Goal: Task Accomplishment & Management: Use online tool/utility

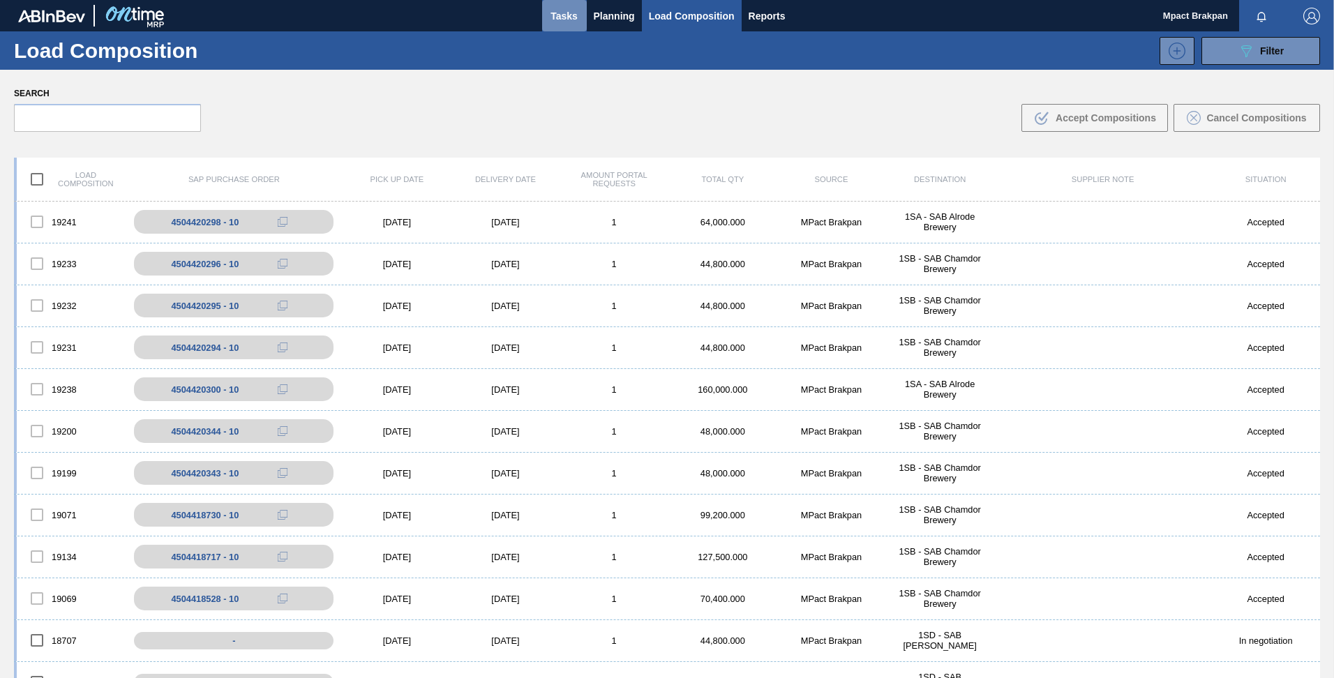
click at [568, 15] on span "Tasks" at bounding box center [564, 16] width 31 height 17
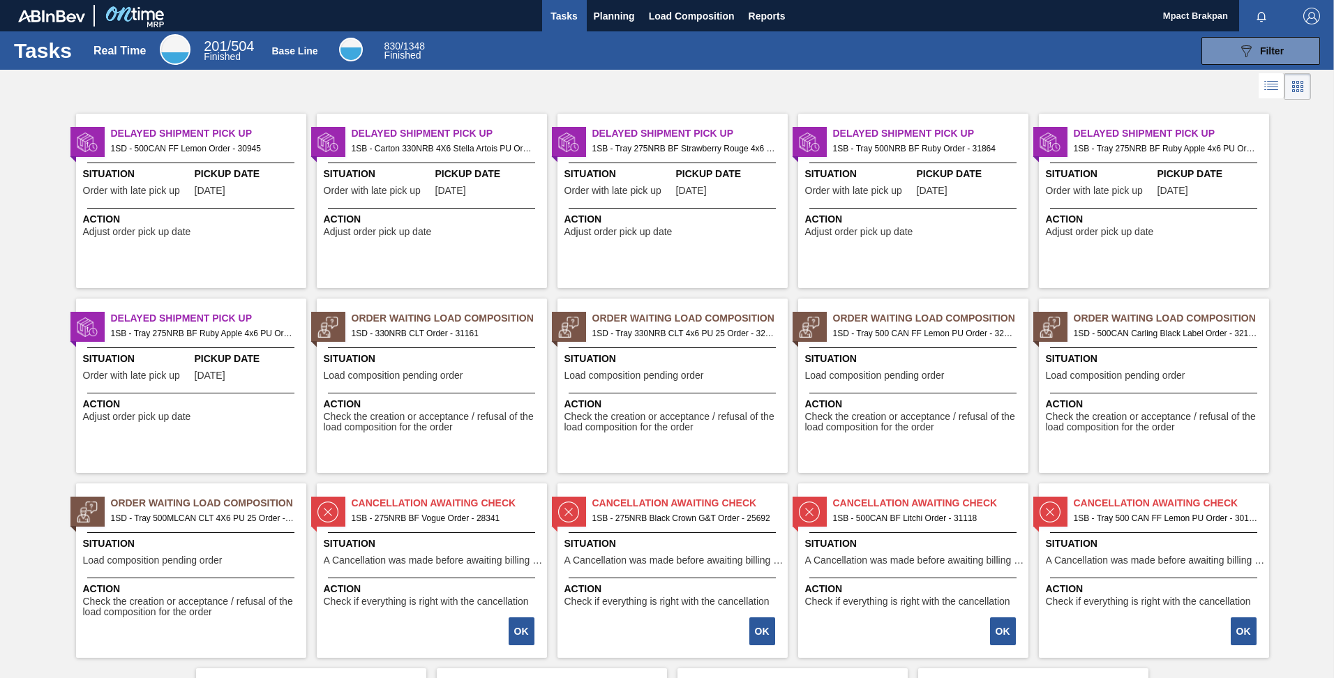
click at [481, 373] on div "Situation Load composition pending order" at bounding box center [434, 369] width 220 height 34
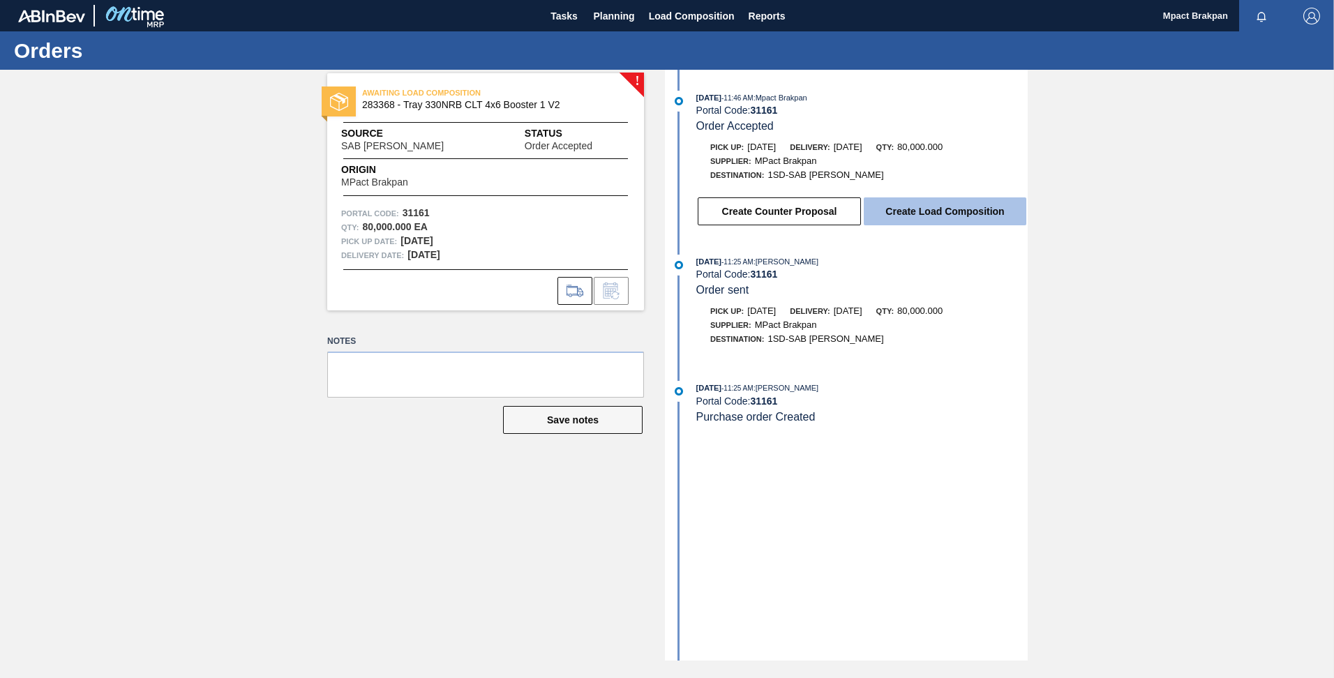
click at [934, 213] on button "Create Load Composition" at bounding box center [945, 211] width 163 height 28
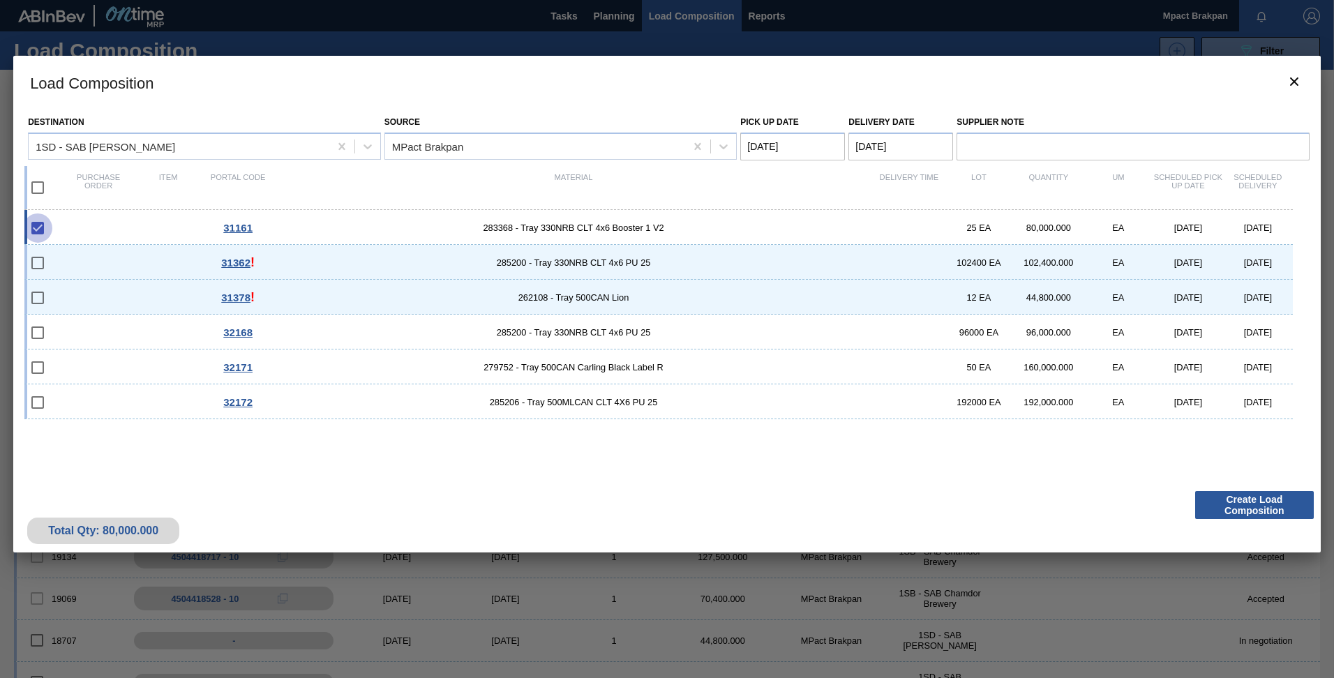
click at [38, 227] on input "checkbox" at bounding box center [37, 227] width 29 height 29
checkbox input "true"
click at [1294, 85] on icon "botão de ícone" at bounding box center [1294, 81] width 17 height 17
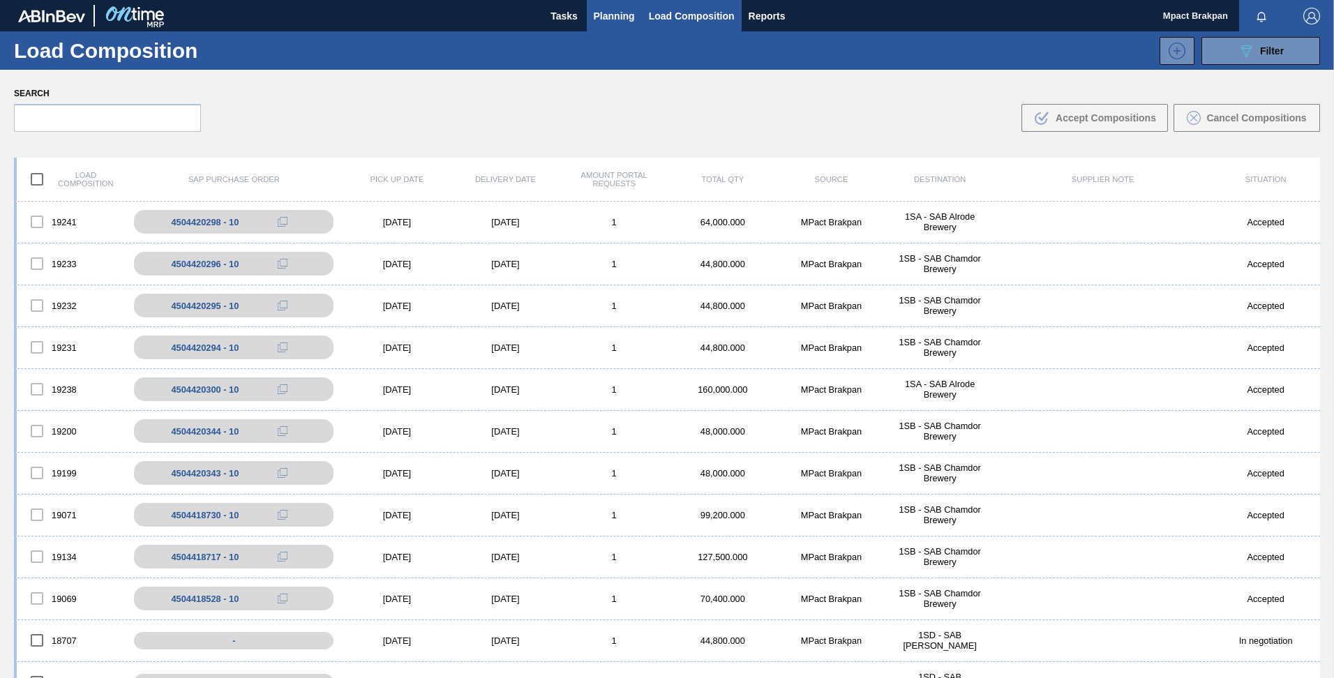
click at [613, 17] on span "Planning" at bounding box center [614, 16] width 41 height 17
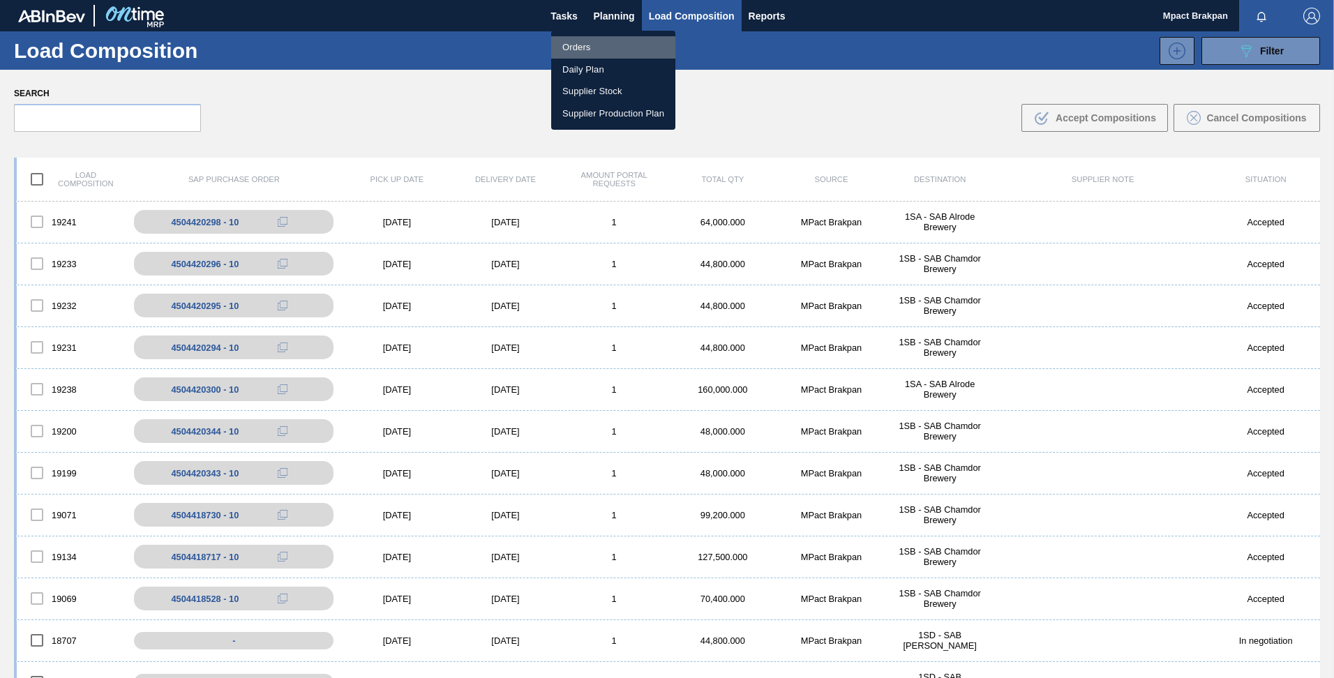
click at [588, 41] on li "Orders" at bounding box center [613, 47] width 124 height 22
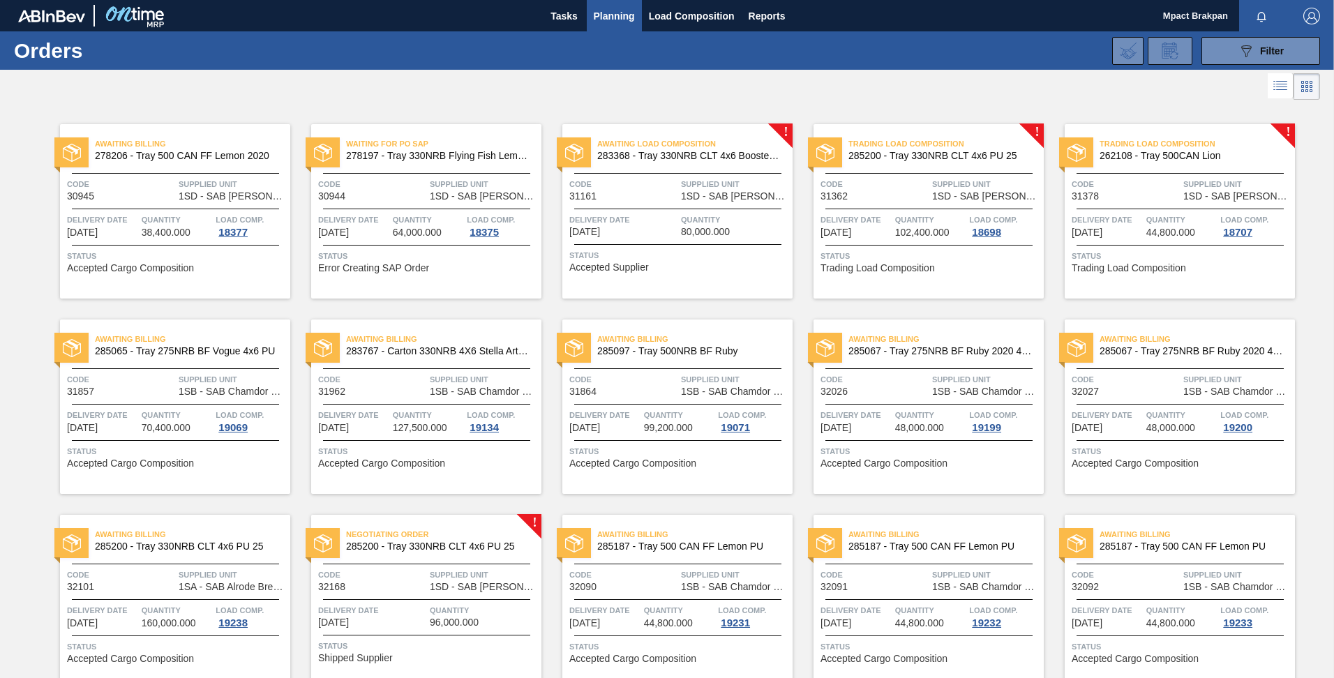
scroll to position [258, 0]
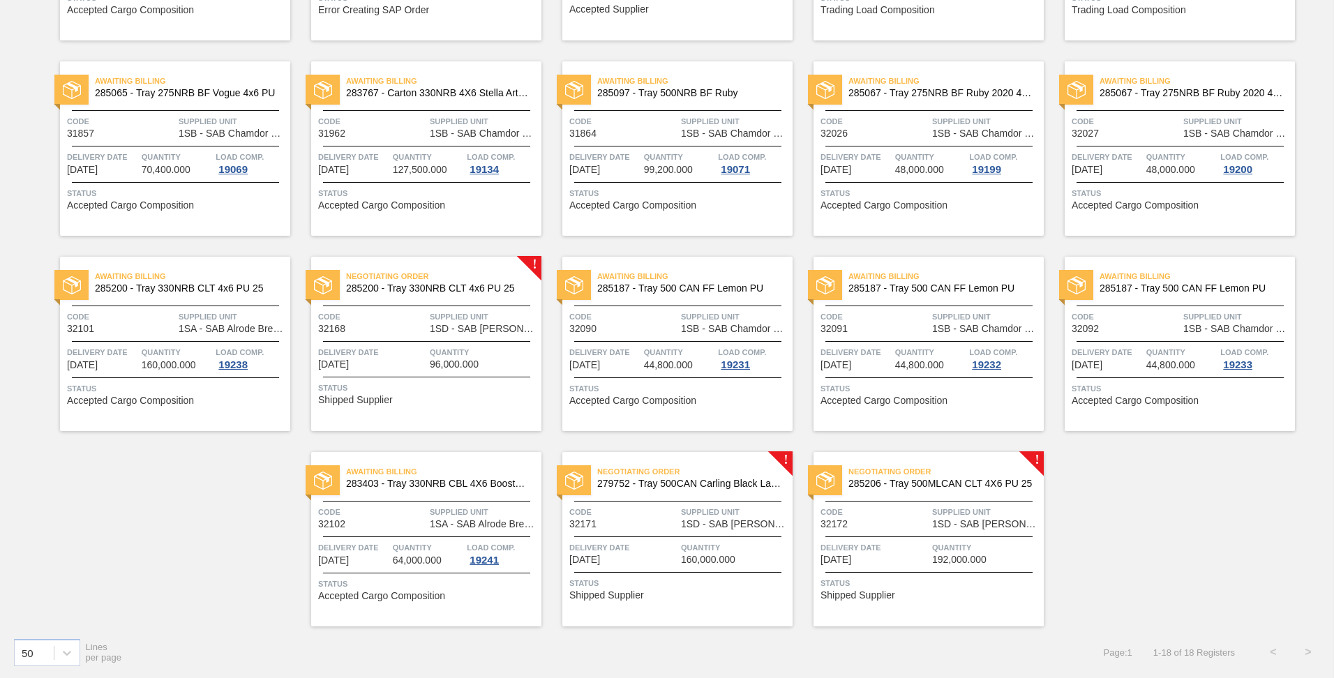
click at [400, 305] on div "Negotiating Order 285200 - Tray 330NRB CLT 4x6 PU 25 Code 32168 Supplied Unit 1…" at bounding box center [426, 344] width 230 height 174
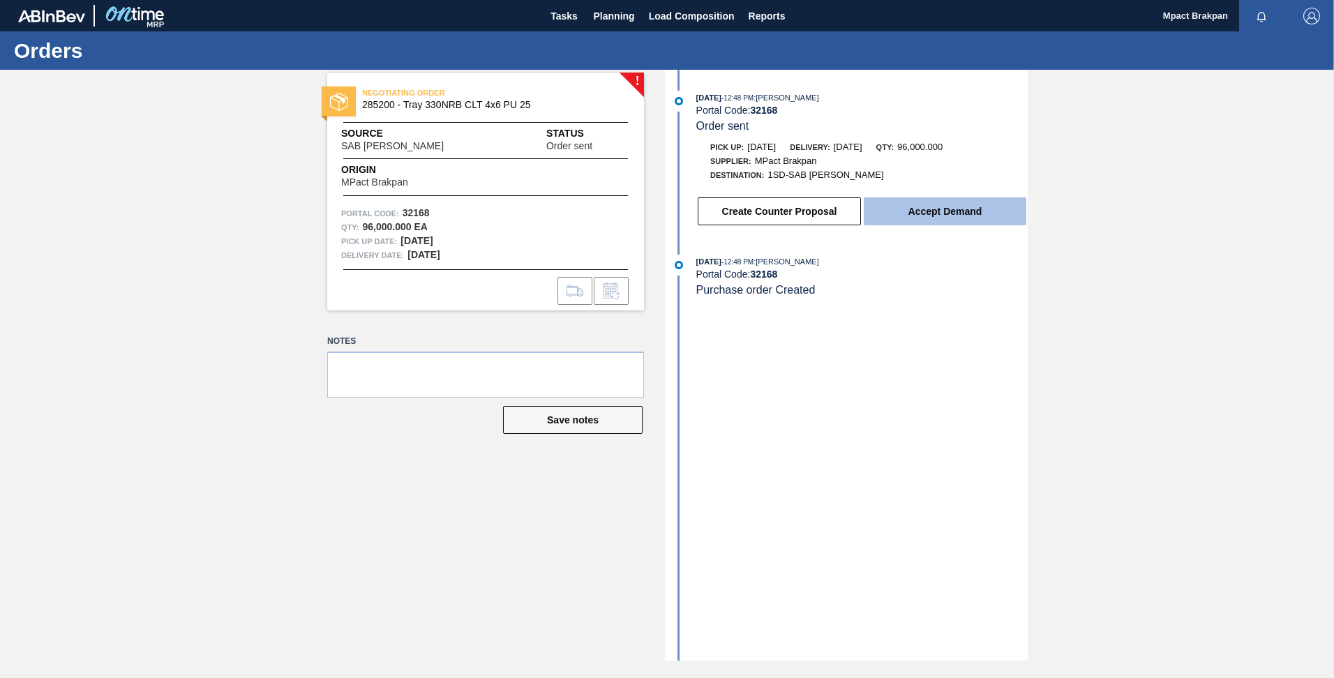
click at [931, 212] on button "Accept Demand" at bounding box center [945, 211] width 163 height 28
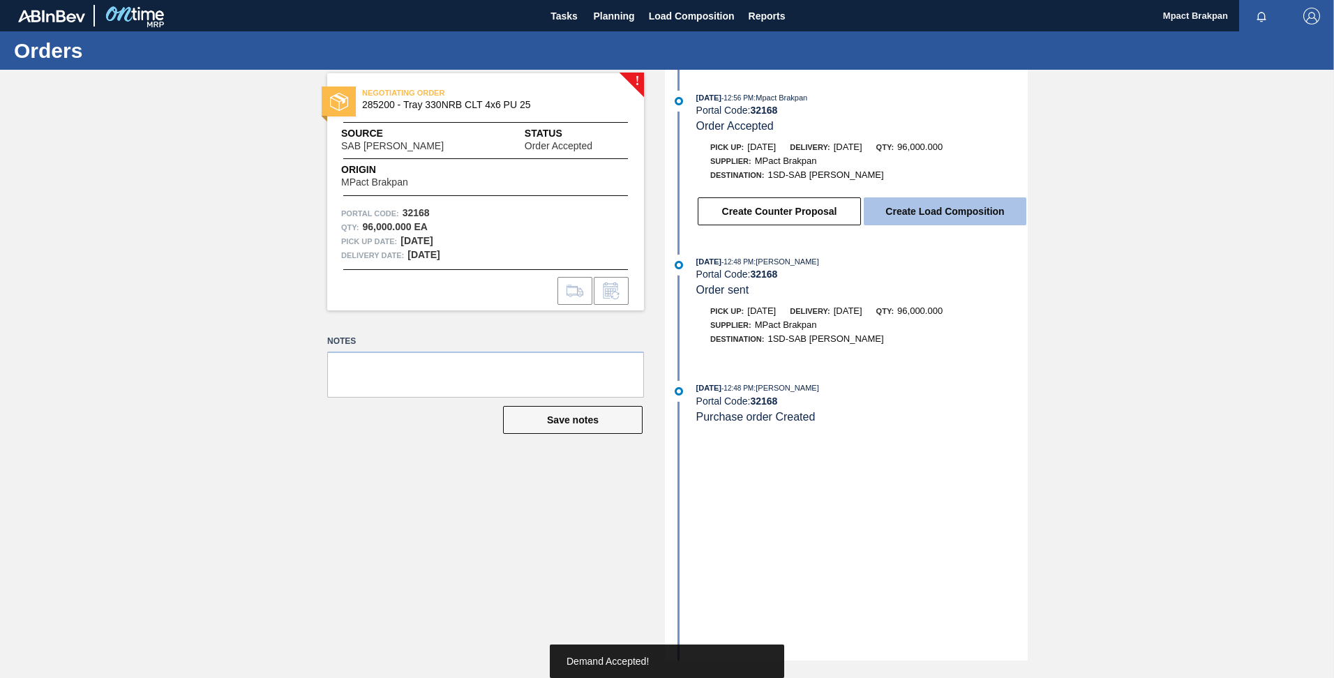
click at [960, 206] on button "Create Load Composition" at bounding box center [945, 211] width 163 height 28
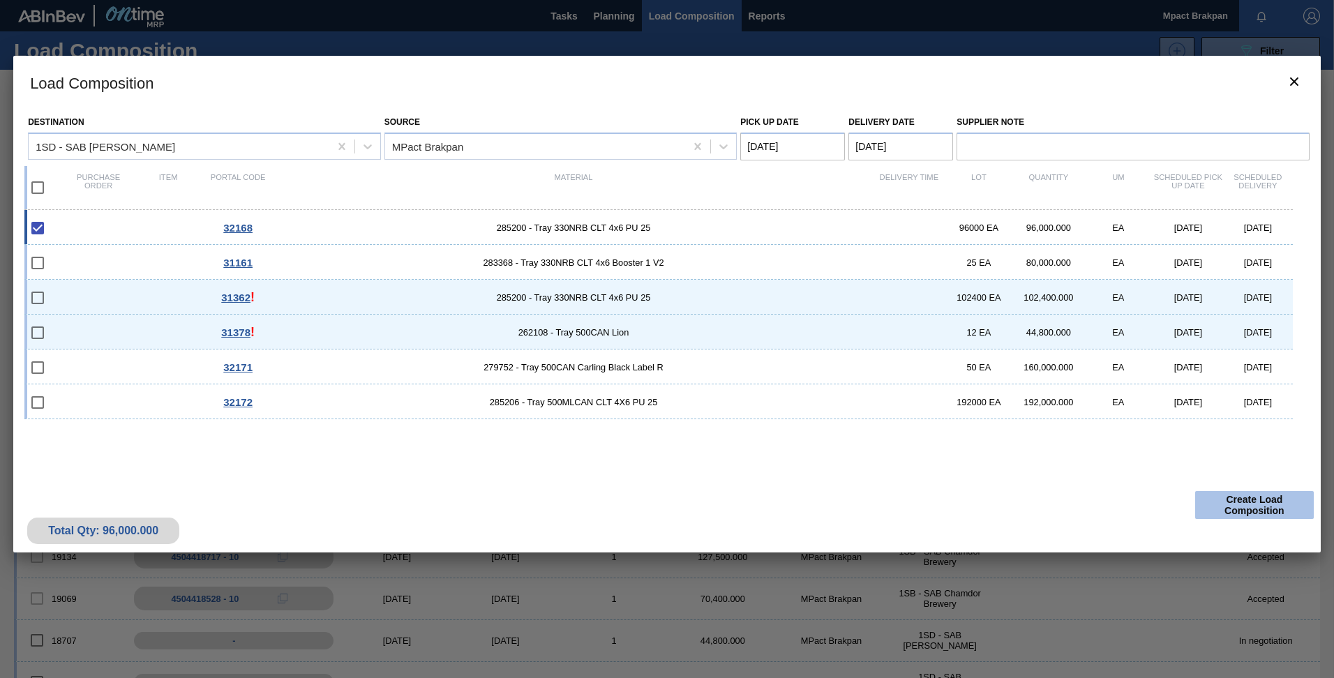
click at [1256, 505] on button "Create Load Composition" at bounding box center [1254, 505] width 119 height 28
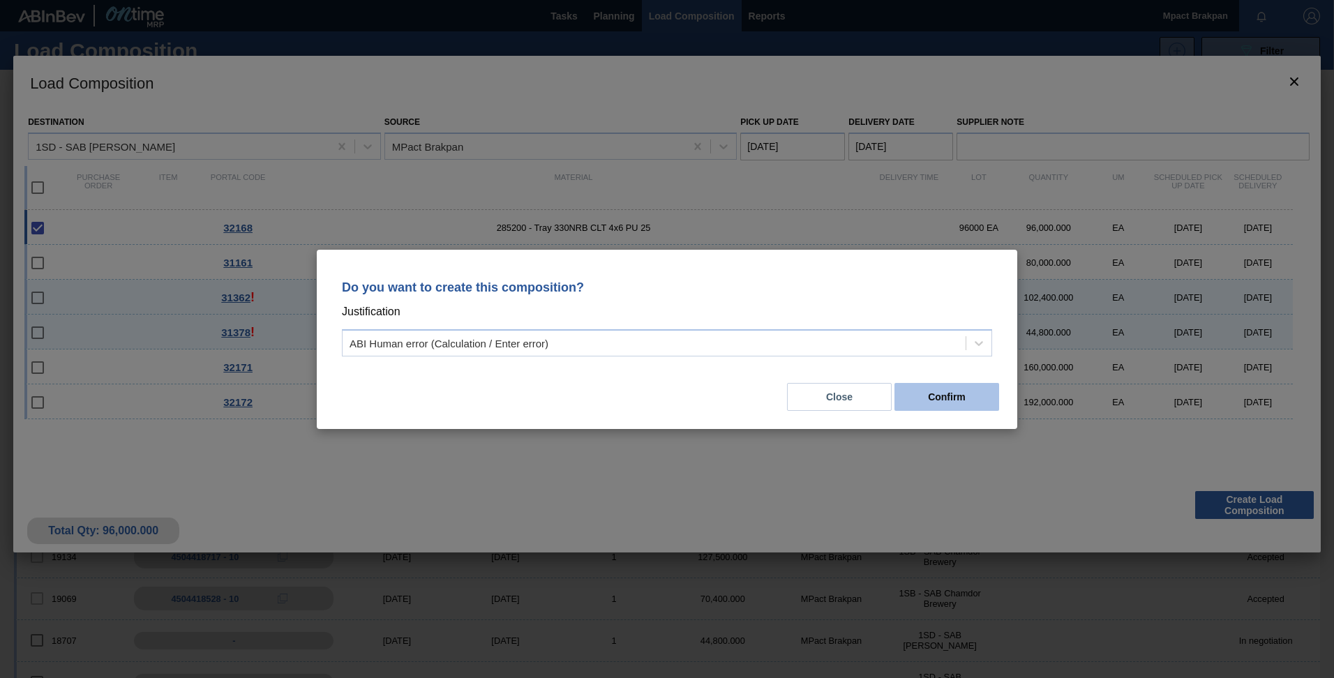
click at [949, 388] on button "Confirm" at bounding box center [946, 397] width 105 height 28
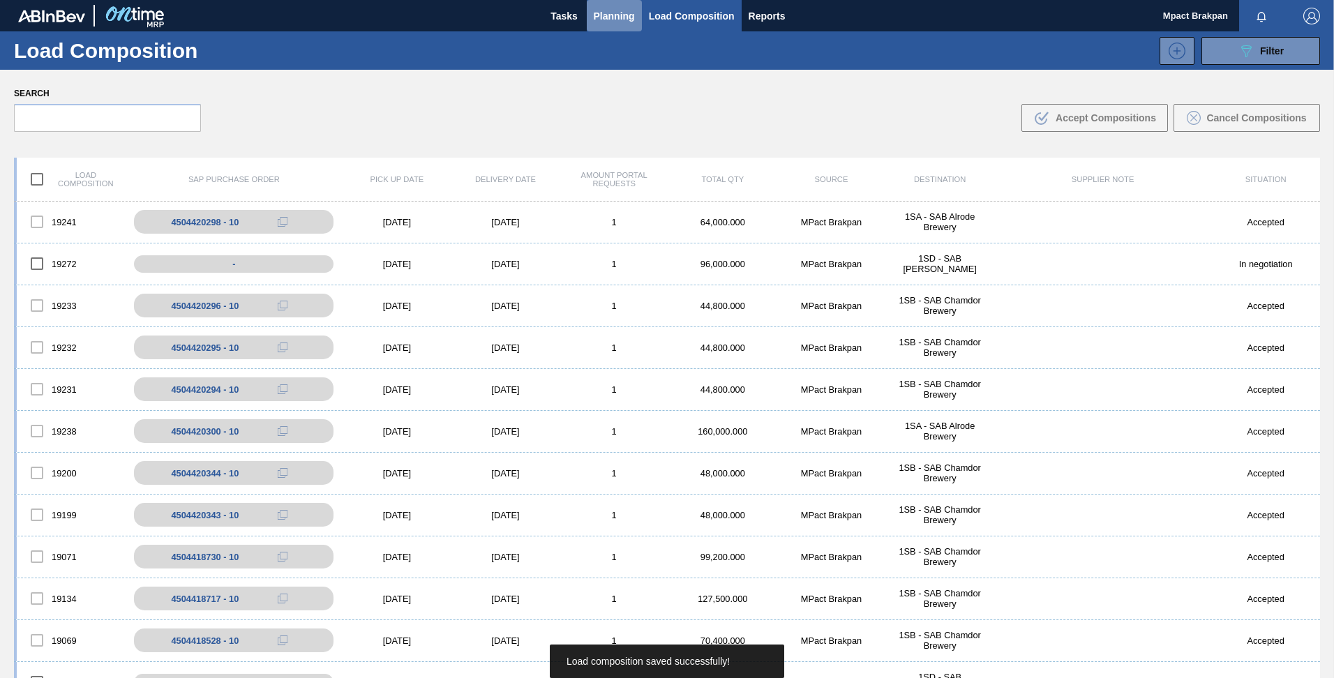
click at [591, 9] on button "Planning" at bounding box center [614, 15] width 55 height 31
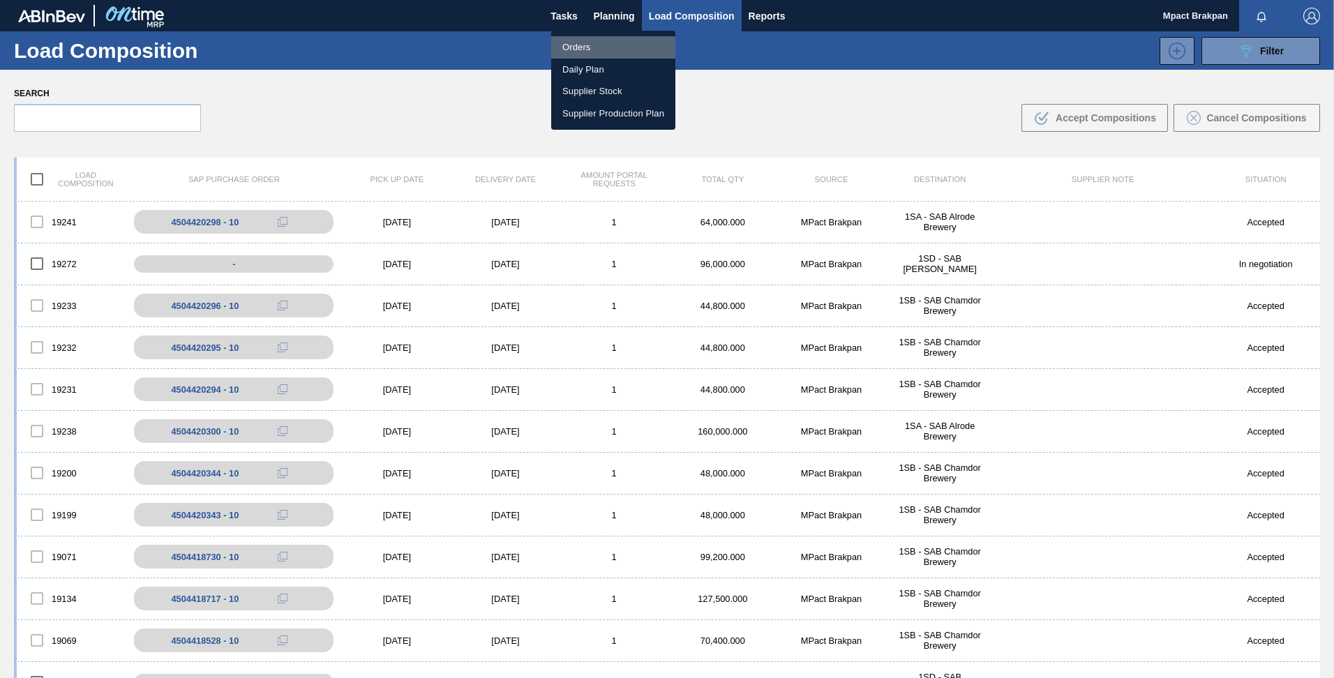
click at [574, 47] on li "Orders" at bounding box center [613, 47] width 124 height 22
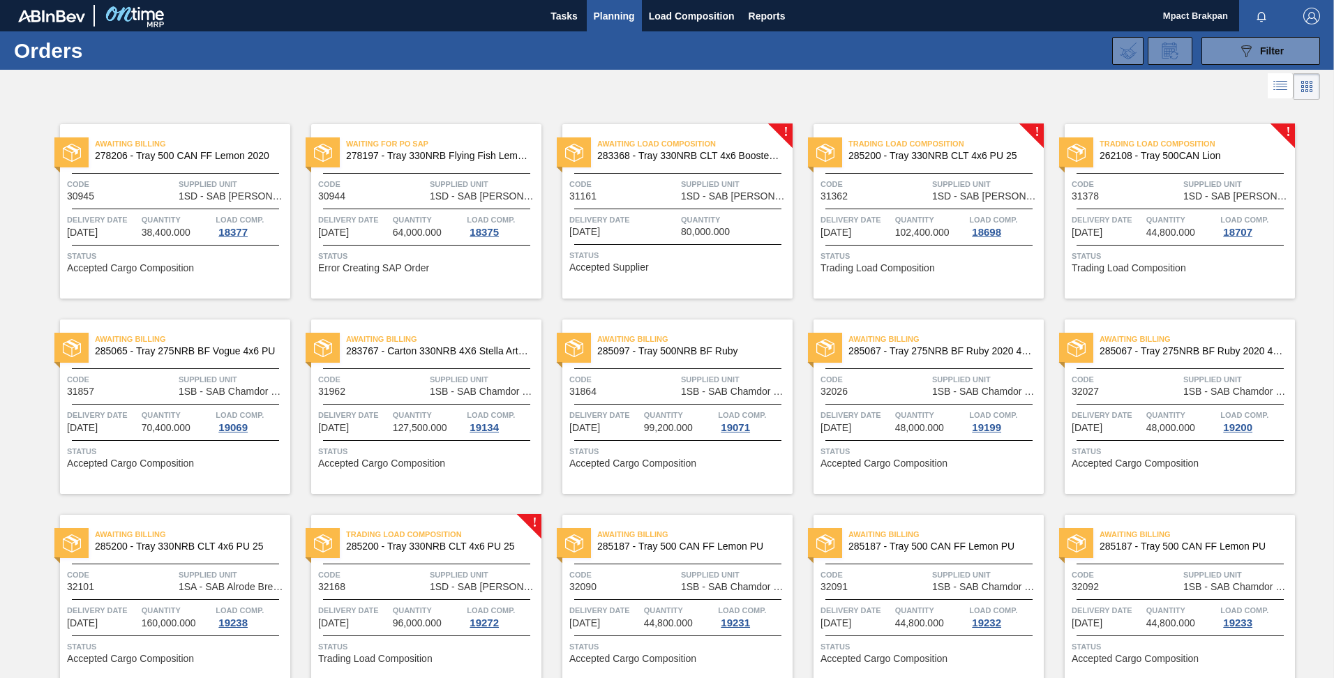
scroll to position [258, 0]
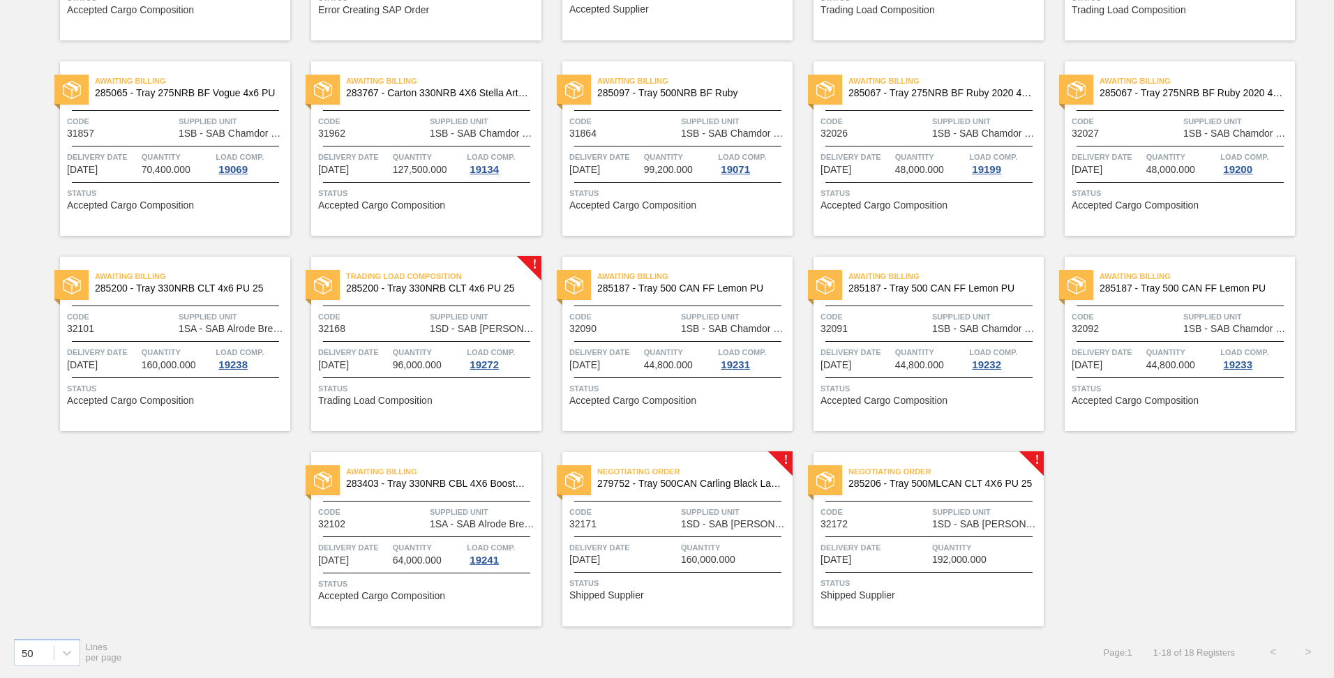
click at [705, 525] on span "1SD - SAB [PERSON_NAME]" at bounding box center [735, 524] width 108 height 10
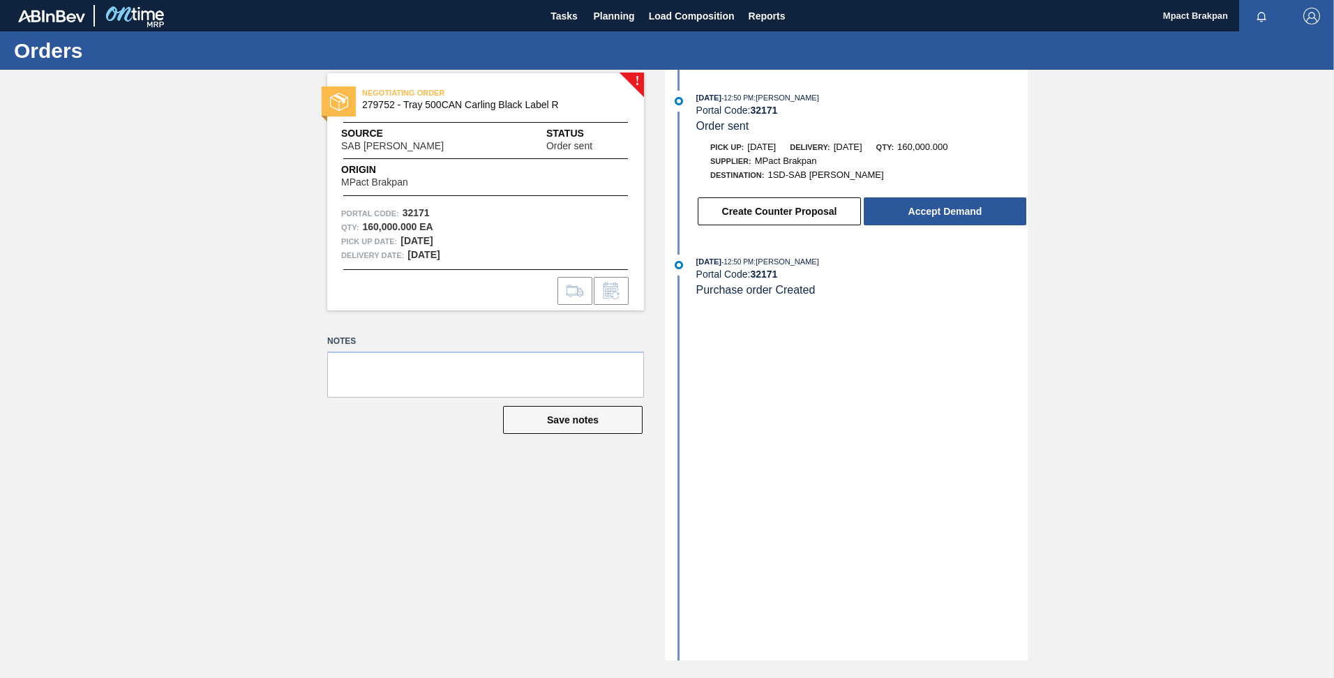
click at [938, 195] on div "Create Counter Proposal Accept Demand" at bounding box center [847, 208] width 359 height 38
click at [937, 208] on button "Accept Demand" at bounding box center [945, 211] width 163 height 28
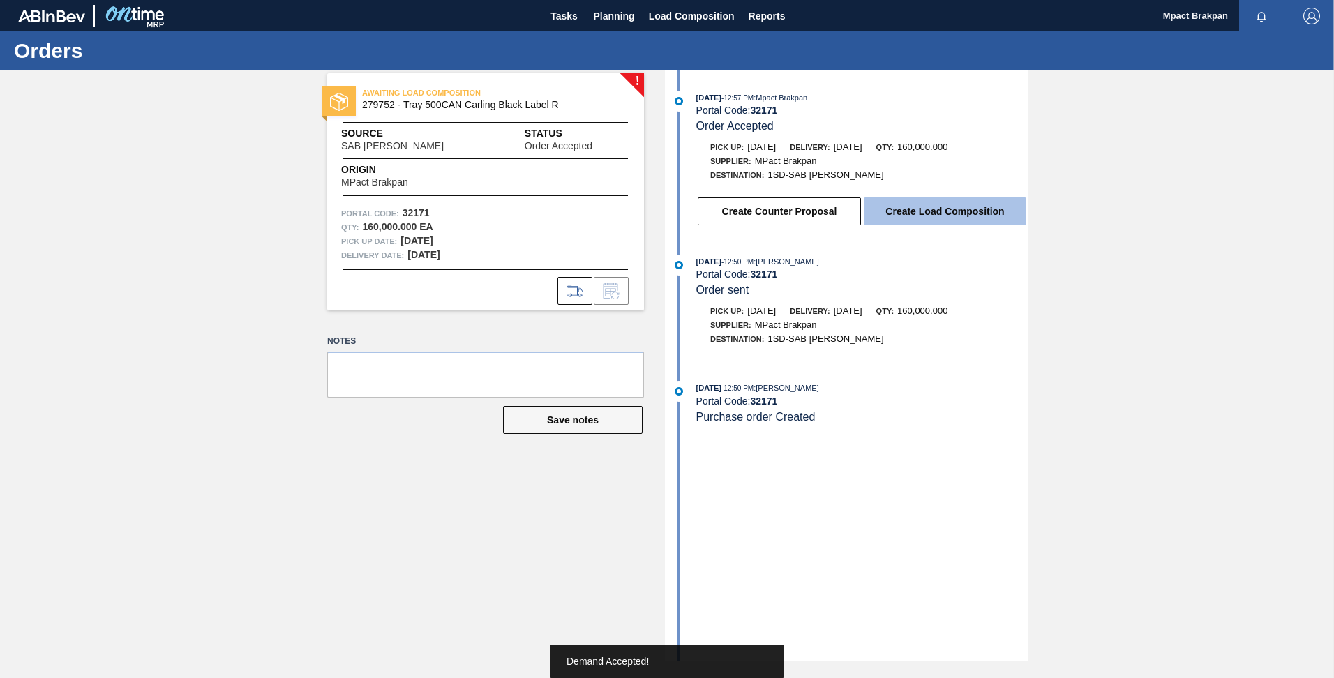
click at [928, 206] on button "Create Load Composition" at bounding box center [945, 211] width 163 height 28
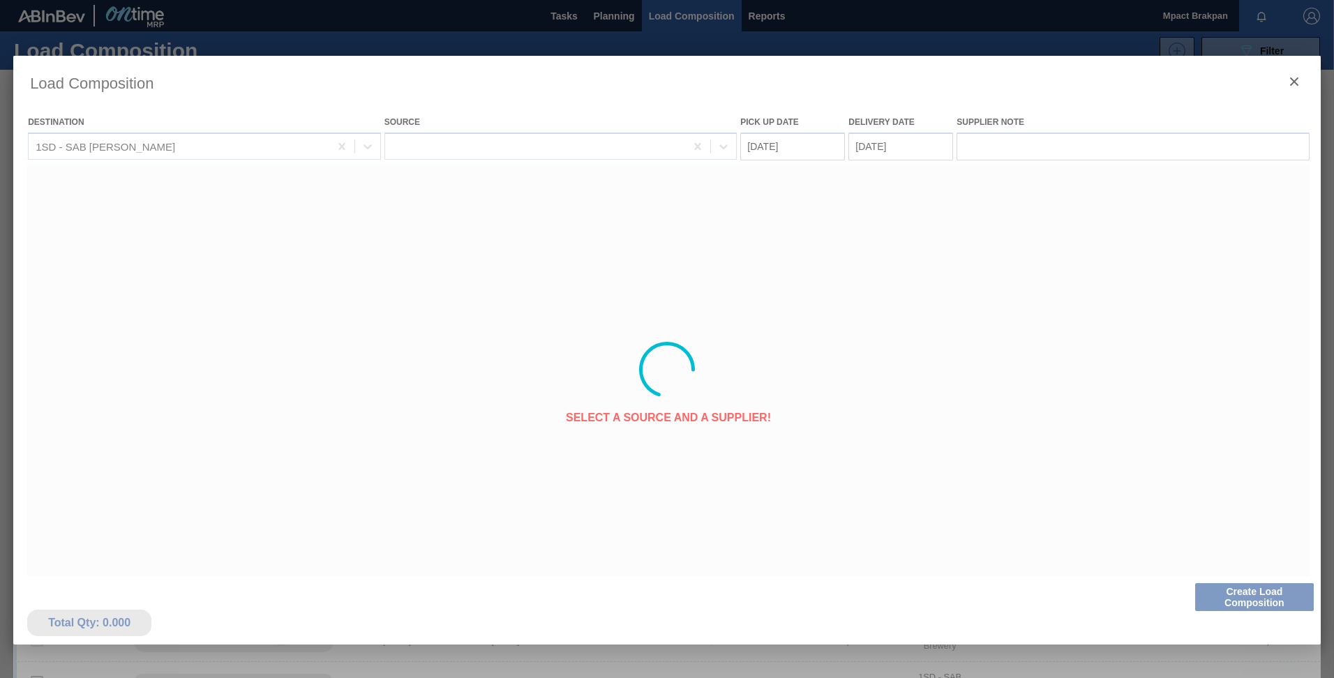
type Date "[DATE]"
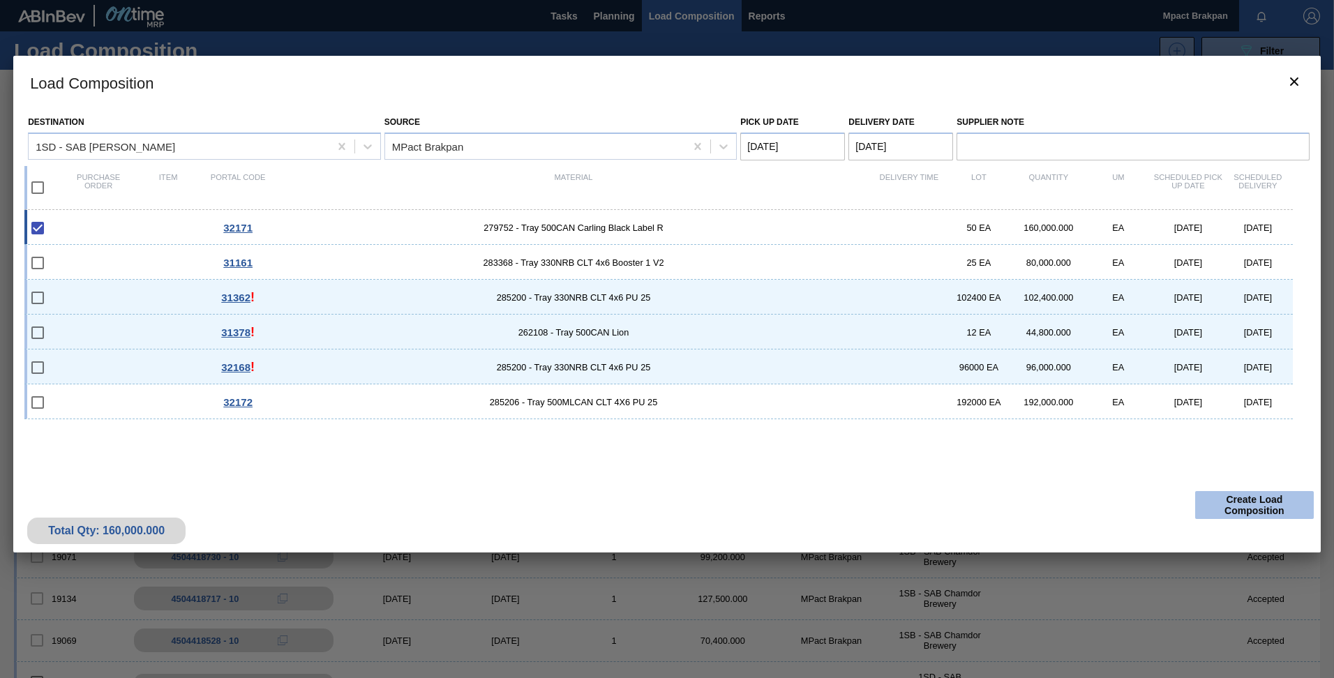
click at [1247, 497] on button "Create Load Composition" at bounding box center [1254, 505] width 119 height 28
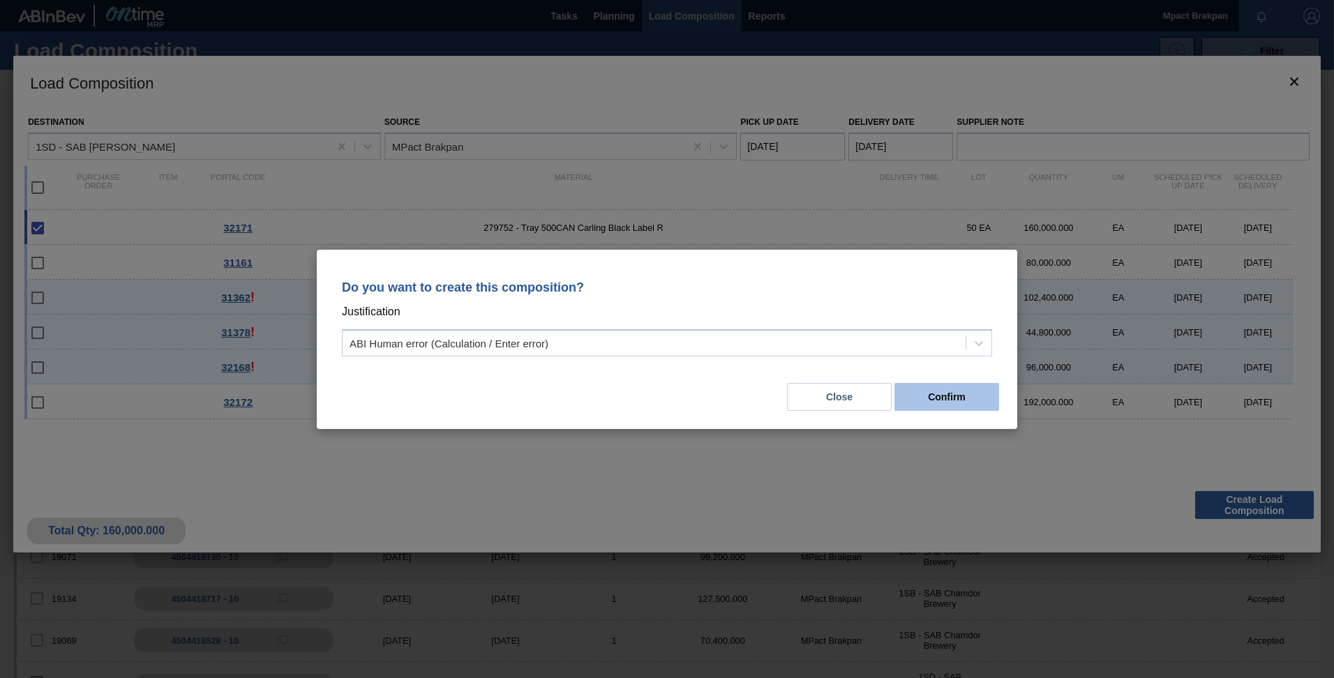
click at [954, 393] on button "Confirm" at bounding box center [946, 397] width 105 height 28
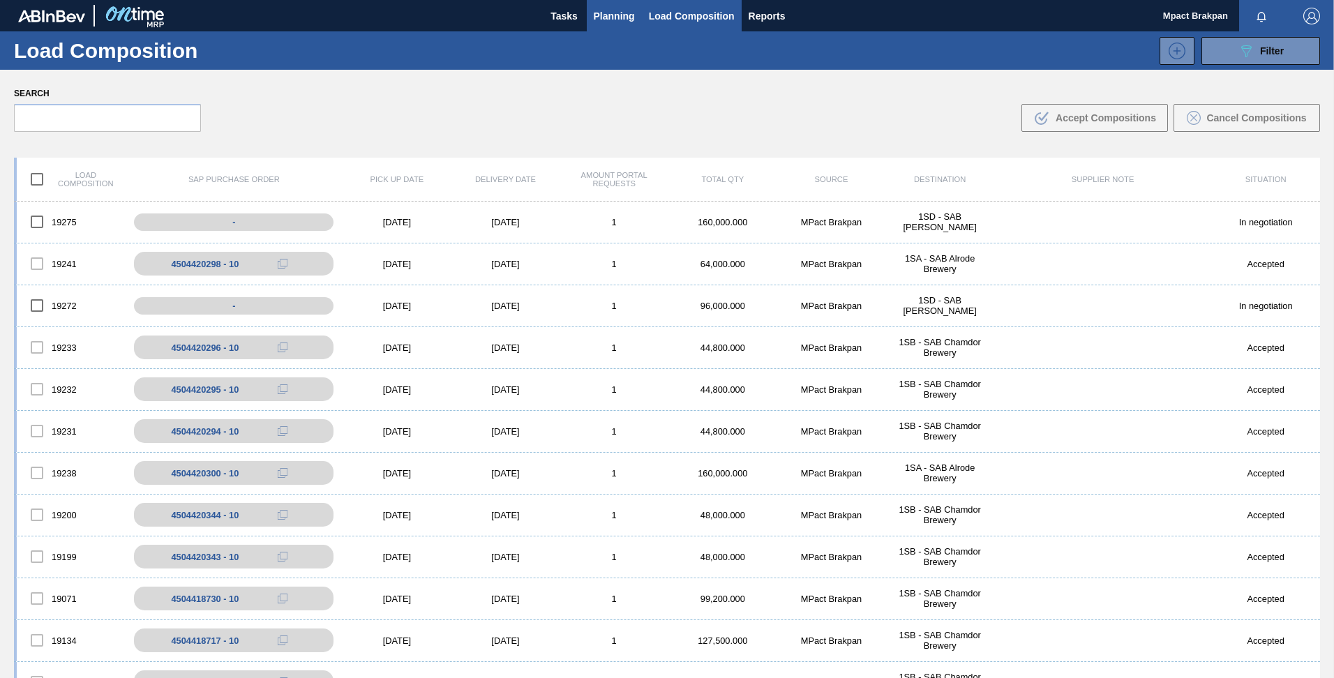
click at [620, 15] on span "Planning" at bounding box center [614, 16] width 41 height 17
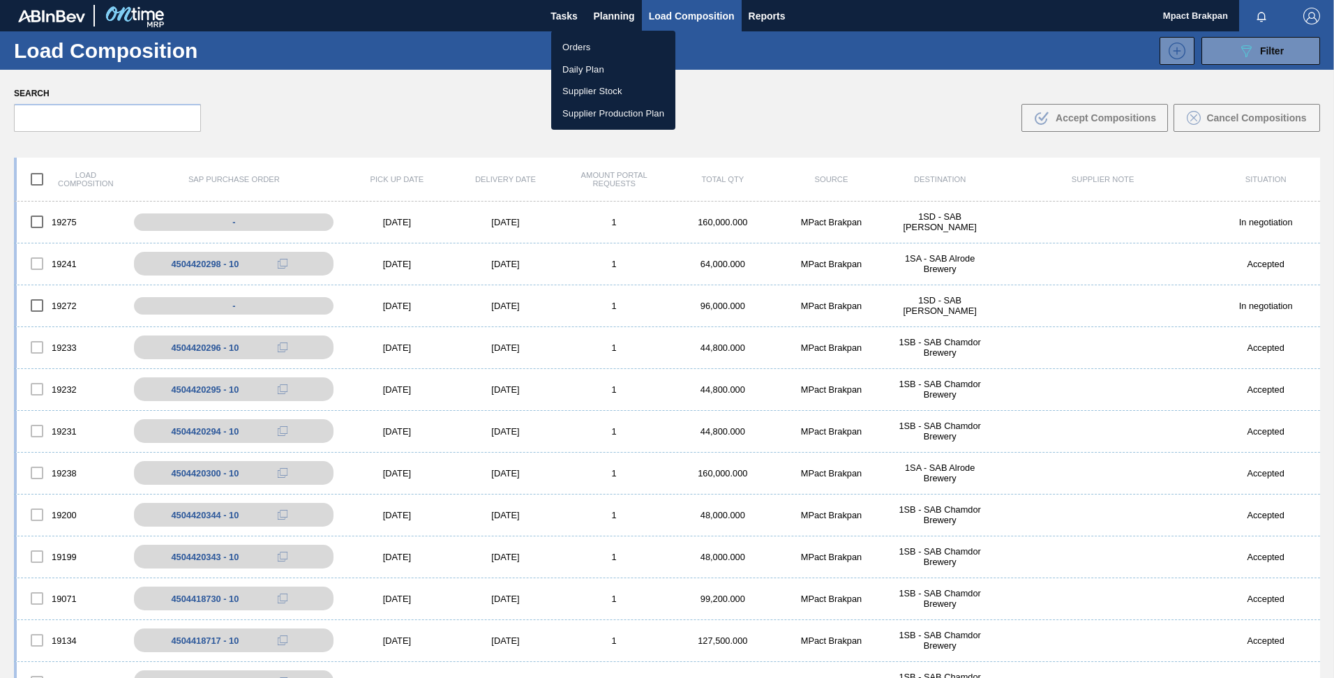
click at [589, 45] on li "Orders" at bounding box center [613, 47] width 124 height 22
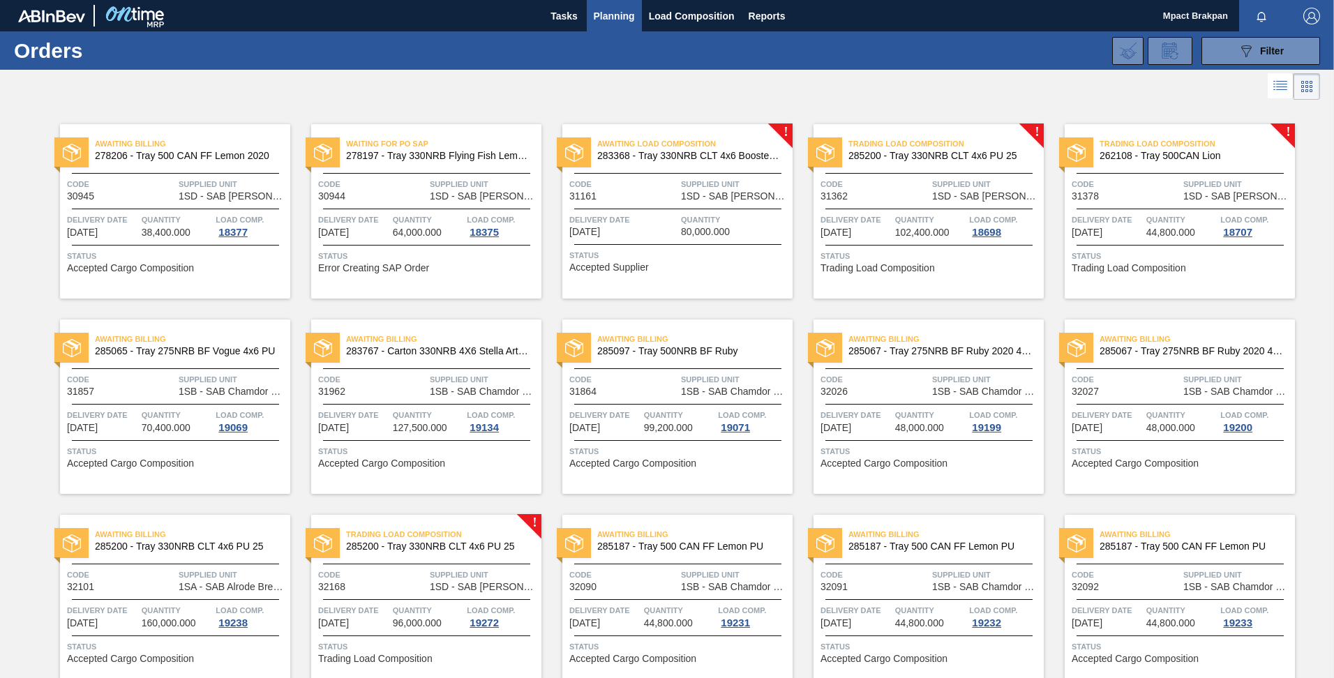
scroll to position [258, 0]
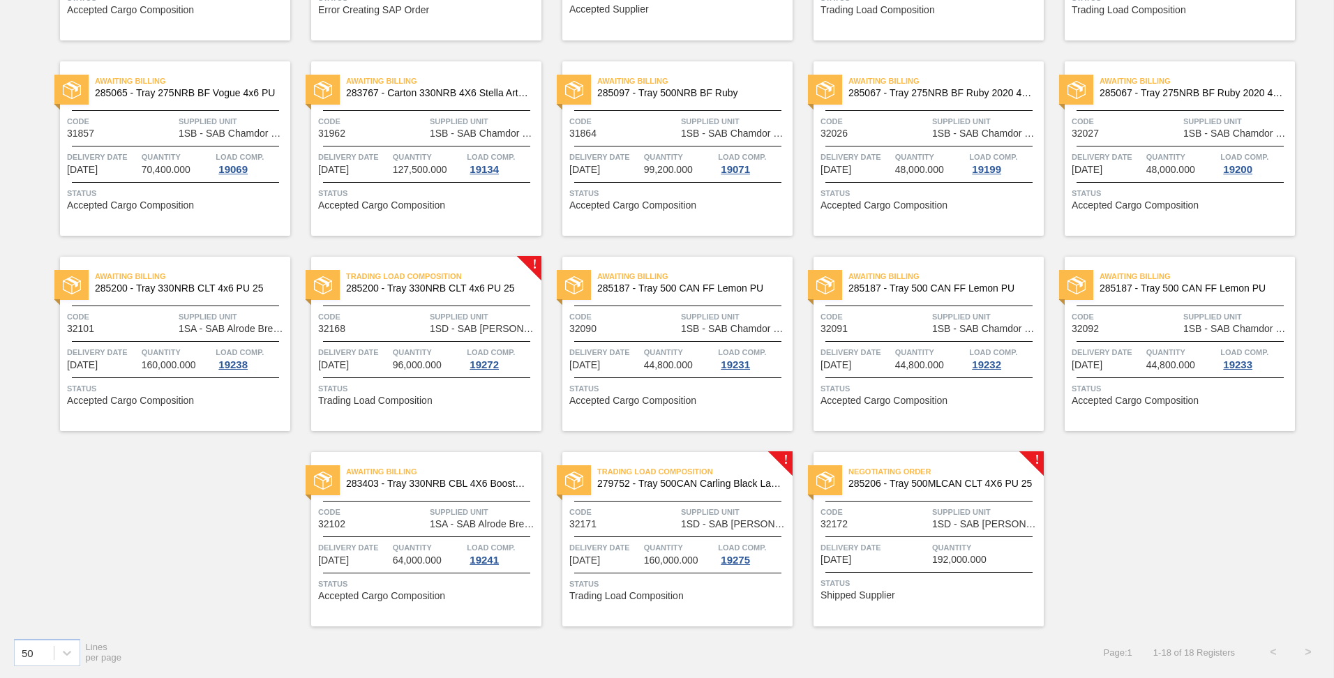
click at [903, 532] on div "Negotiating Order 285206 - Tray 500MLCAN CLT 4X6 PU 25 Code 32172 Supplied Unit…" at bounding box center [928, 539] width 230 height 174
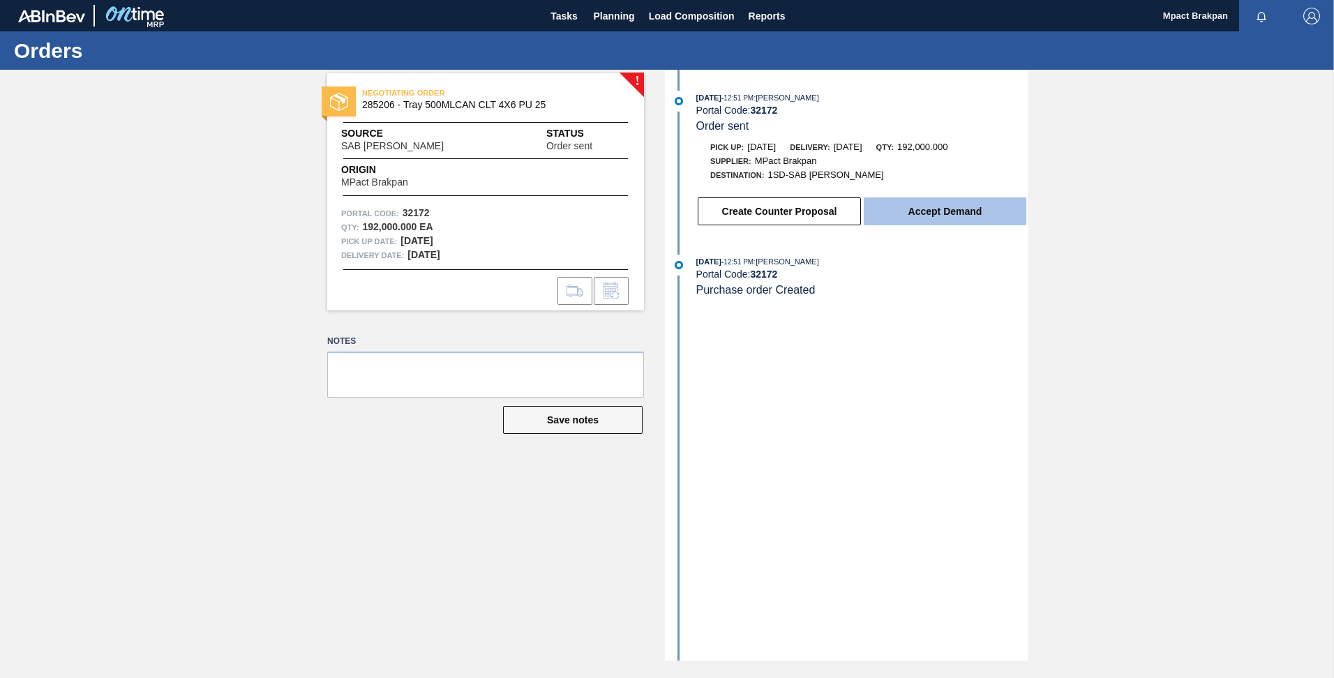
click at [923, 215] on button "Accept Demand" at bounding box center [945, 211] width 163 height 28
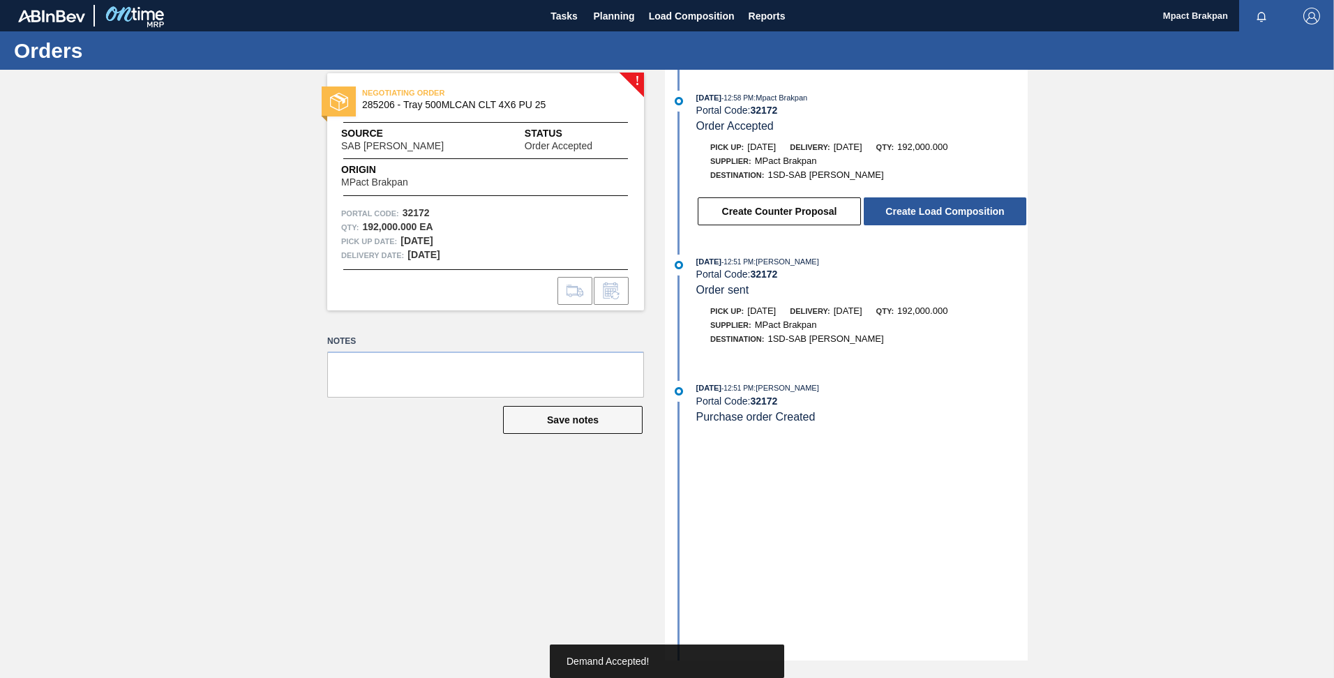
click at [923, 215] on button "Create Load Composition" at bounding box center [945, 211] width 163 height 28
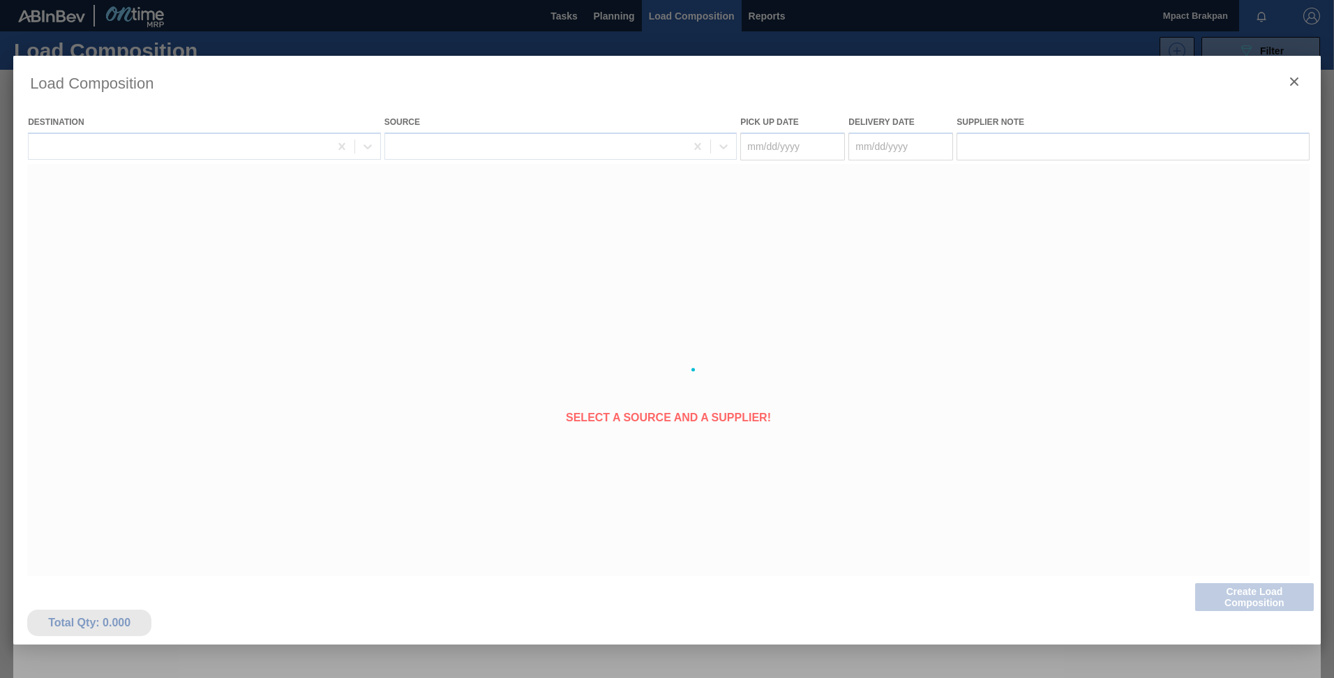
type Date "[DATE]"
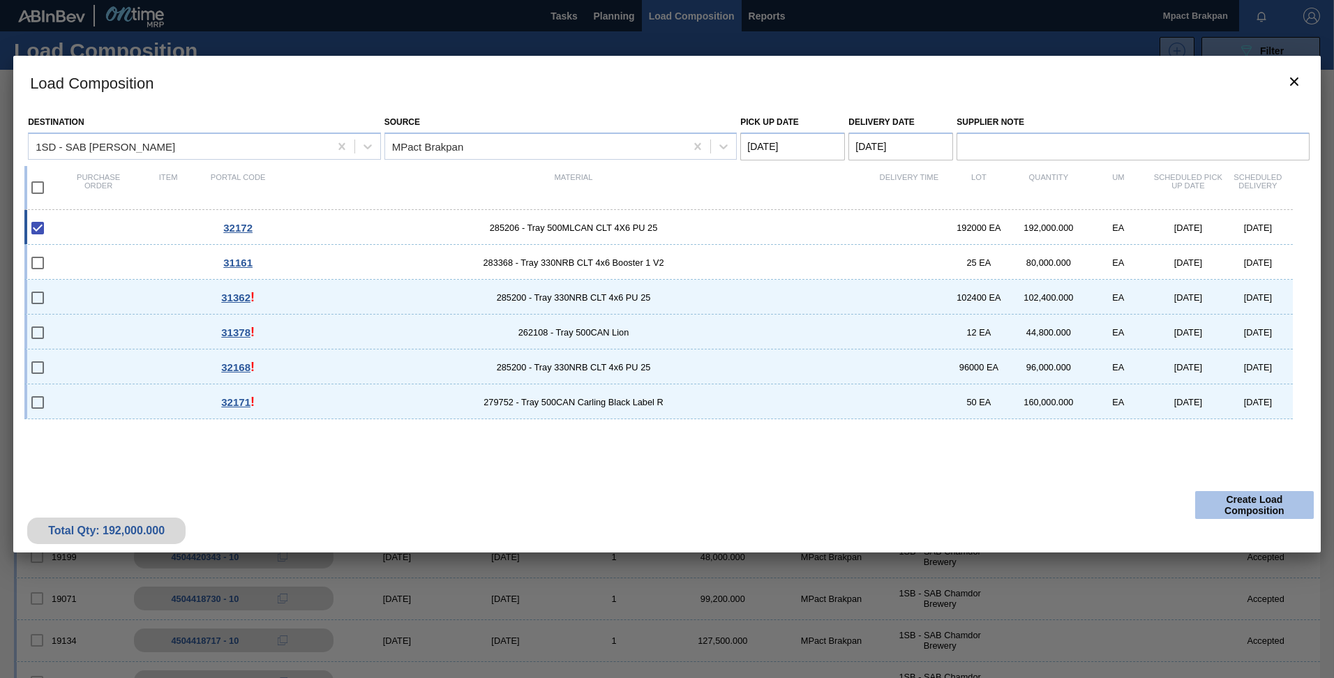
click at [1268, 510] on button "Create Load Composition" at bounding box center [1254, 505] width 119 height 28
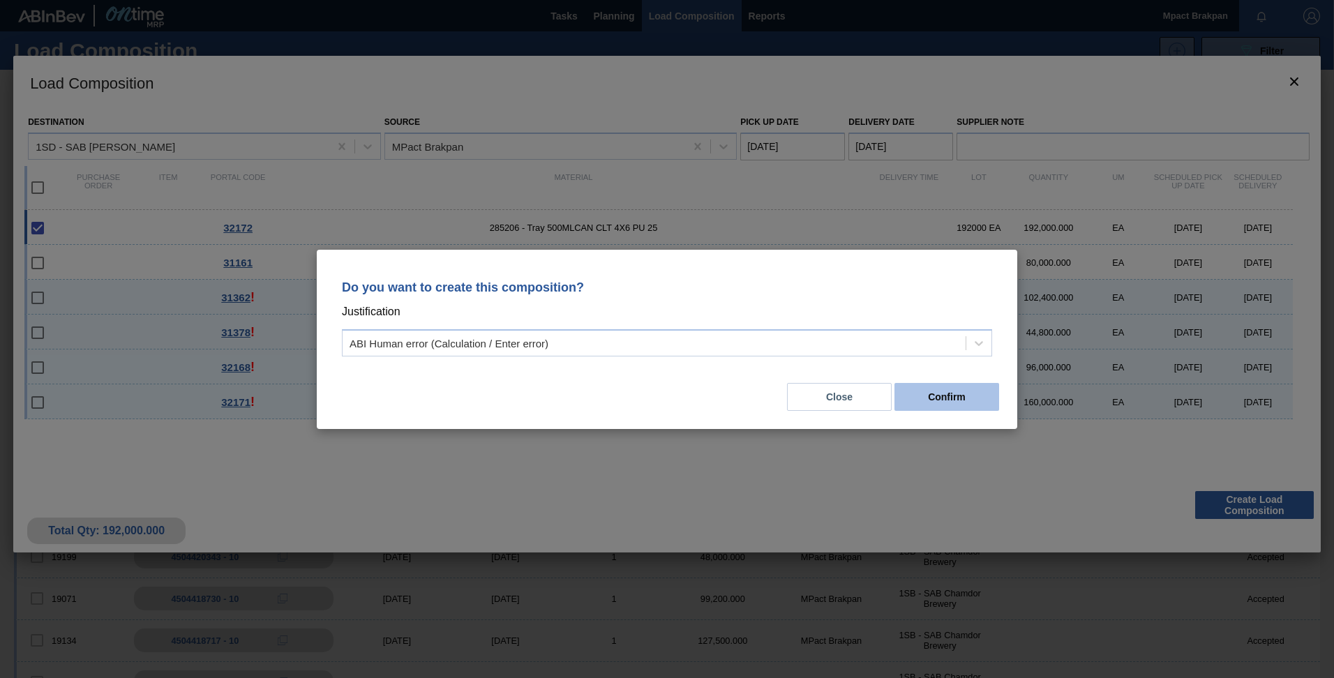
click at [948, 400] on button "Confirm" at bounding box center [946, 397] width 105 height 28
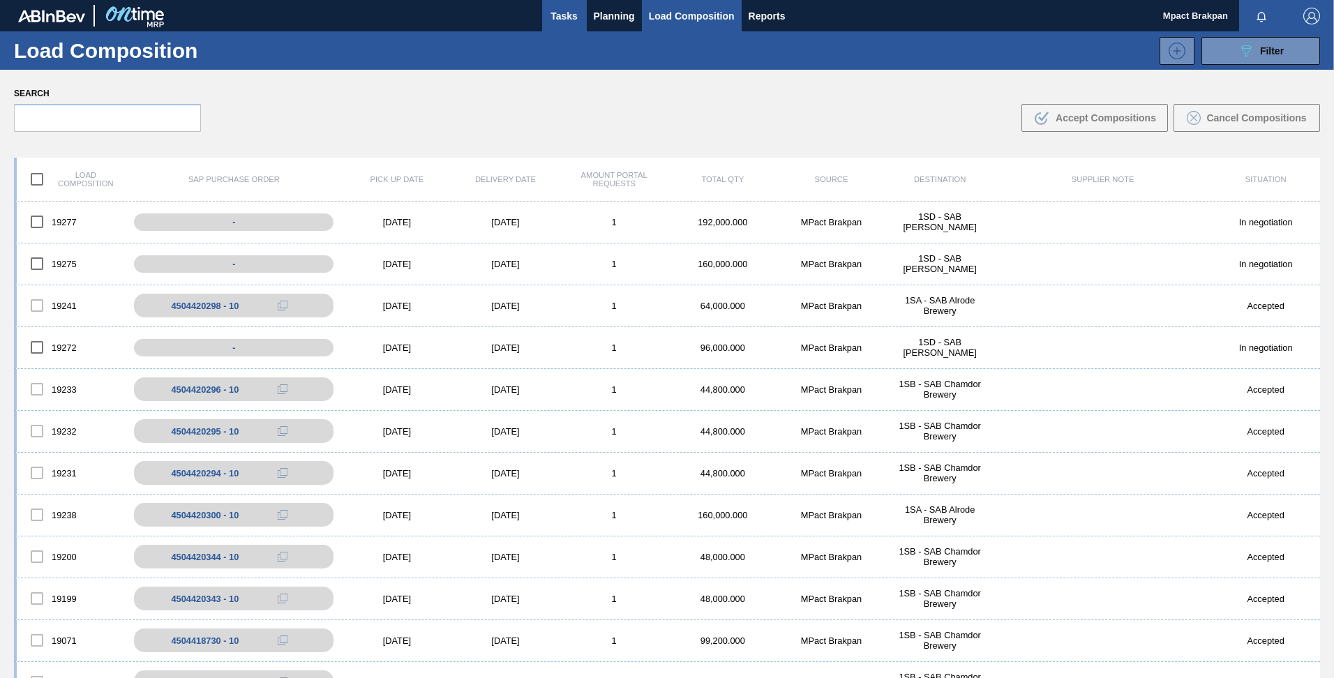
click at [563, 15] on span "Tasks" at bounding box center [564, 16] width 31 height 17
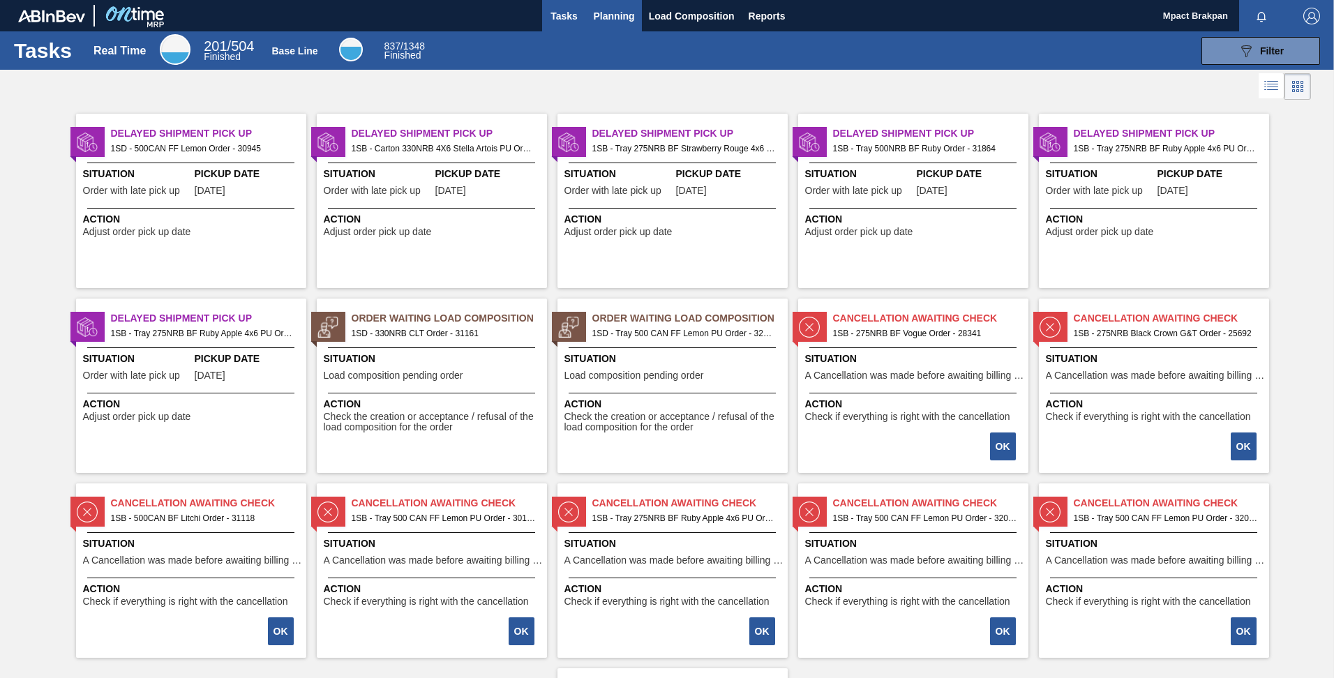
click at [619, 20] on span "Planning" at bounding box center [614, 16] width 41 height 17
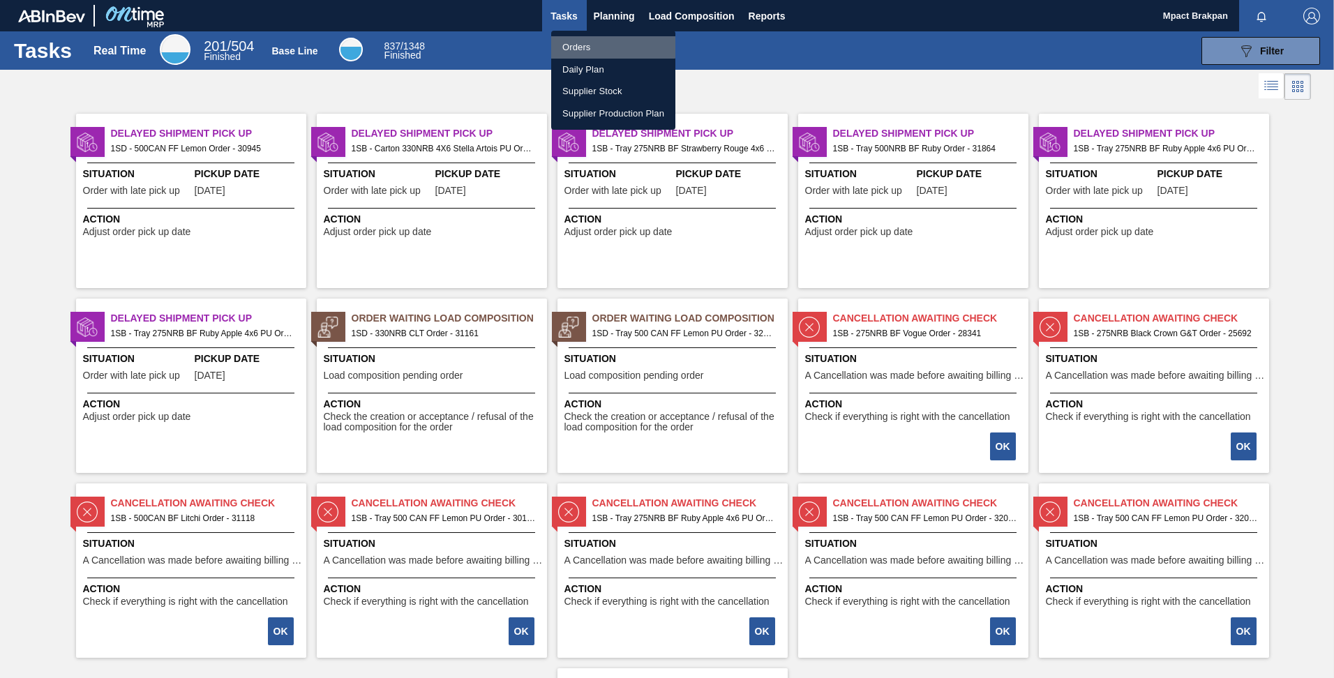
click at [583, 46] on li "Orders" at bounding box center [613, 47] width 124 height 22
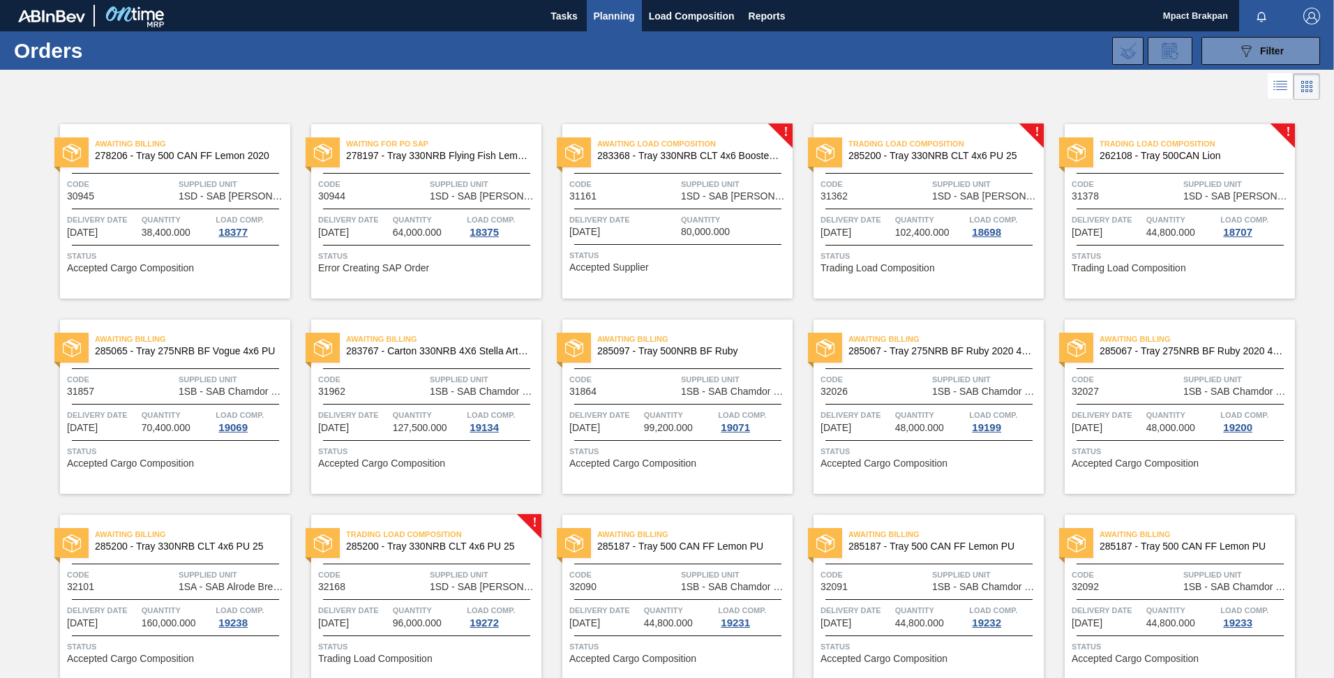
click at [667, 215] on span "Delivery Date" at bounding box center [623, 220] width 108 height 14
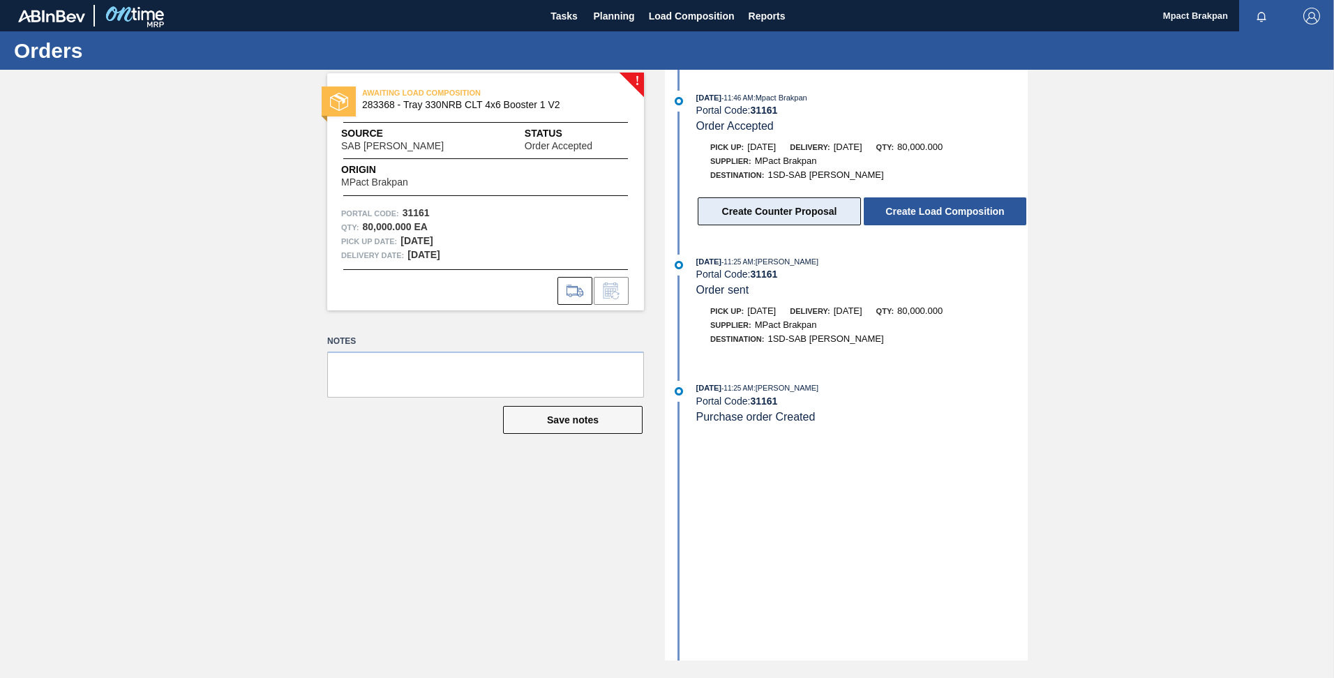
click at [765, 213] on button "Create Counter Proposal" at bounding box center [779, 211] width 163 height 28
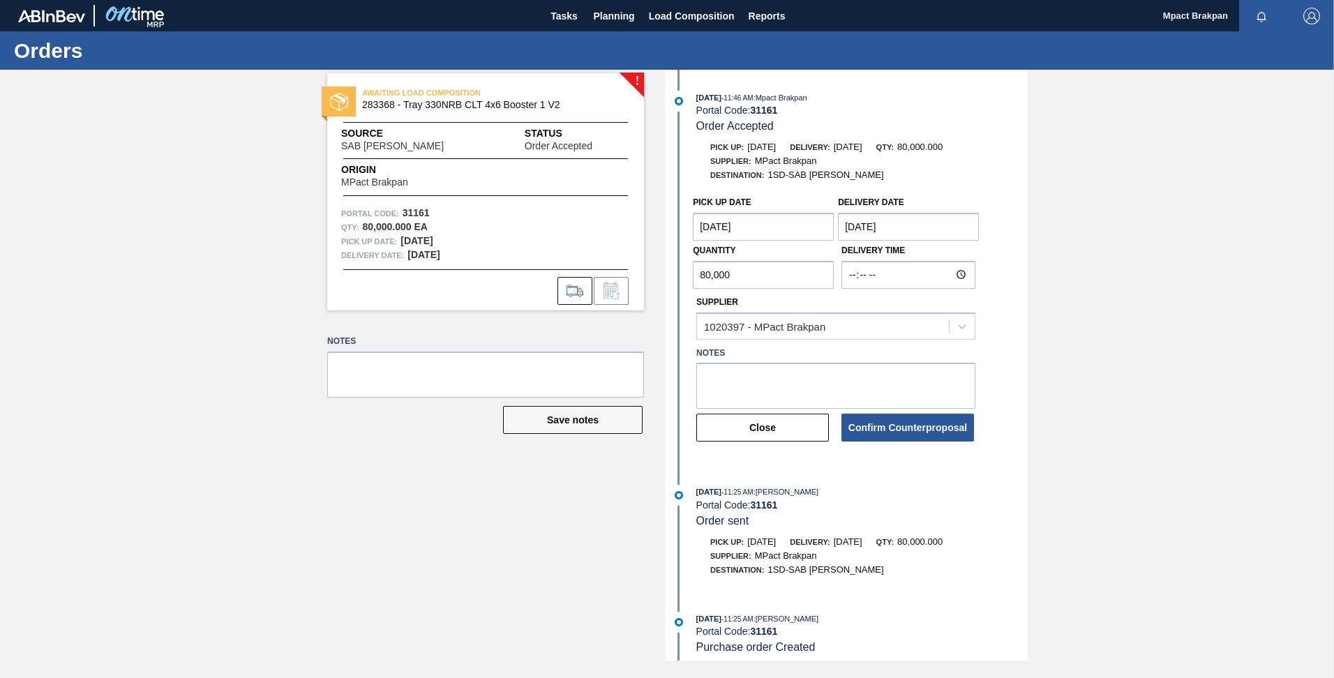
click at [1277, 584] on div "! AWAITING LOAD COMPOSITION 283368 - Tray 330NRB CLT 4x6 Booster 1 V2 Source SA…" at bounding box center [667, 365] width 1334 height 591
click at [670, 12] on span "Load Composition" at bounding box center [692, 16] width 86 height 17
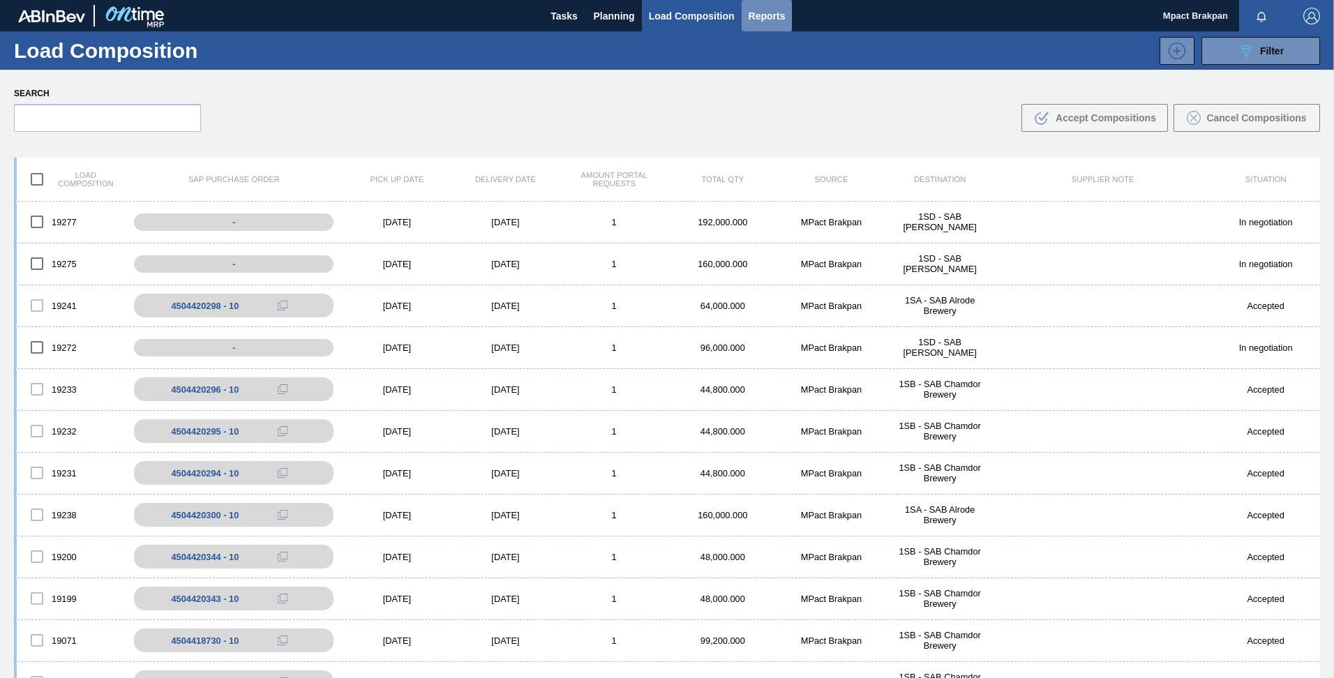
click at [751, 14] on span "Reports" at bounding box center [767, 16] width 37 height 17
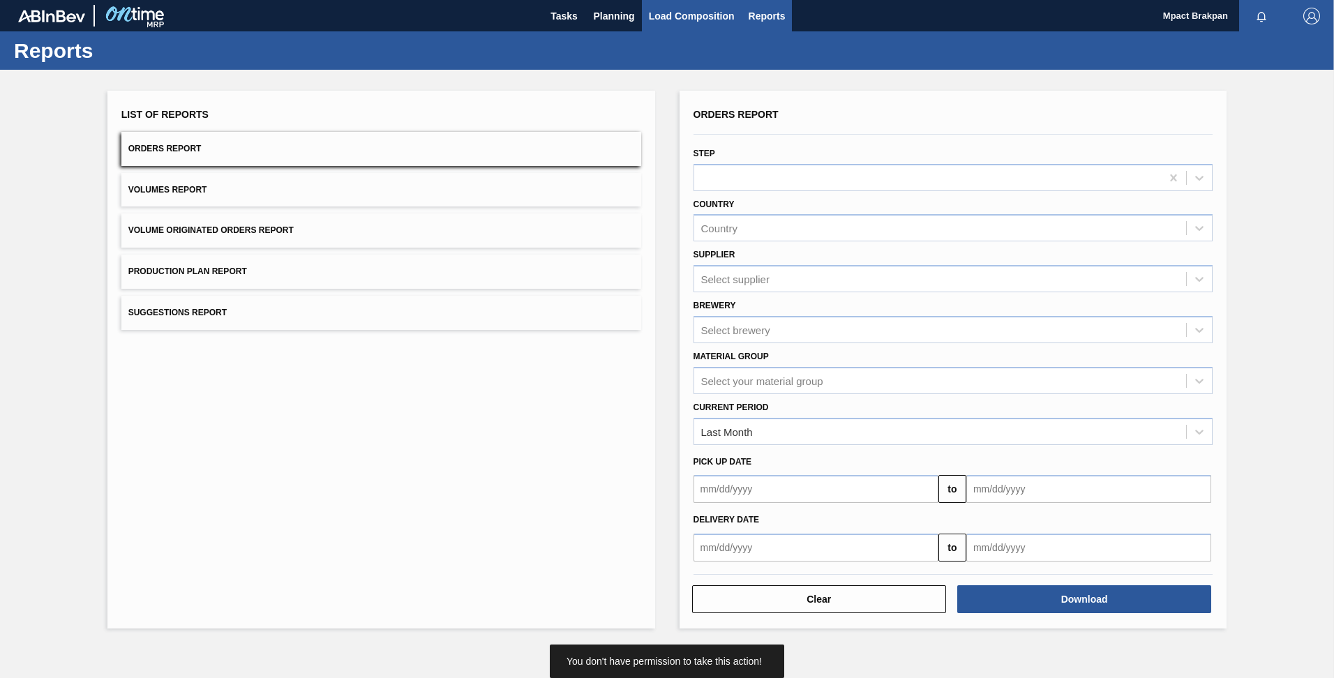
click at [696, 22] on span "Load Composition" at bounding box center [692, 16] width 86 height 17
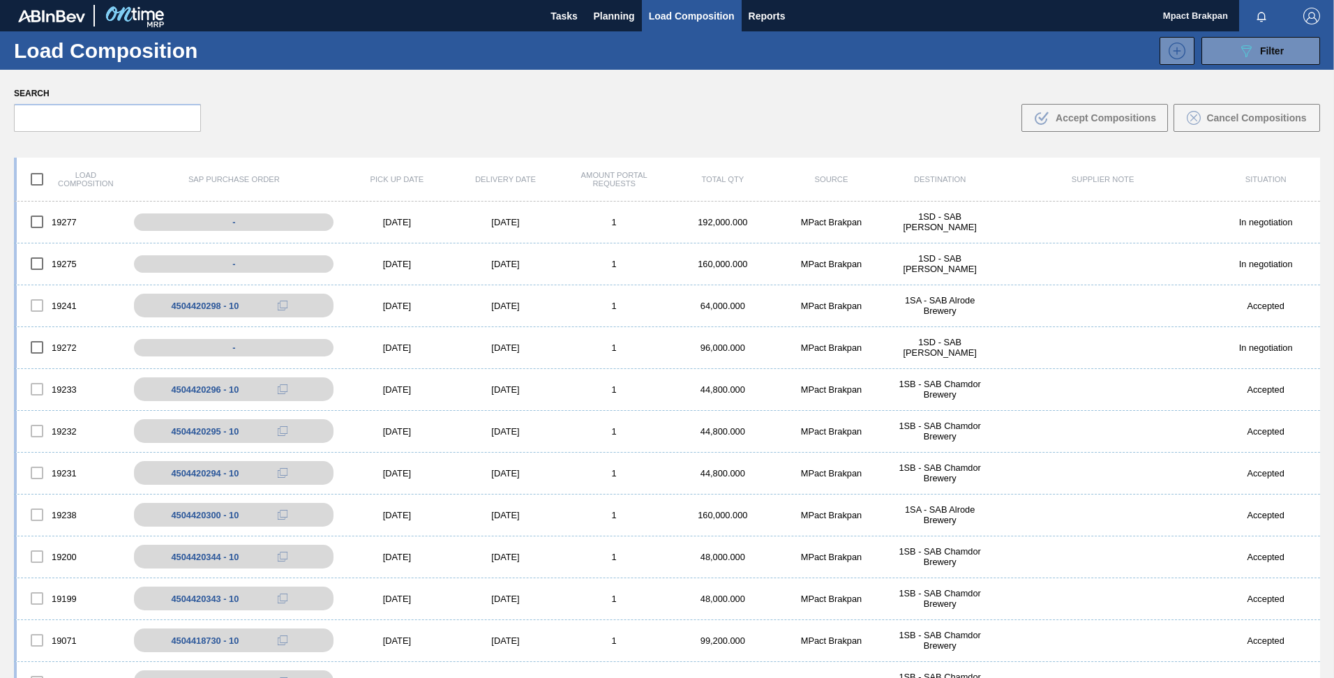
scroll to position [100, 0]
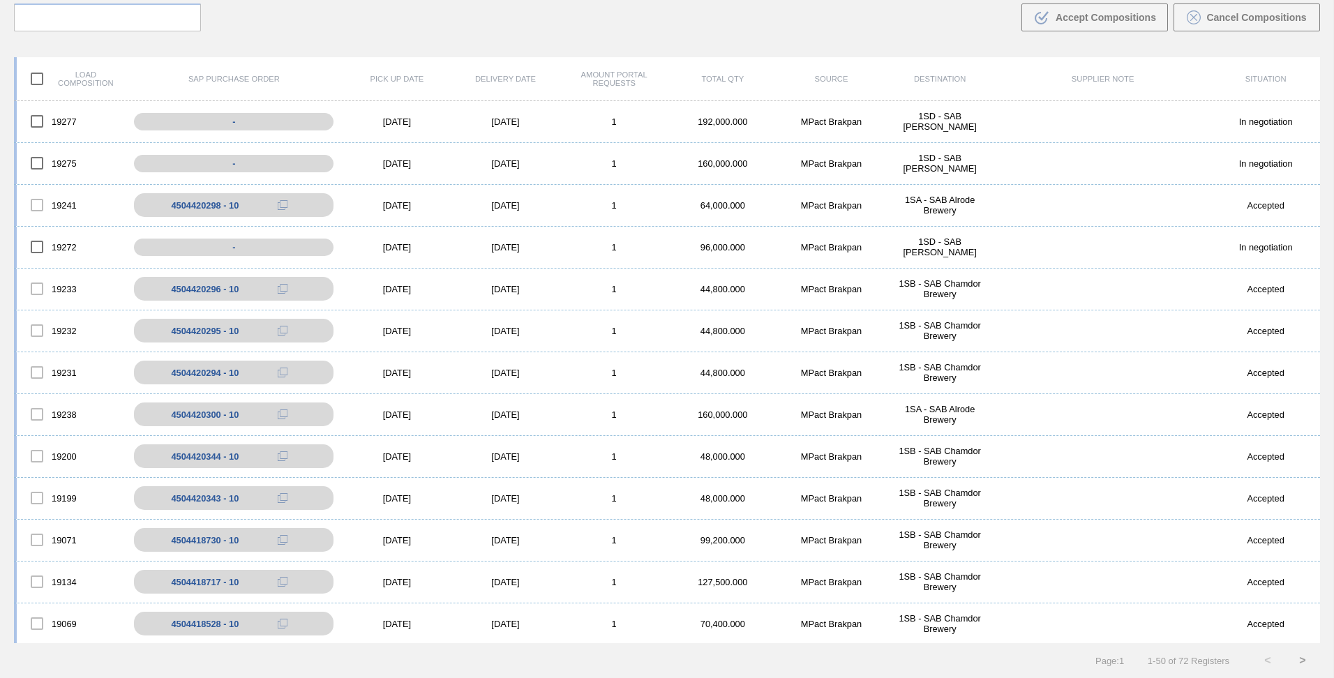
click at [1330, 663] on div "Load composition SAP Purchase Order Pick up Date Delivery Date Amount Portal Re…" at bounding box center [667, 361] width 1334 height 633
click at [1314, 635] on div "19069 4504418528 - 10 09/20/2025 09/21/2025 1 70,400.000 MPact Brakpan 1SB - SA…" at bounding box center [667, 624] width 1306 height 42
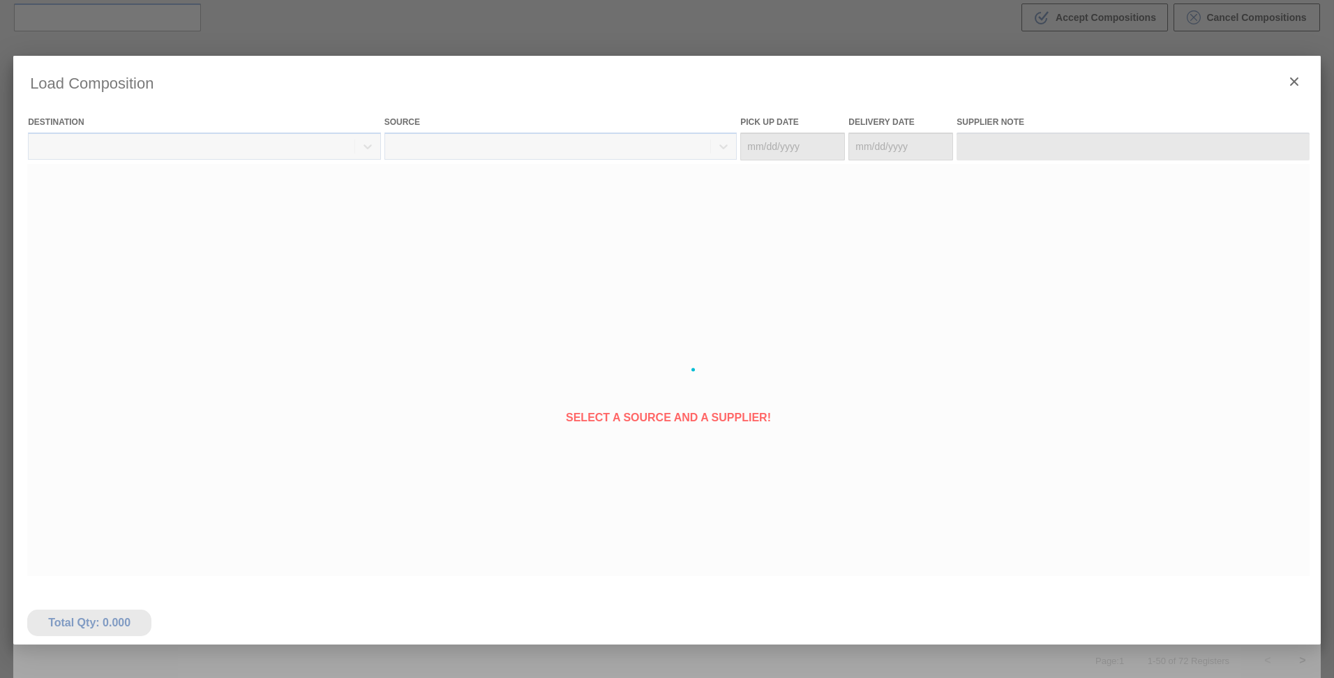
type Date "[DATE]"
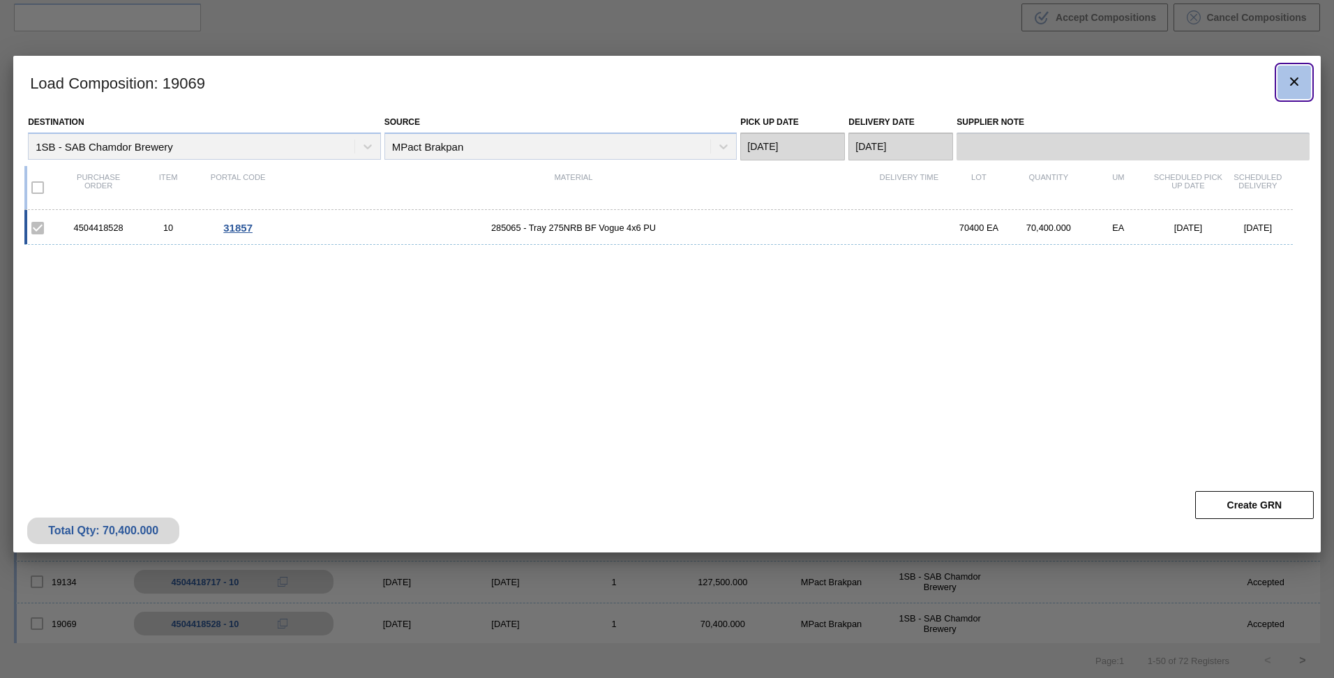
click at [1302, 82] on icon "botão de ícone" at bounding box center [1294, 81] width 17 height 17
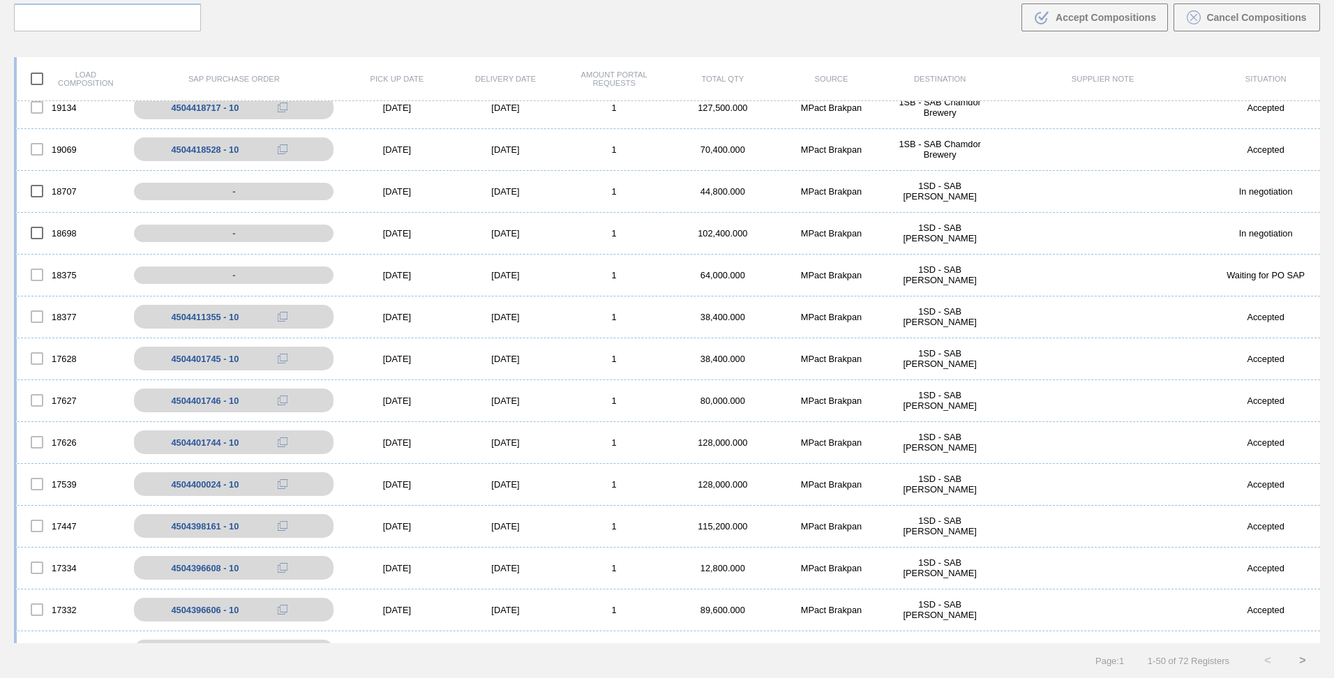
scroll to position [0, 0]
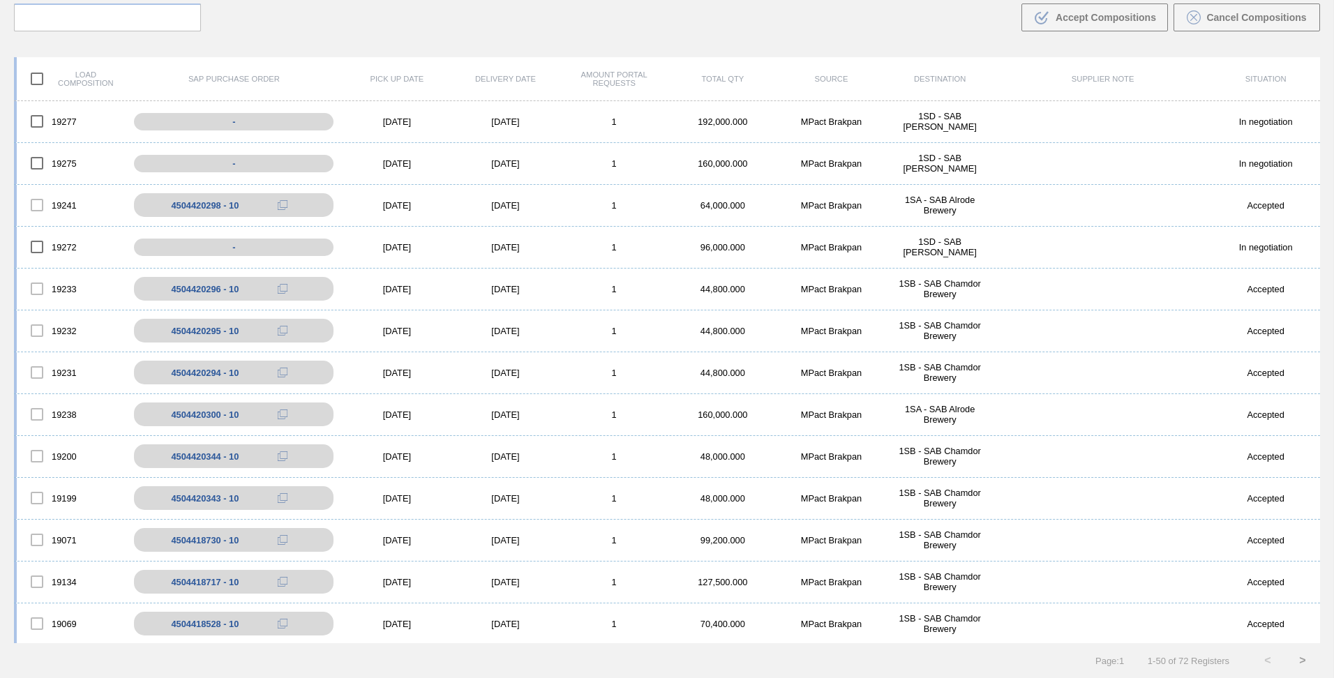
click at [1319, 86] on div "Load composition SAP Purchase Order Pick up Date Delivery Date Amount Portal Re…" at bounding box center [667, 361] width 1334 height 633
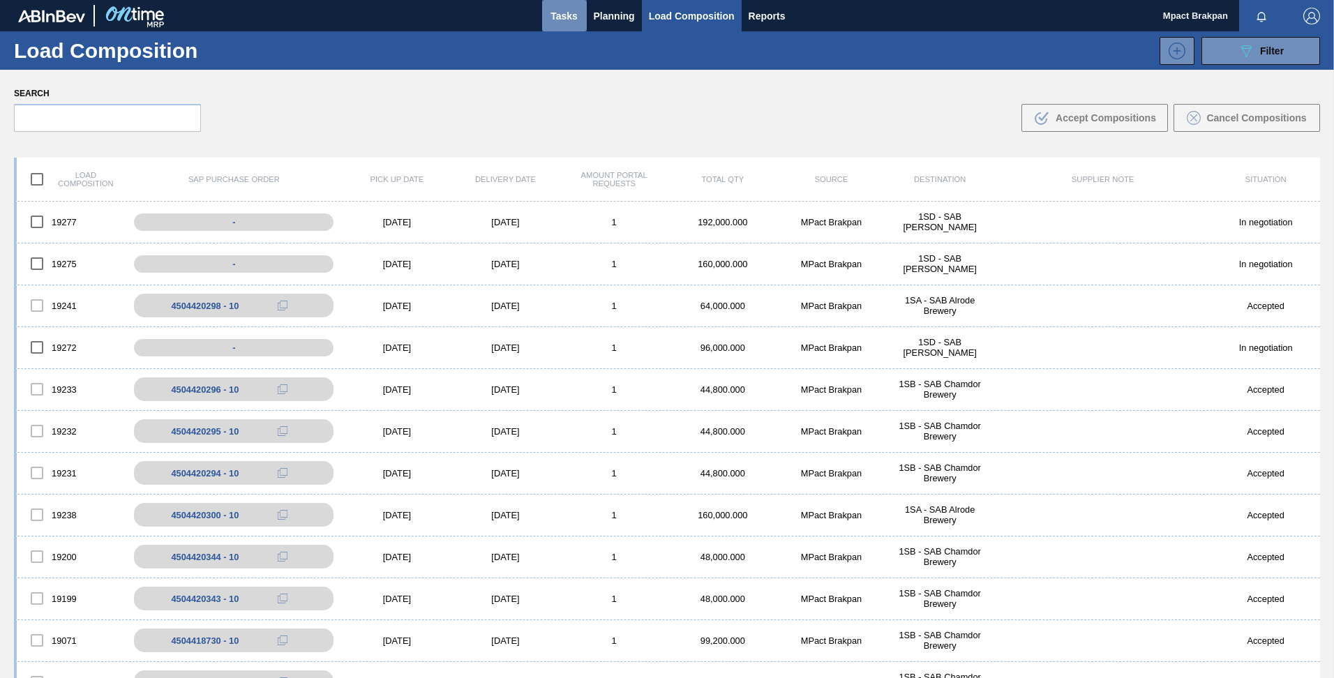
click at [566, 16] on span "Tasks" at bounding box center [564, 16] width 31 height 17
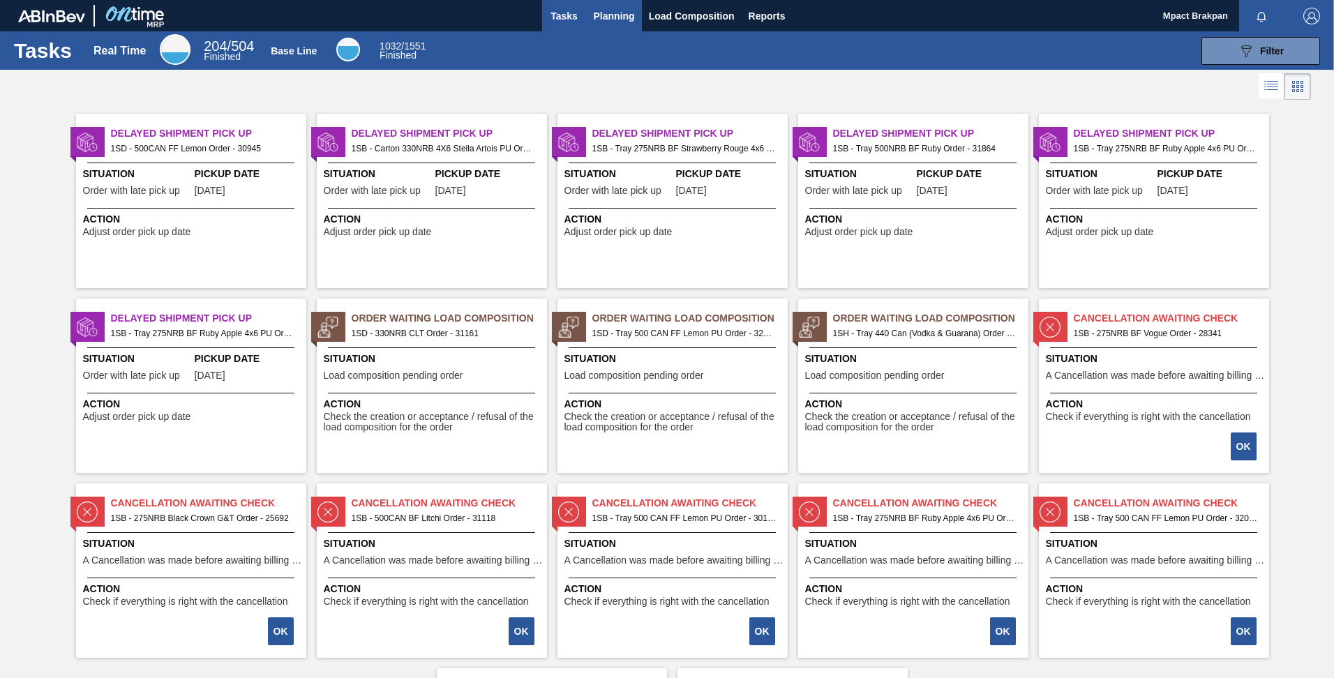
click at [601, 10] on span "Planning" at bounding box center [614, 16] width 41 height 17
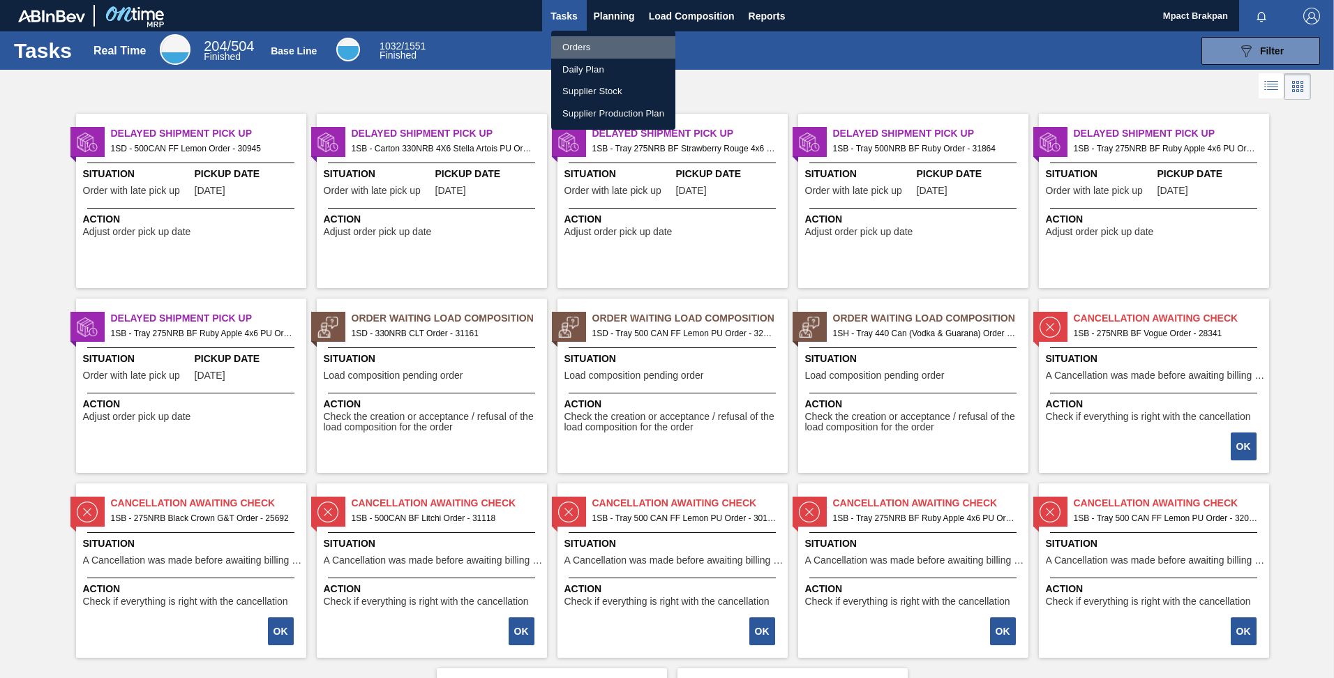
click at [568, 43] on li "Orders" at bounding box center [613, 47] width 124 height 22
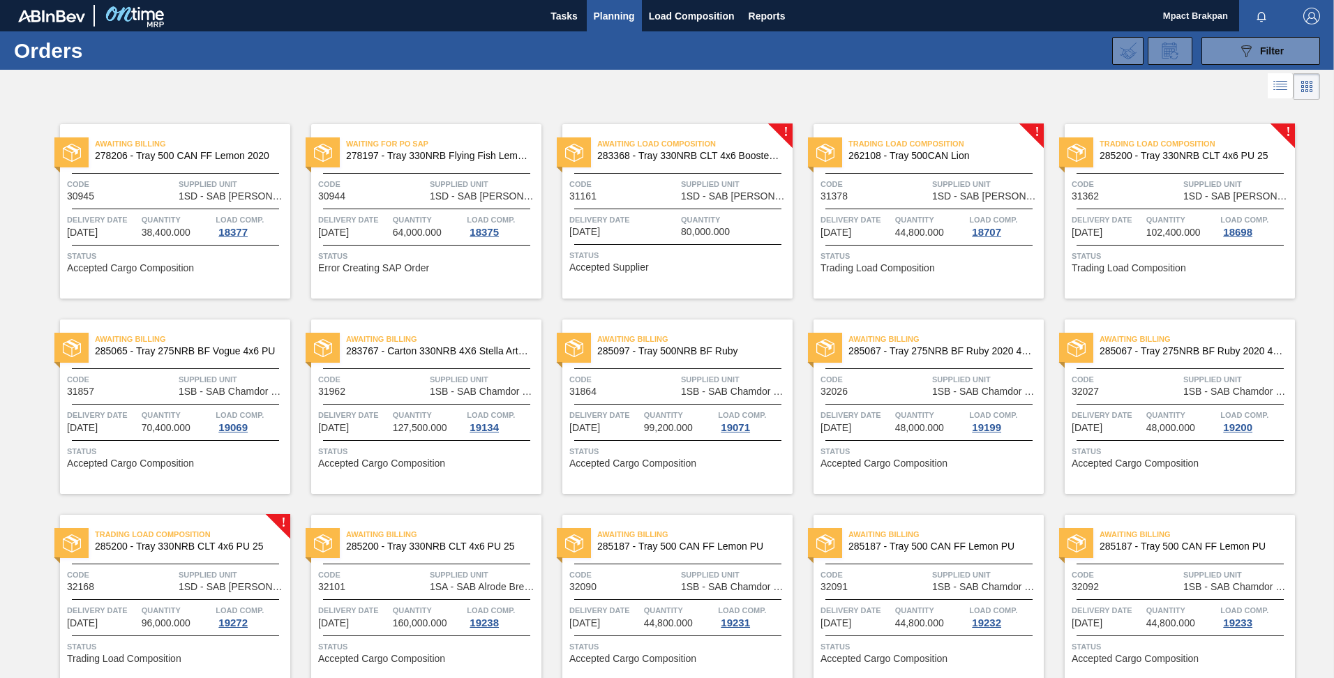
scroll to position [258, 0]
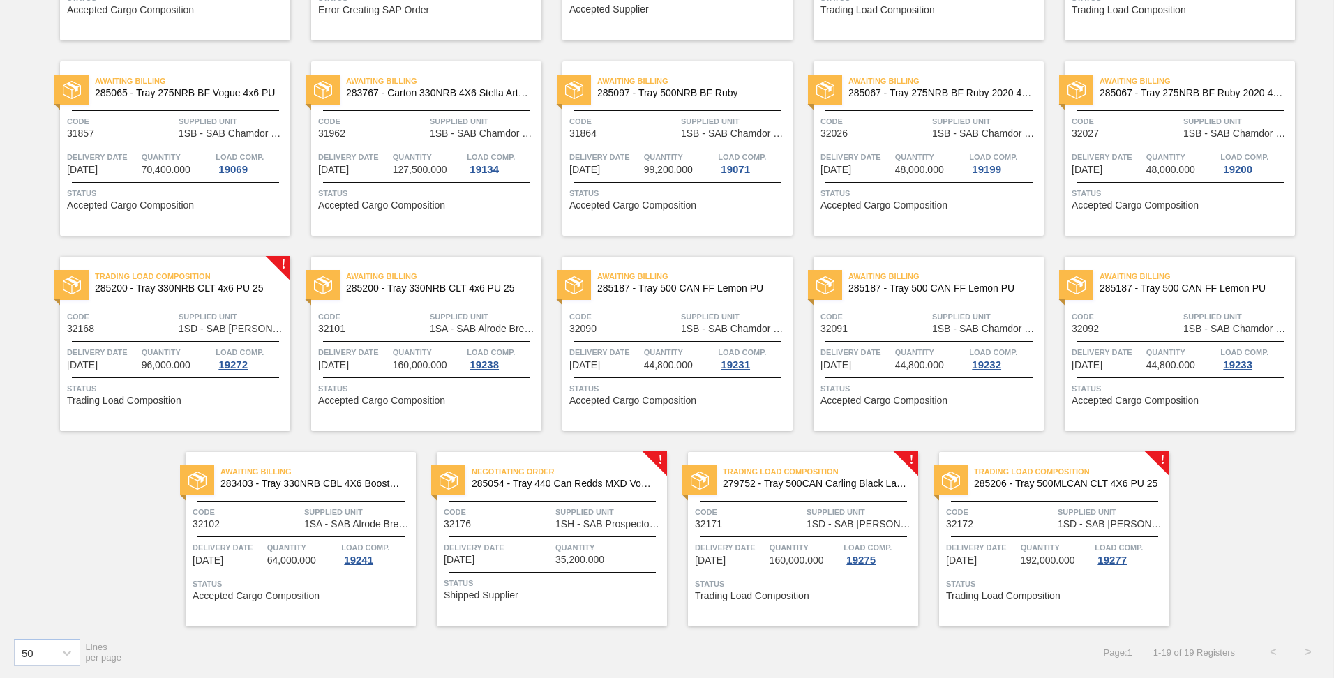
click at [529, 512] on span "Code" at bounding box center [498, 512] width 108 height 14
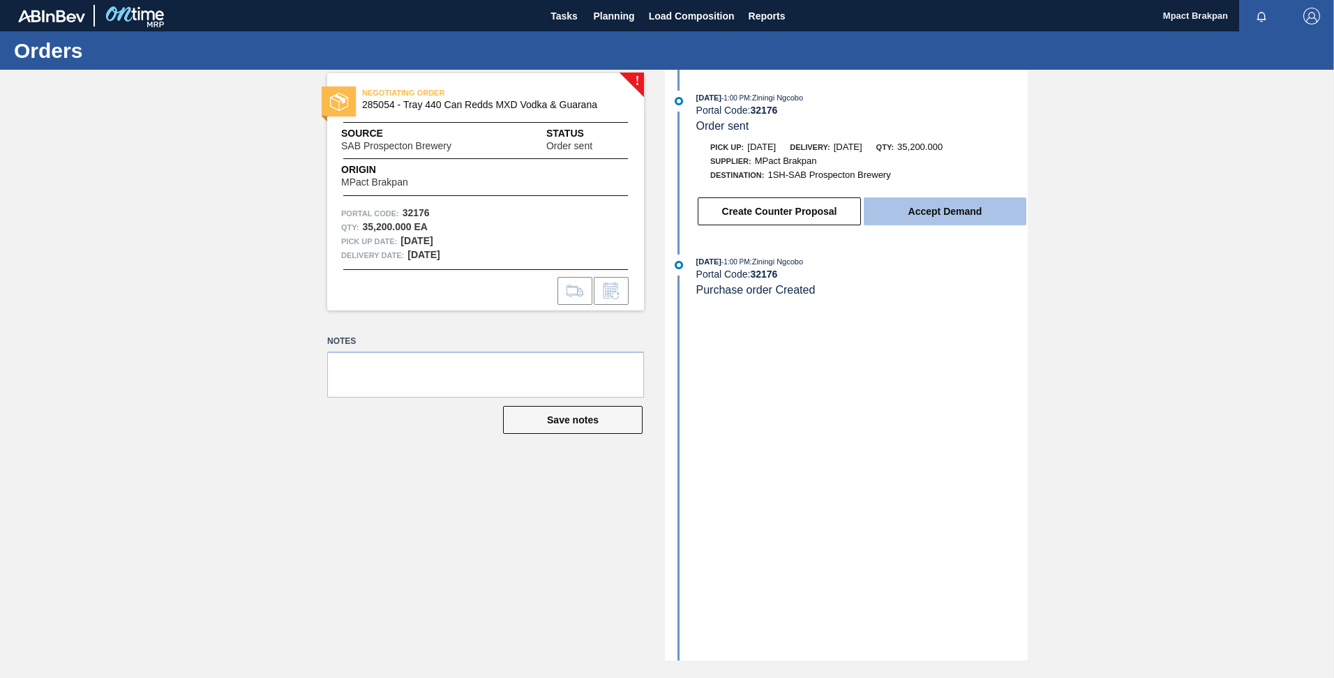
click at [939, 209] on button "Accept Demand" at bounding box center [945, 211] width 163 height 28
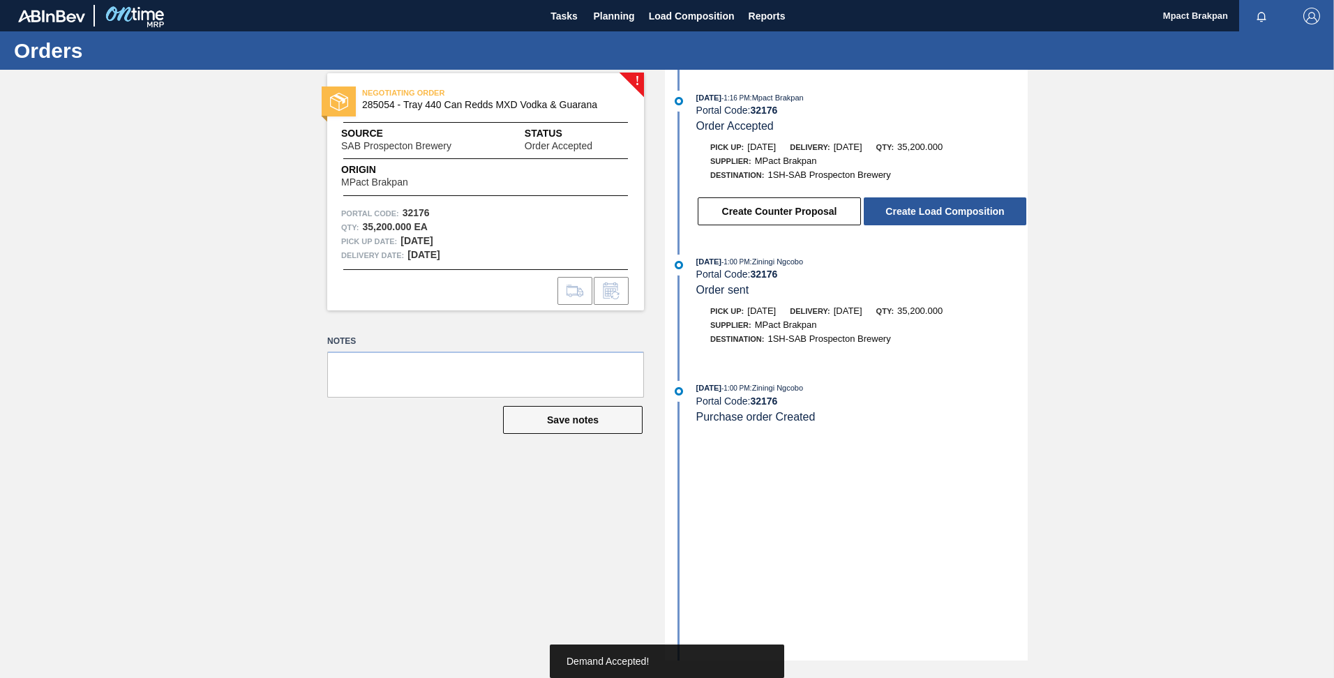
click at [939, 209] on button "Create Load Composition" at bounding box center [945, 211] width 163 height 28
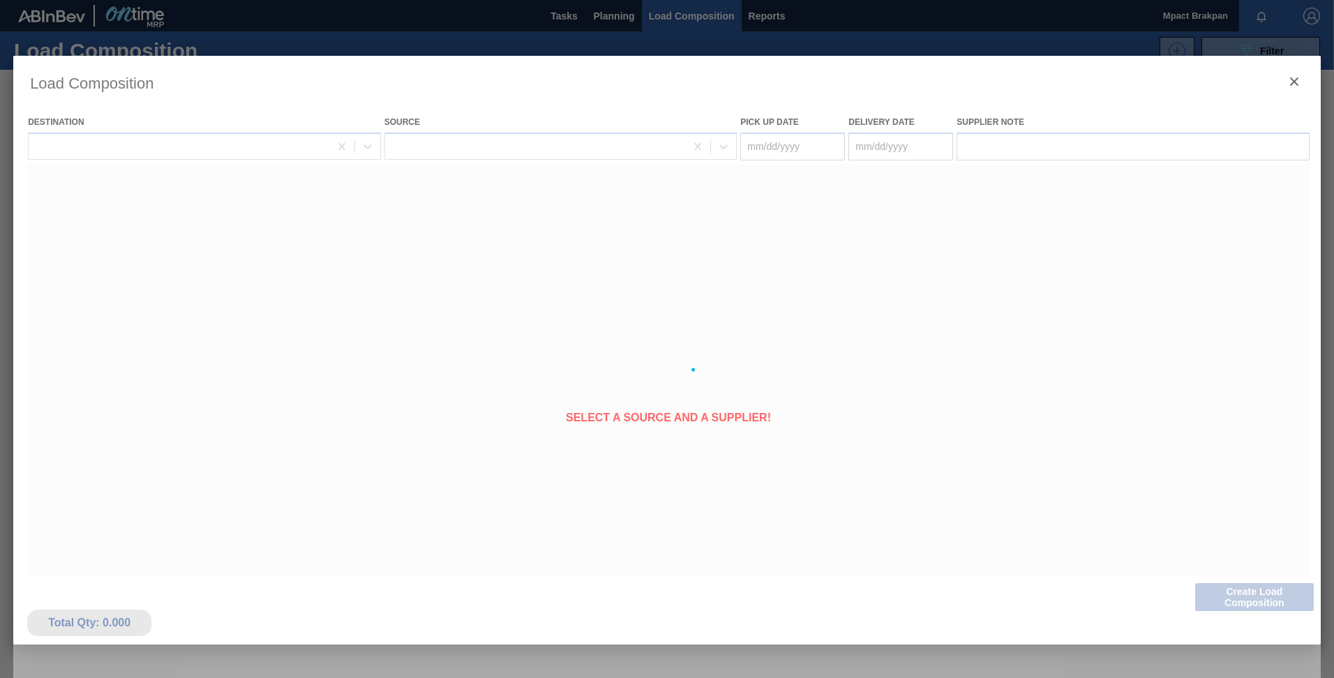
type Date "[DATE]"
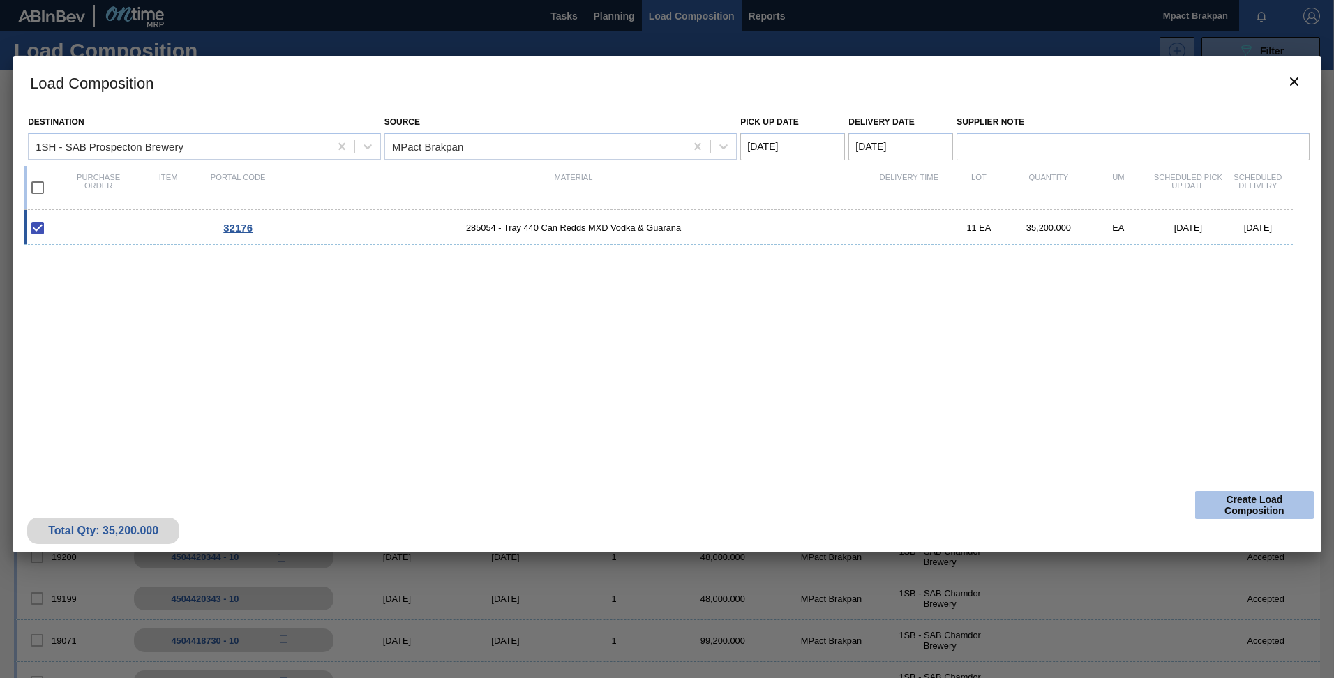
click at [1251, 501] on button "Create Load Composition" at bounding box center [1254, 505] width 119 height 28
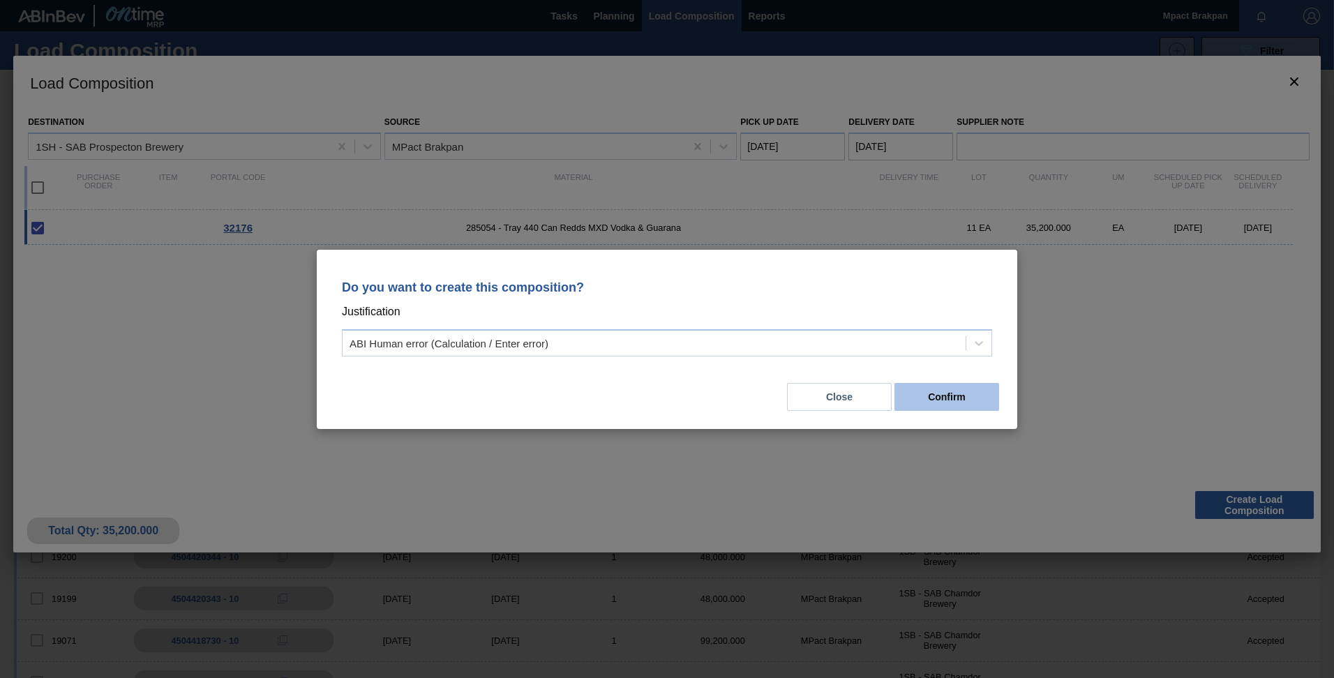
click at [935, 393] on button "Confirm" at bounding box center [946, 397] width 105 height 28
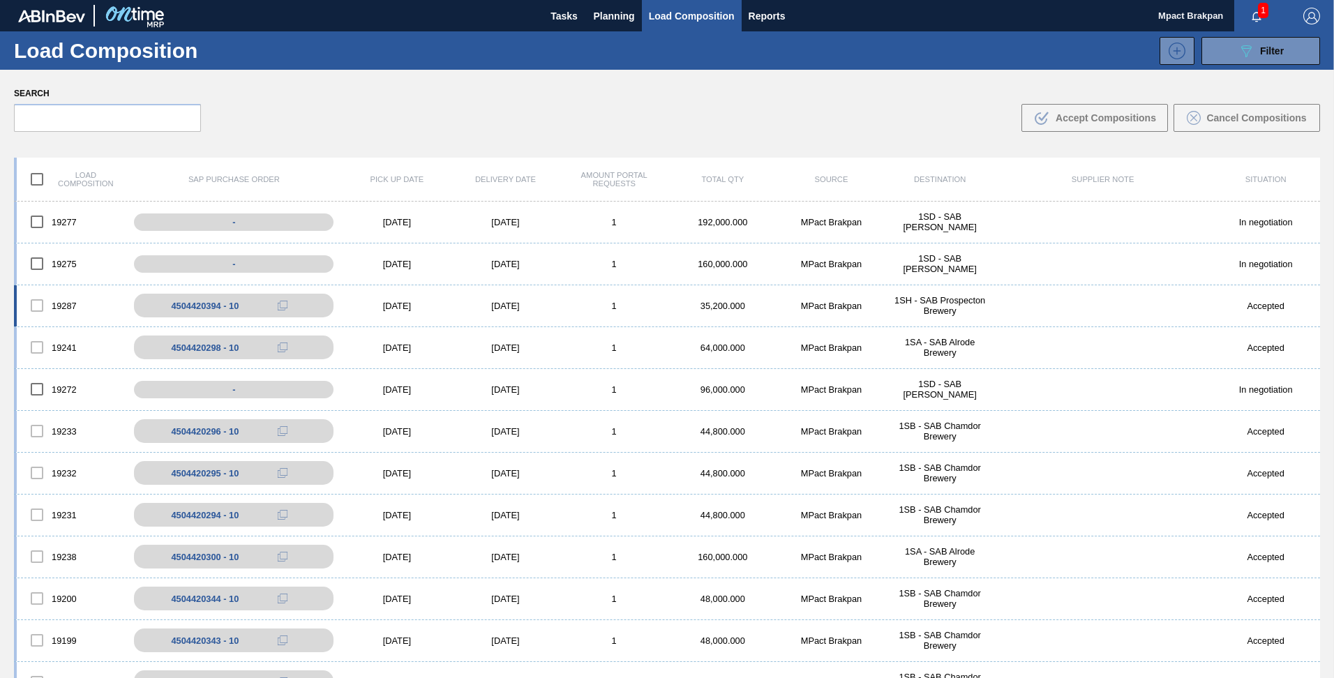
click at [382, 304] on div "[DATE]" at bounding box center [397, 306] width 109 height 10
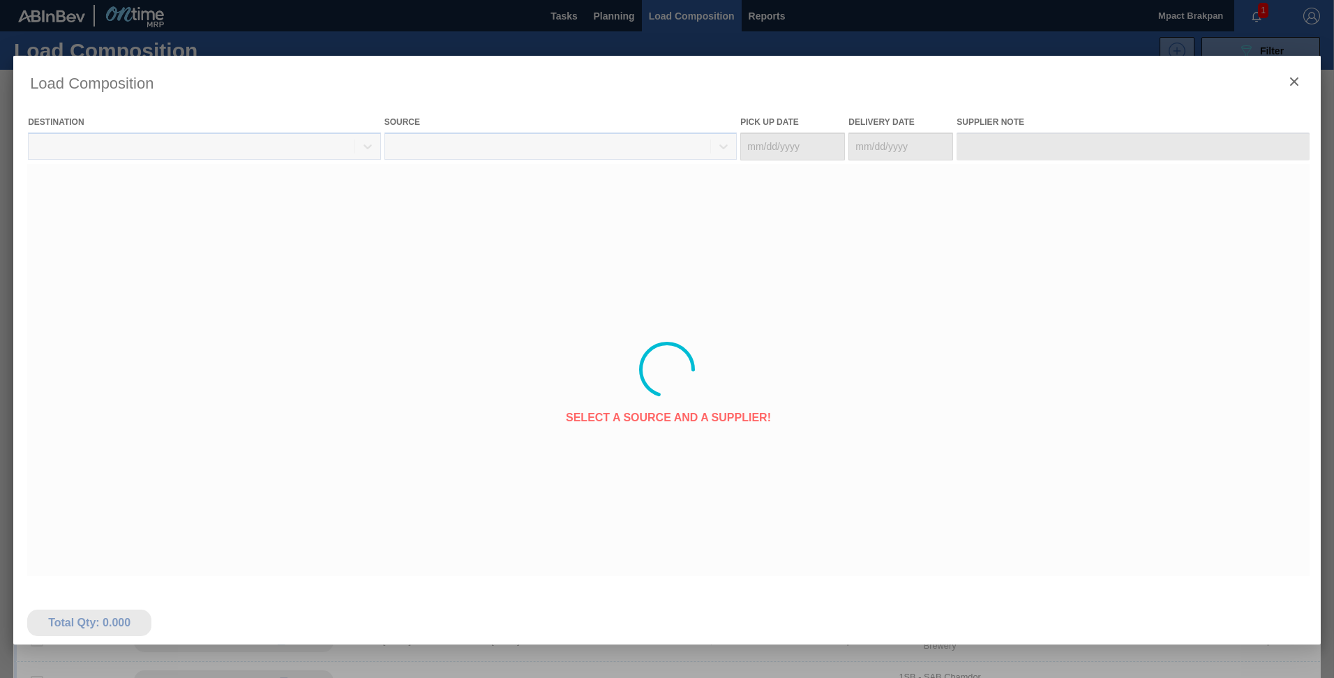
type Date "[DATE]"
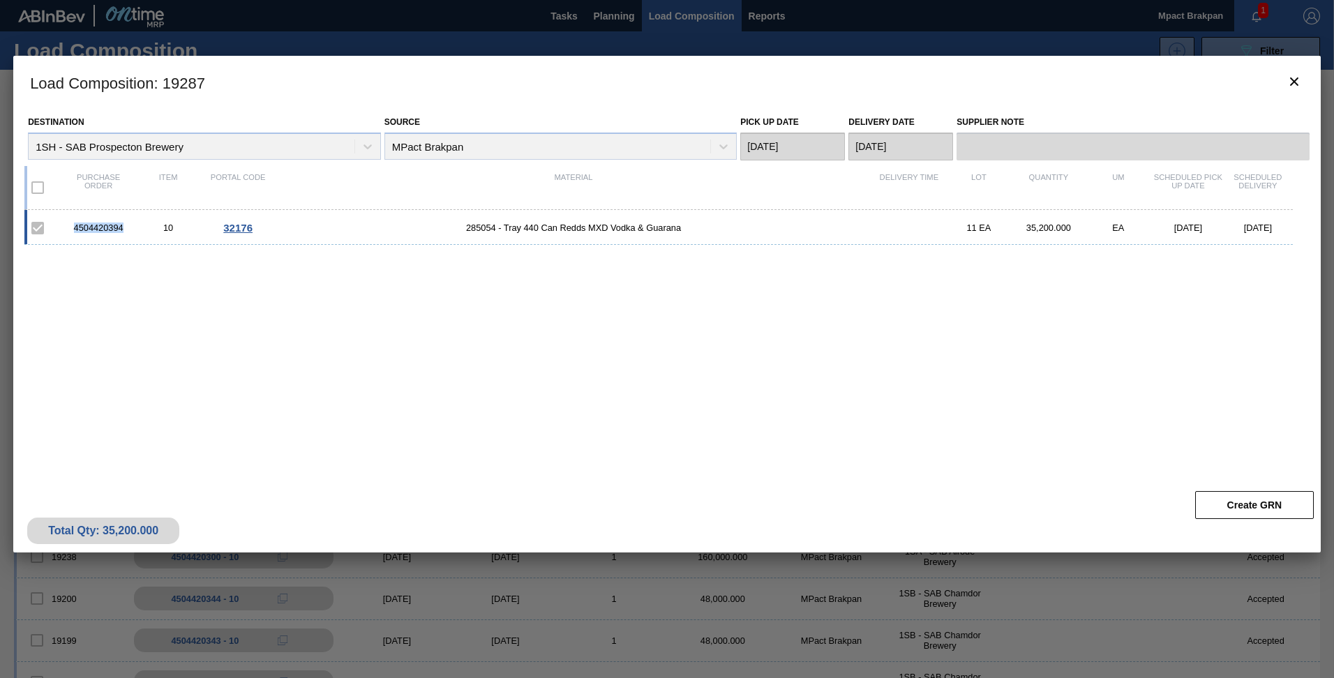
drag, startPoint x: 126, startPoint y: 229, endPoint x: 73, endPoint y: 230, distance: 53.0
click at [73, 230] on div "4504420394" at bounding box center [98, 228] width 70 height 10
drag, startPoint x: 73, startPoint y: 230, endPoint x: 88, endPoint y: 227, distance: 15.7
copy div "4504420394"
click at [1055, 410] on div "4504420394 10 32176 285054 - Tray 440 Can Redds MXD Vodka & Guarana 11 EA 35,20…" at bounding box center [663, 338] width 1279 height 257
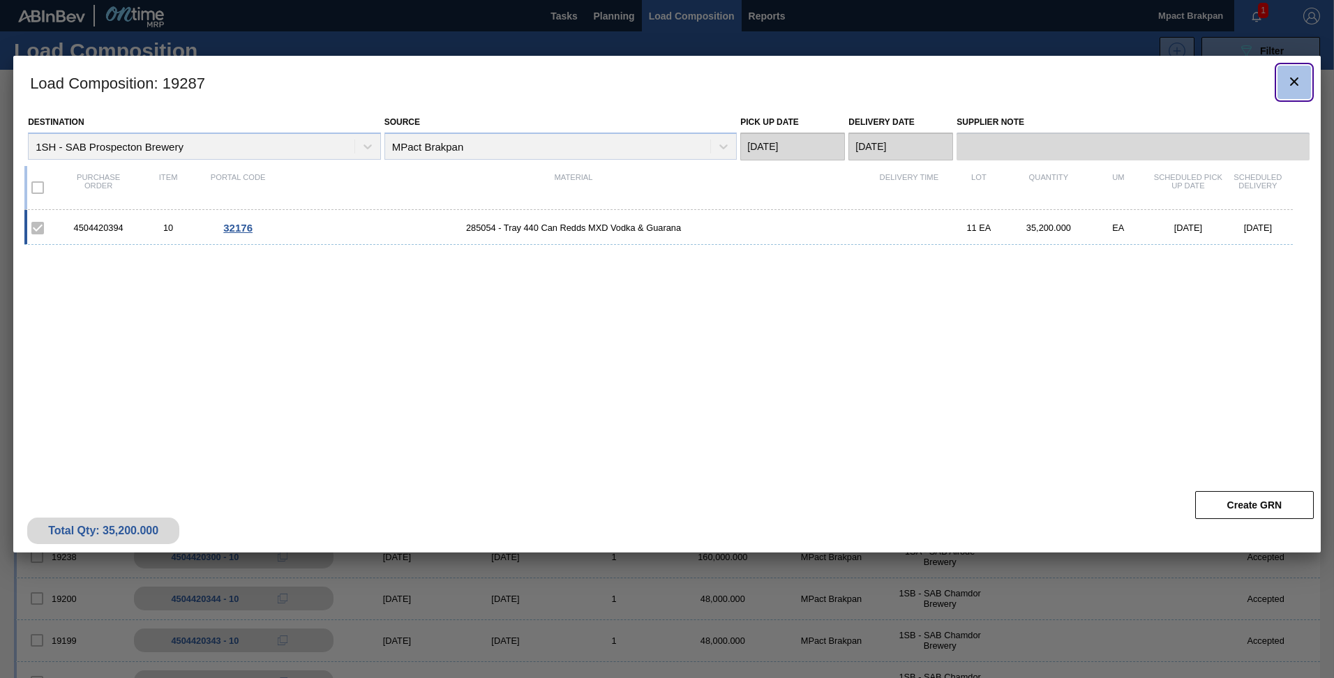
click at [1290, 76] on icon "botão de ícone" at bounding box center [1294, 81] width 17 height 17
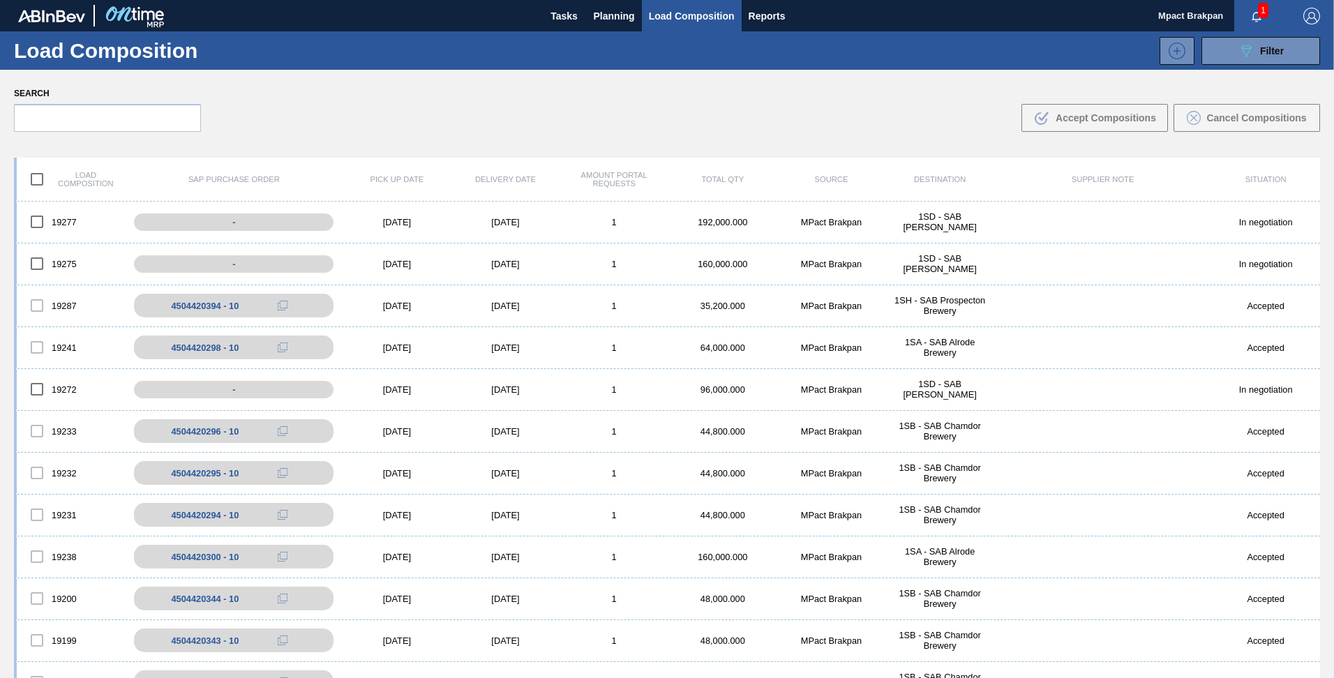
click at [1251, 3] on div "1" at bounding box center [1261, 15] width 55 height 31
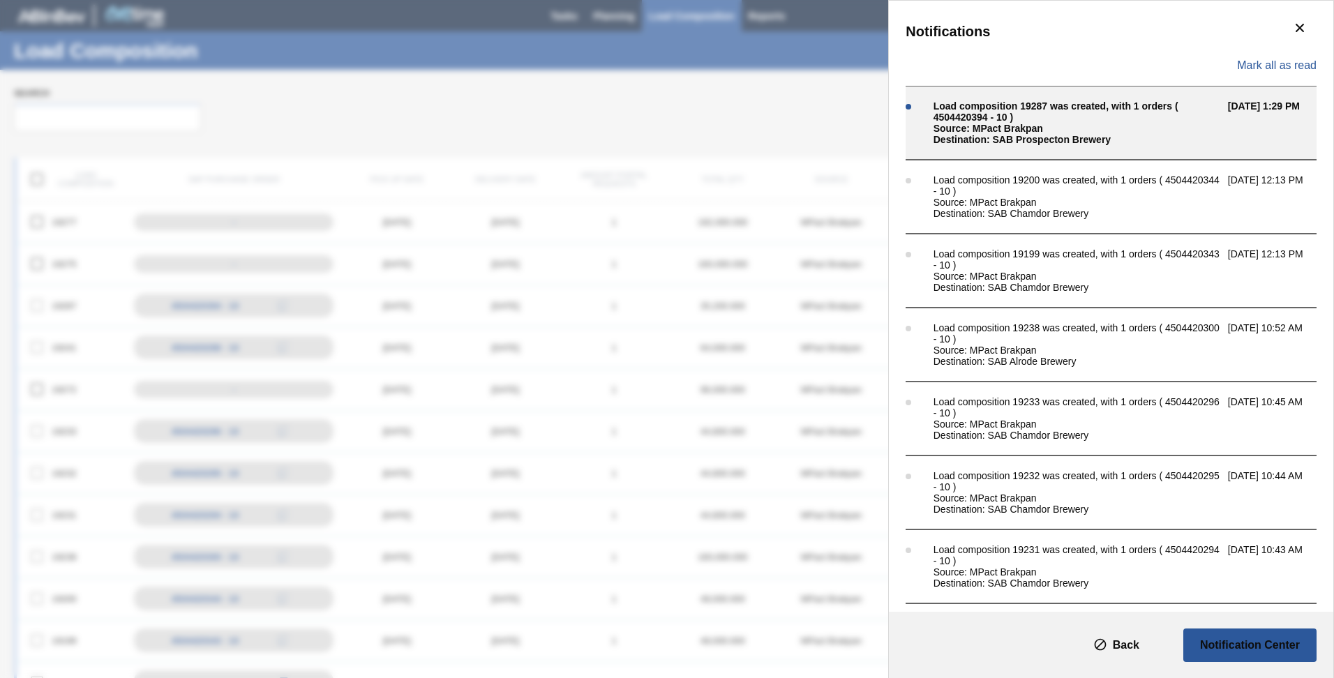
click at [973, 105] on div "Load composition 19287 was created, with 1 orders ( 4504420394 - 10 )" at bounding box center [1076, 111] width 287 height 22
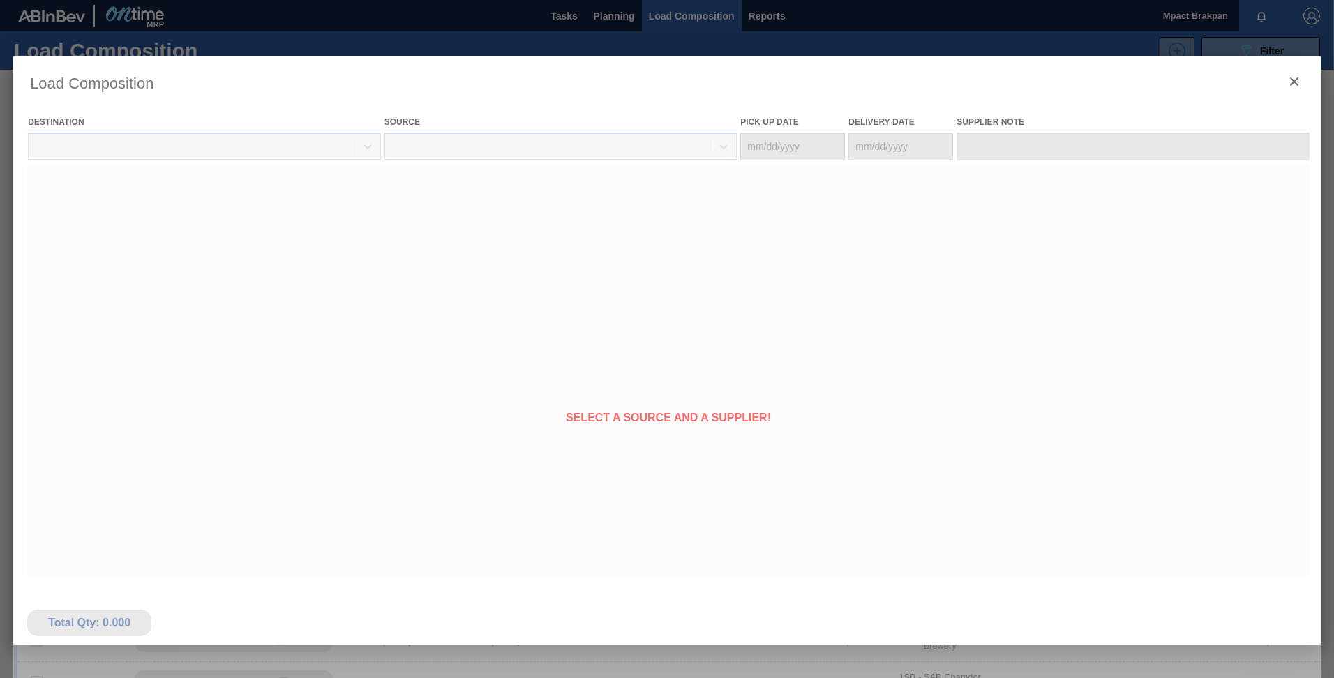
type Date "[DATE]"
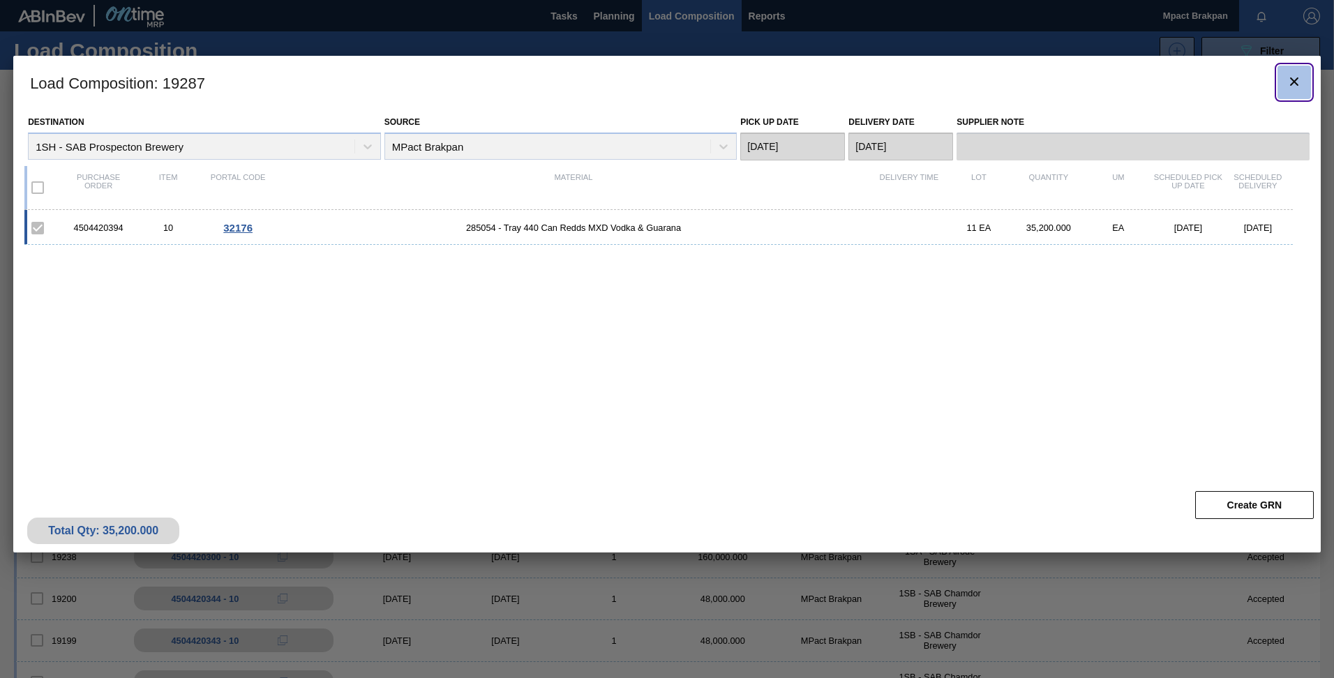
click at [1293, 77] on icon "botão de ícone" at bounding box center [1294, 81] width 17 height 17
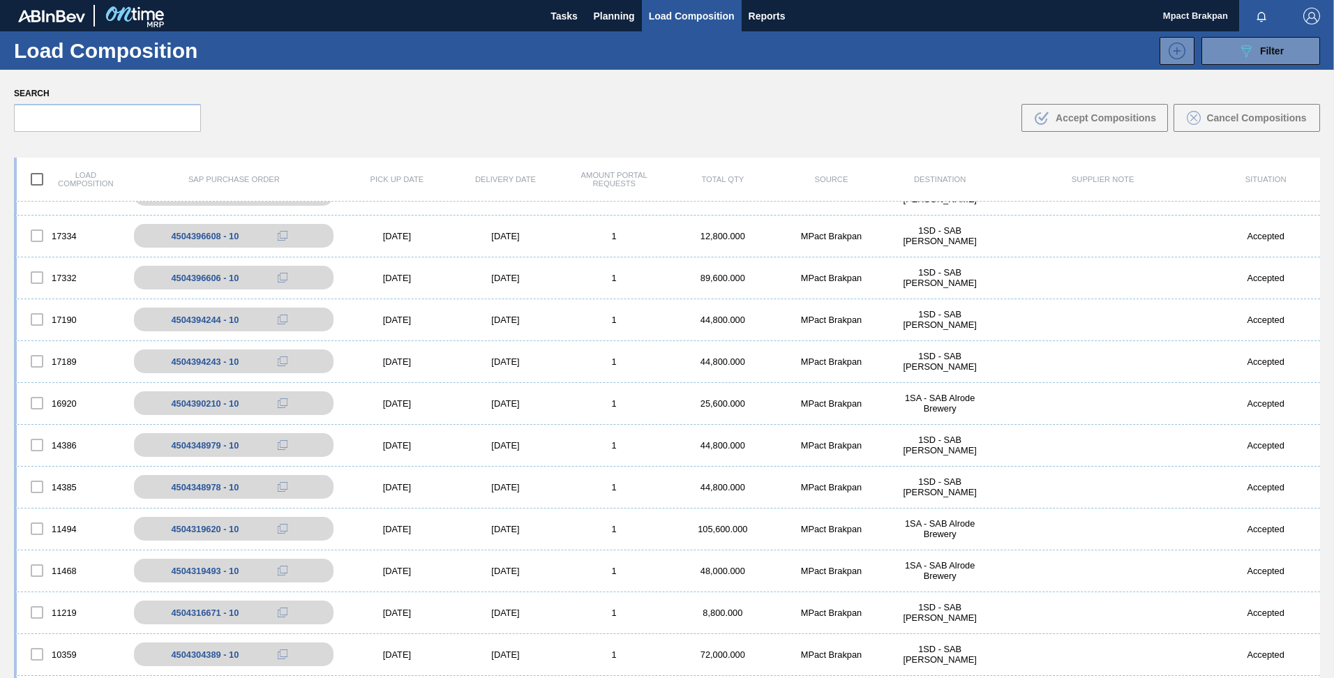
scroll to position [1423, 0]
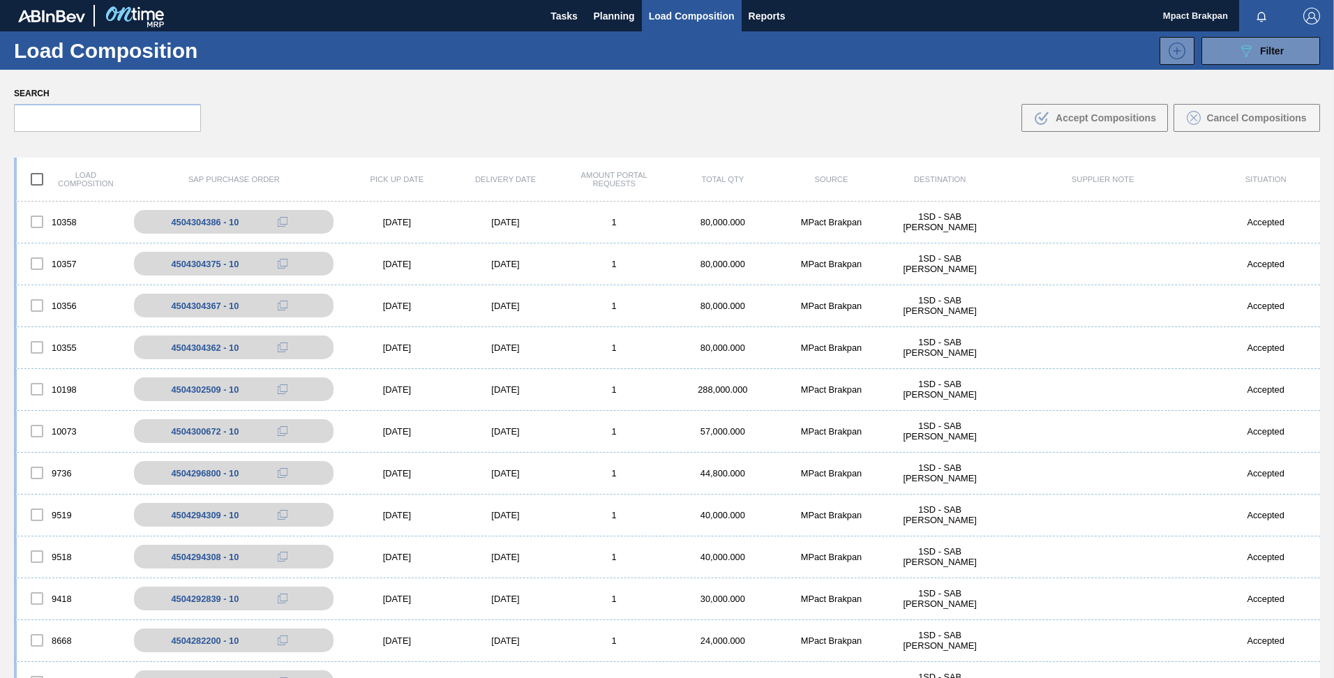
click at [1318, 252] on div "Load composition SAP Purchase Order Pick up Date Delivery Date Amount Portal Re…" at bounding box center [667, 462] width 1334 height 633
click at [1316, 252] on div "Load composition SAP Purchase Order Pick up Date Delivery Date Amount Portal Re…" at bounding box center [667, 462] width 1334 height 633
click at [1315, 252] on div "10357 4504304375 - 10 07/10/2024 07/11/2024 1 80,000.000 MPact Brakpan 1SD - SA…" at bounding box center [667, 264] width 1306 height 42
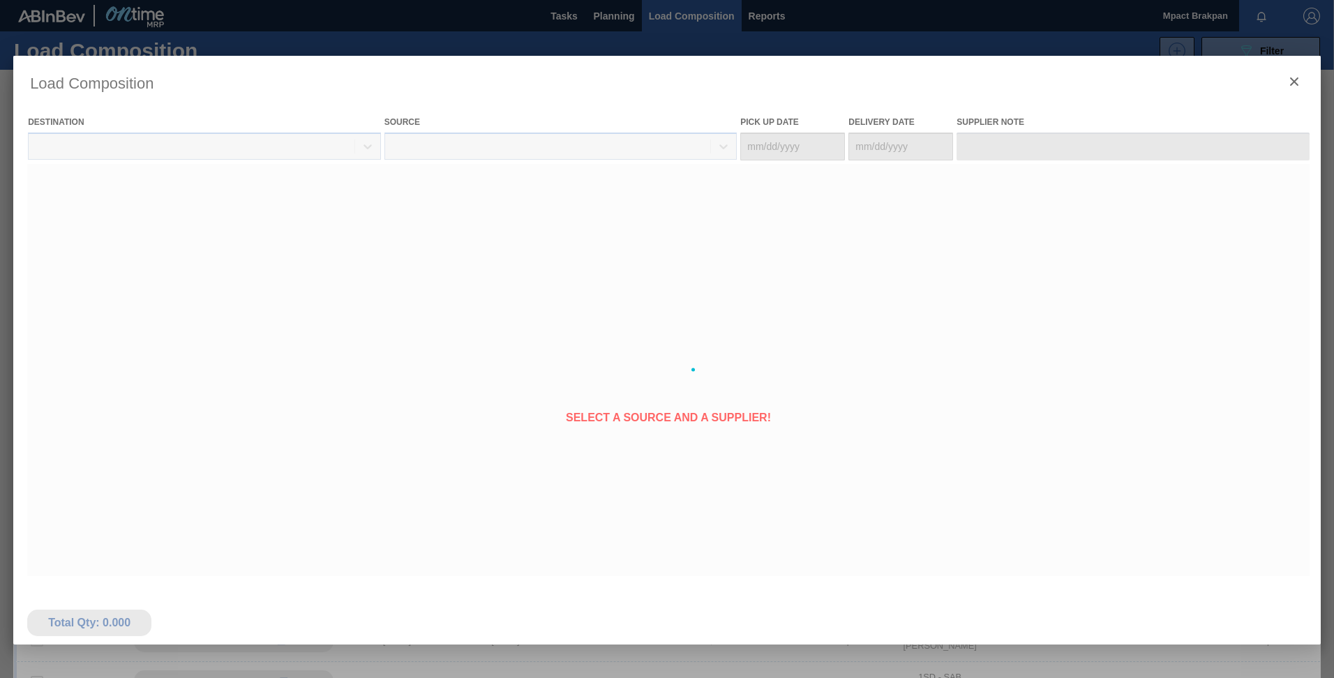
type Date "[DATE]"
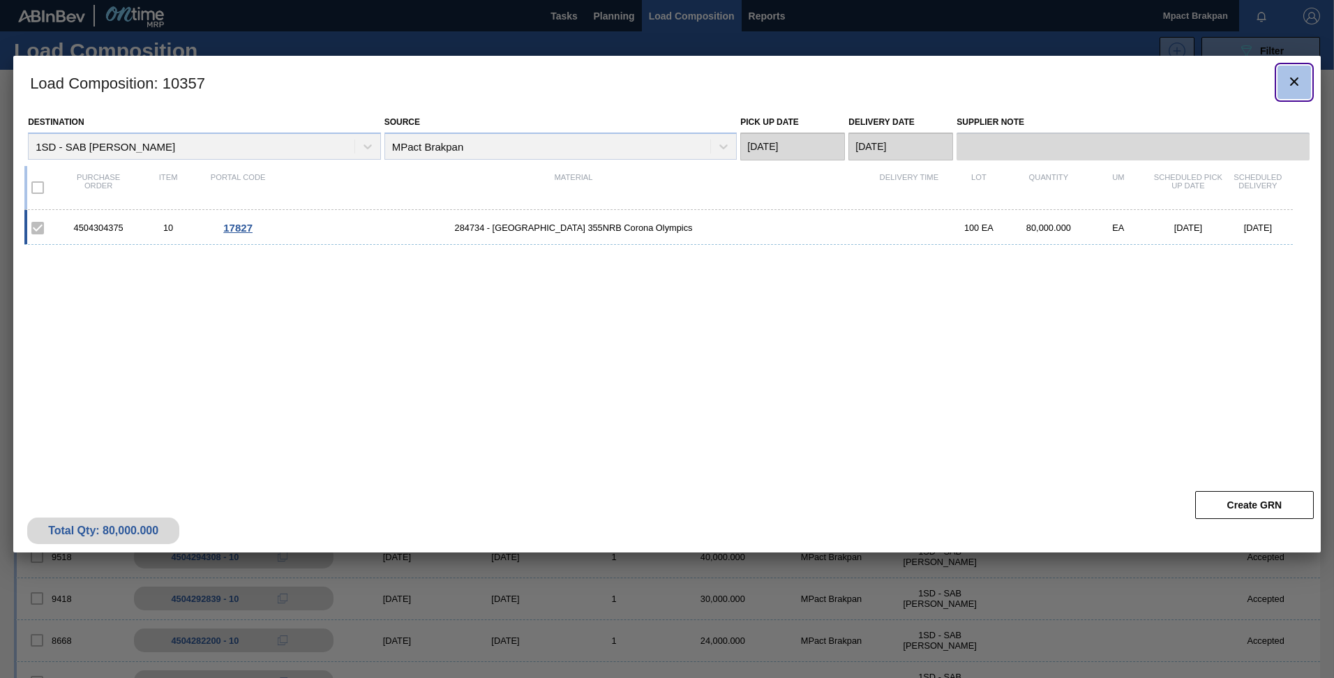
click at [1295, 73] on icon "botão de ícone" at bounding box center [1294, 81] width 17 height 17
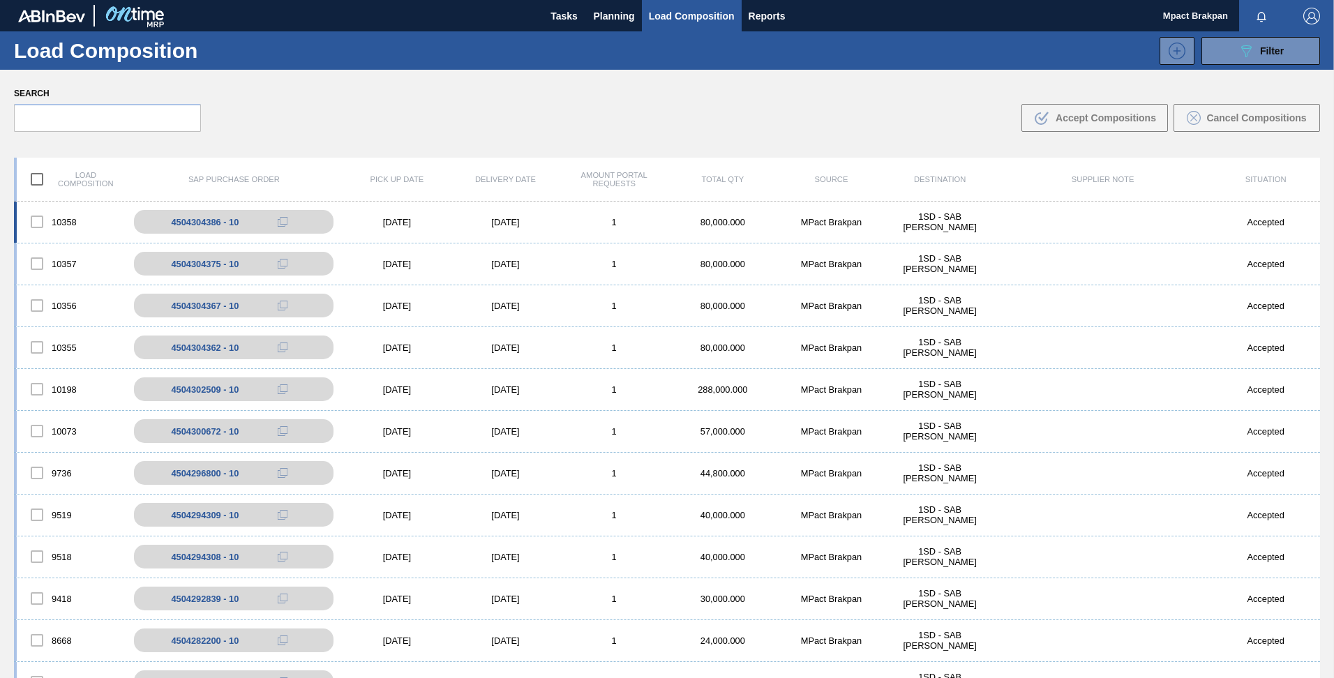
click at [1315, 240] on div "10358 4504304386 - 10 07/11/2024 07/12/2024 1 80,000.000 MPact Brakpan 1SD - SA…" at bounding box center [667, 223] width 1306 height 42
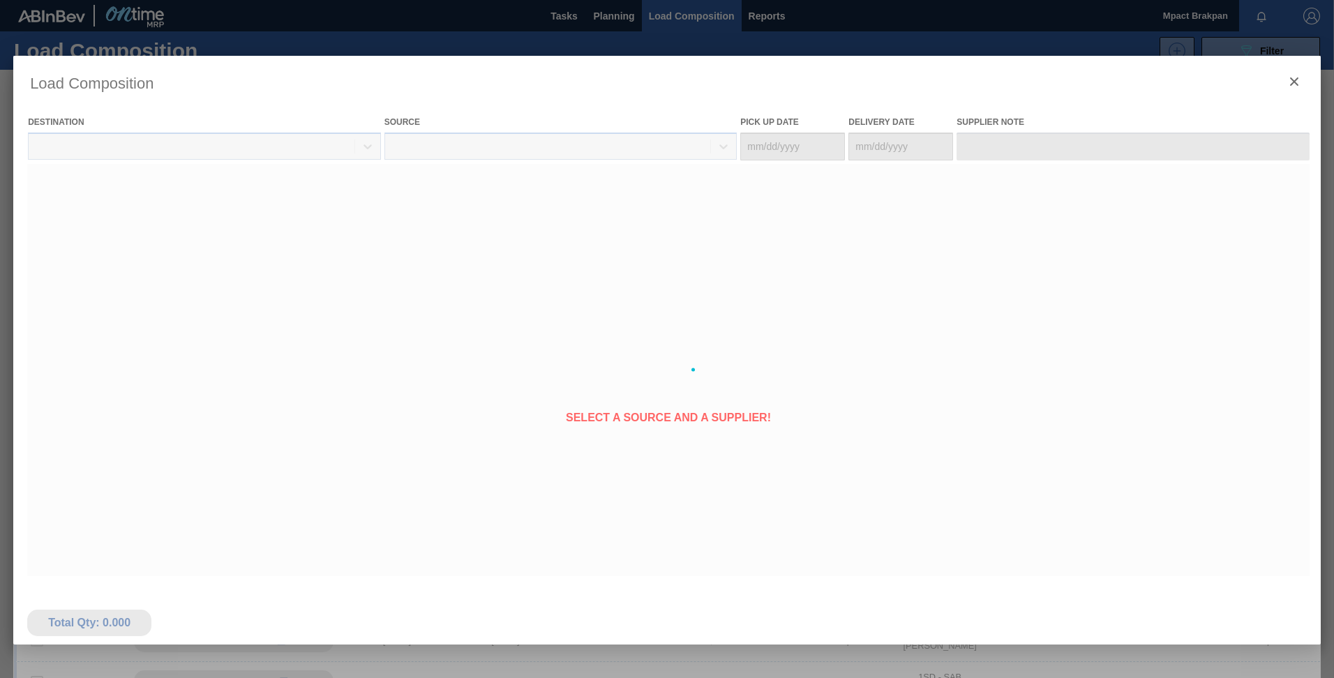
type Date "[DATE]"
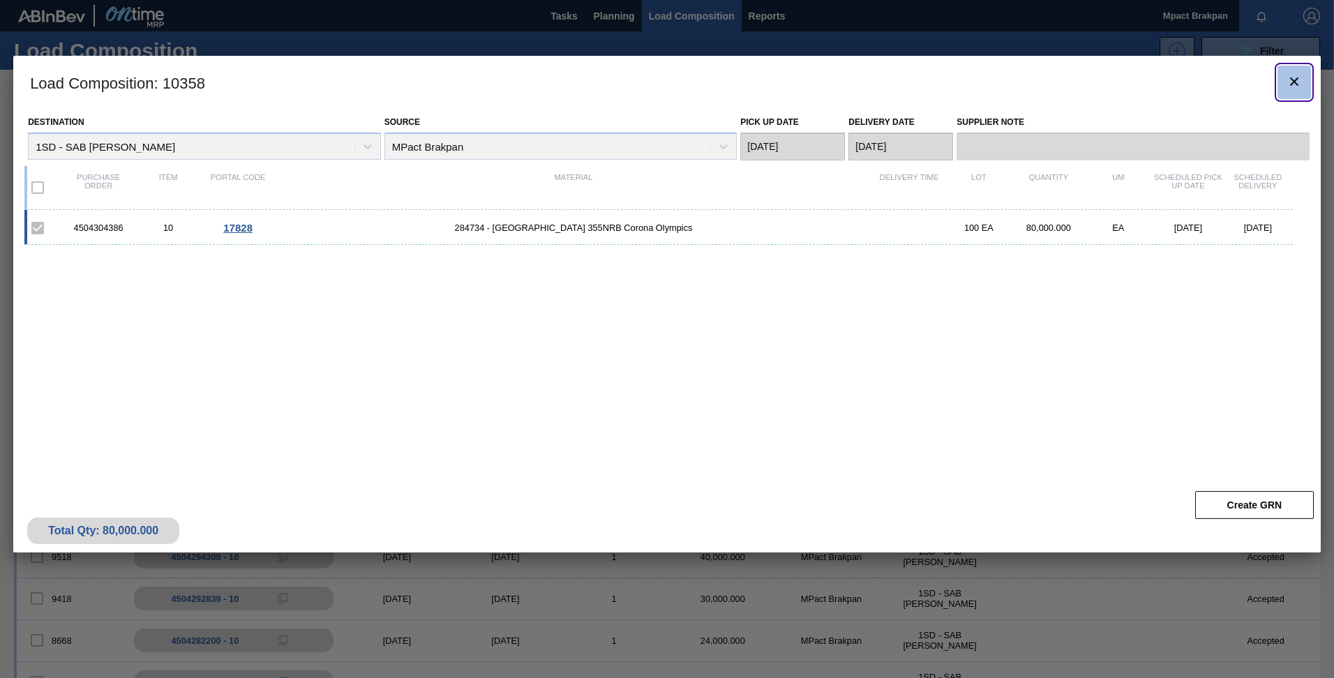
click at [1293, 78] on icon "botão de ícone" at bounding box center [1294, 81] width 17 height 17
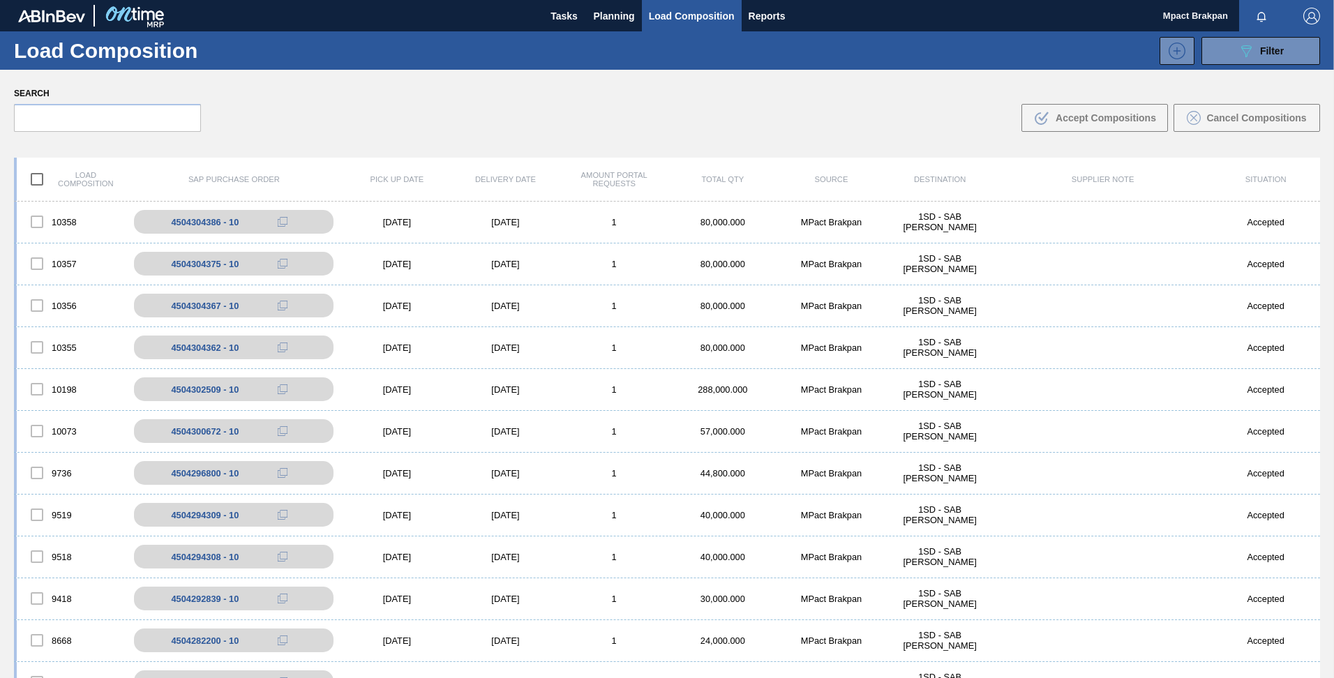
click at [1317, 180] on div "Situation" at bounding box center [1265, 179] width 109 height 8
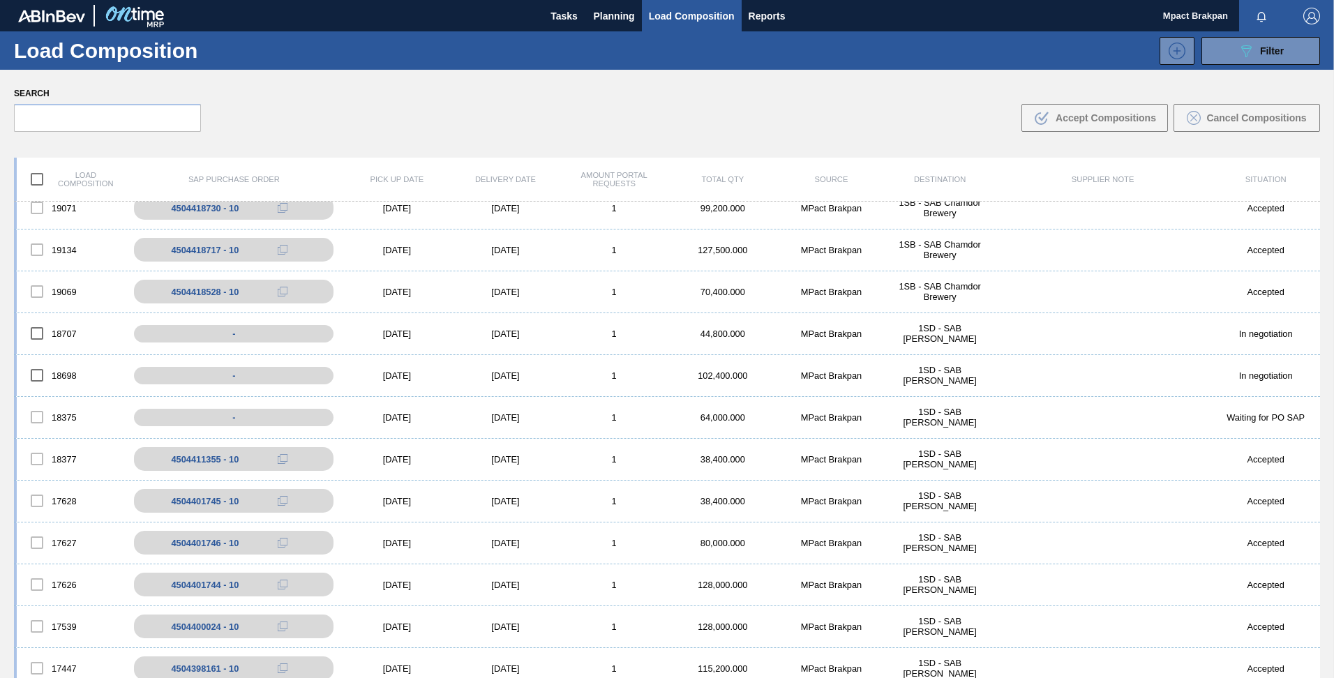
scroll to position [0, 0]
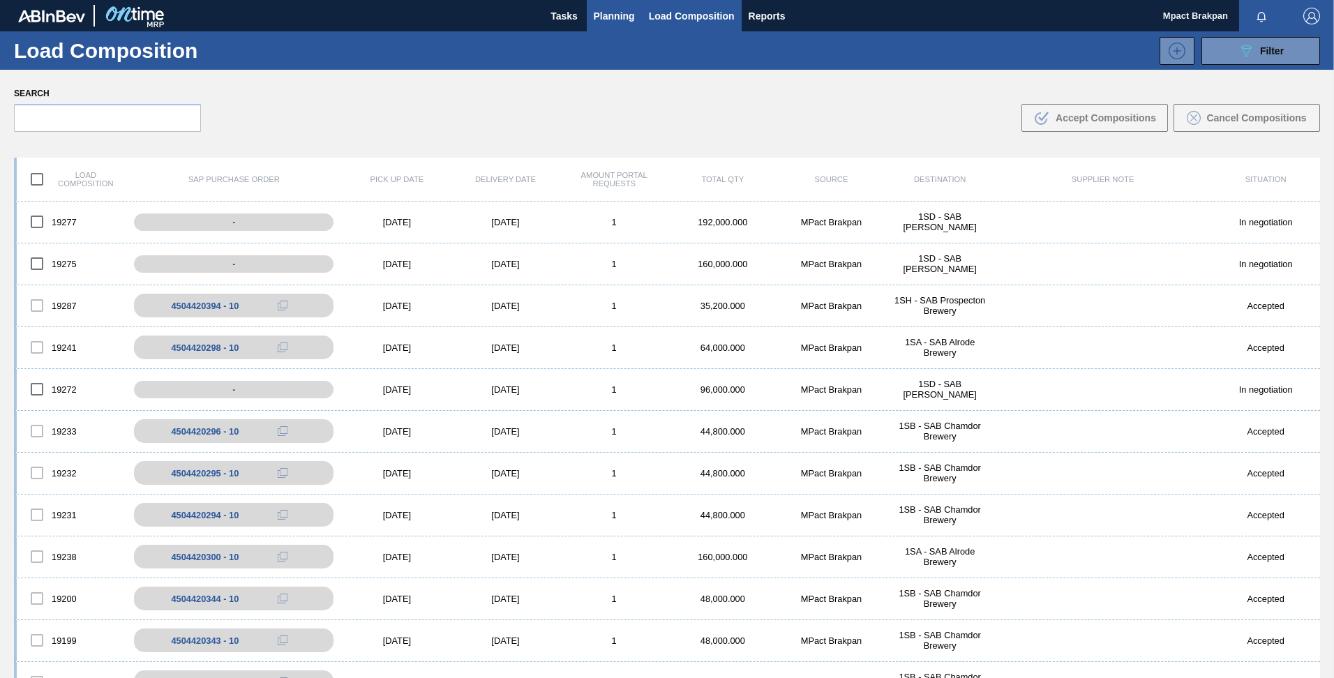
click at [608, 17] on span "Planning" at bounding box center [614, 16] width 41 height 17
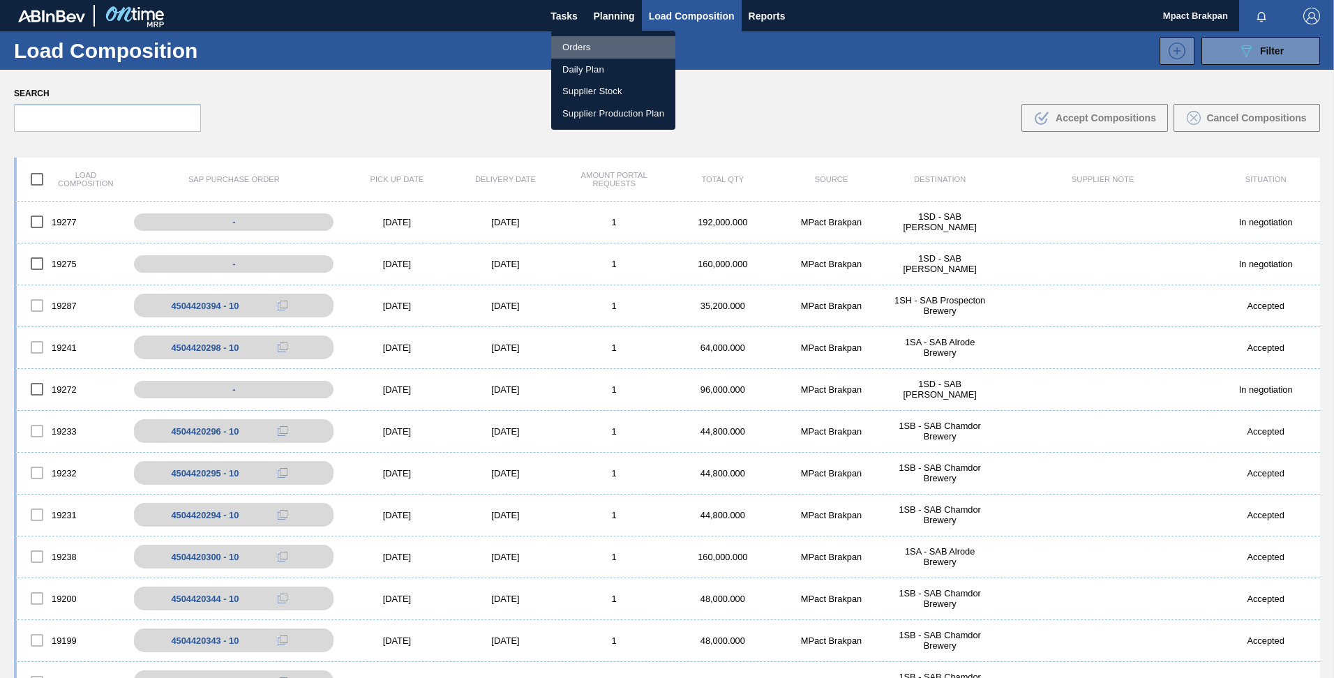
click at [585, 45] on li "Orders" at bounding box center [613, 47] width 124 height 22
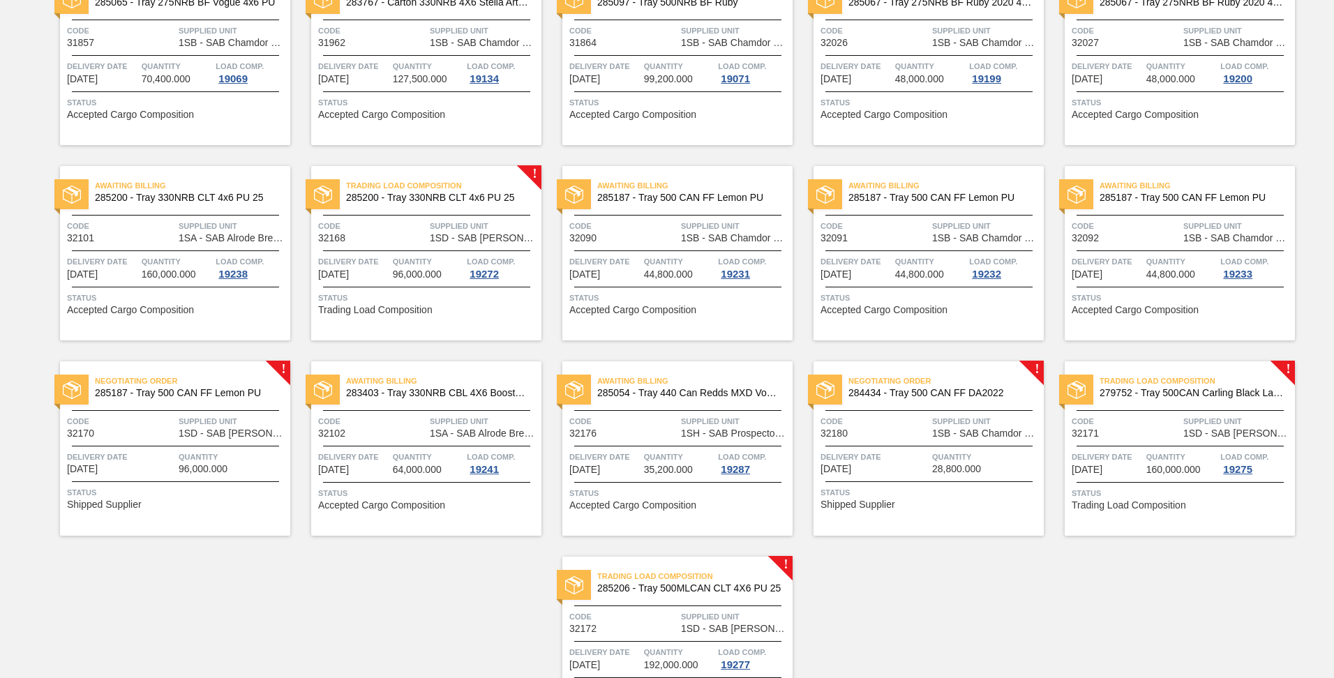
scroll to position [419, 0]
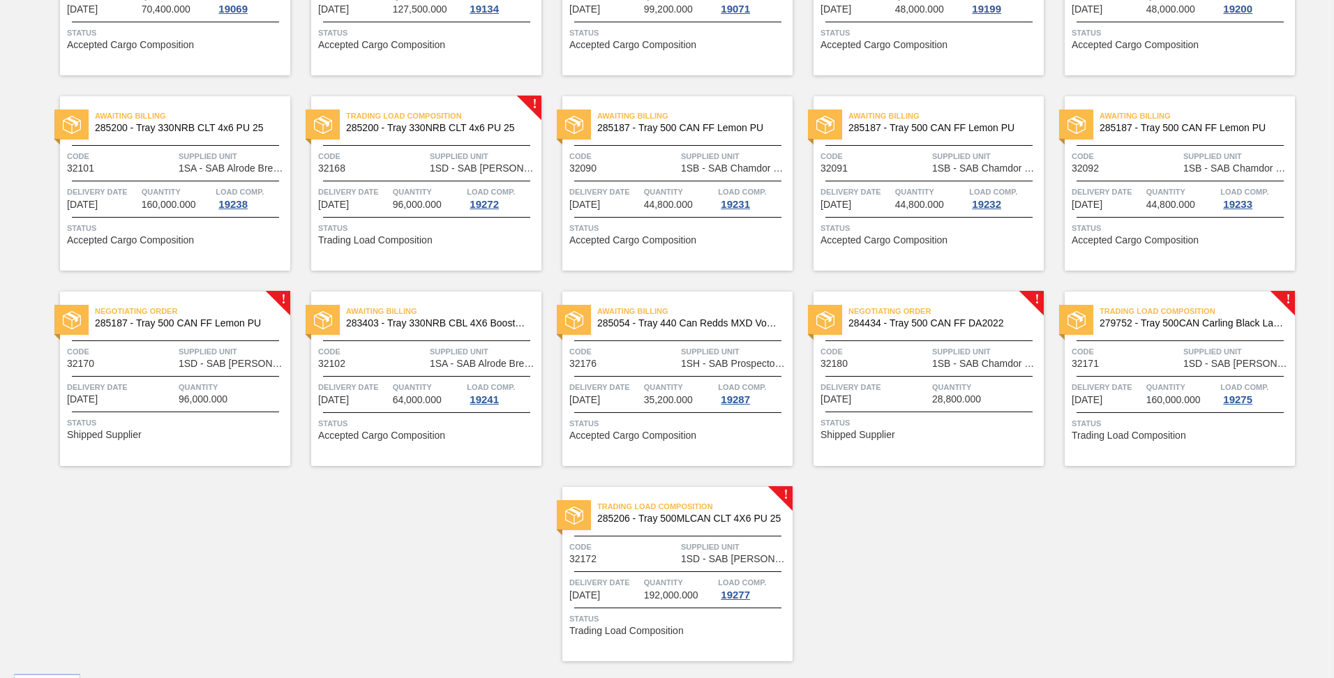
click at [926, 367] on div "Code 32180" at bounding box center [874, 357] width 108 height 24
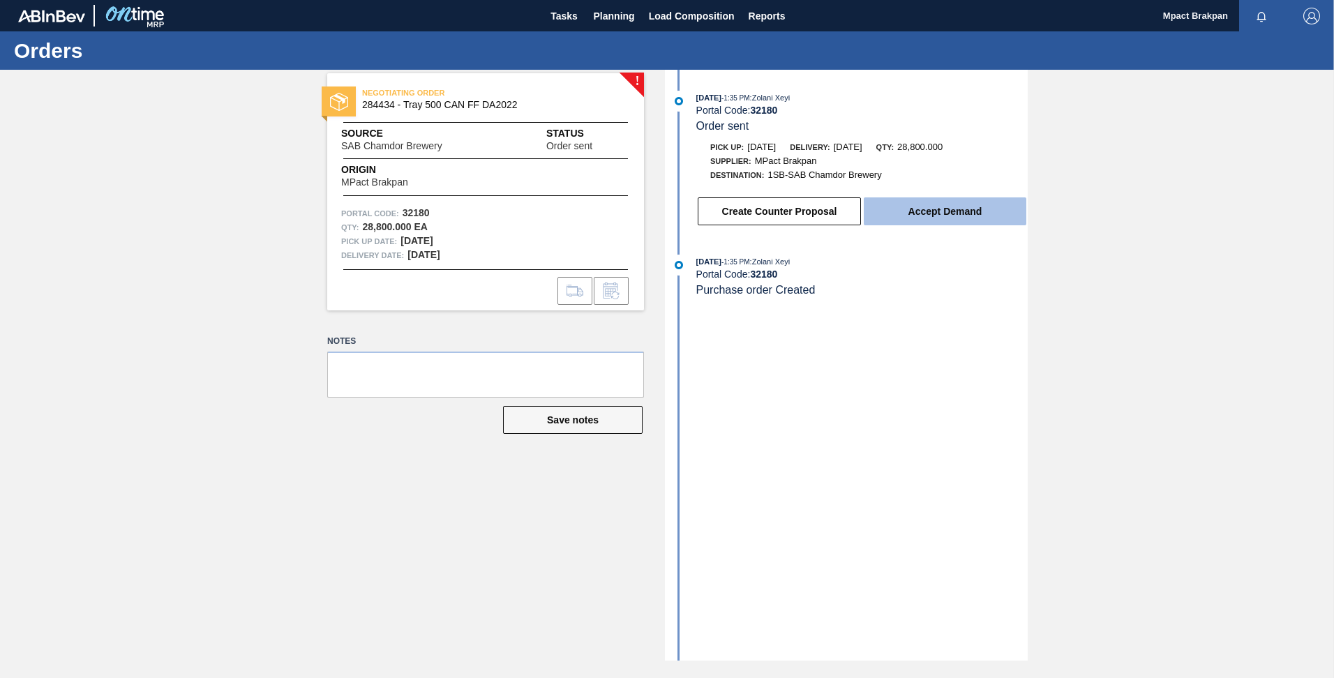
click at [949, 216] on button "Accept Demand" at bounding box center [945, 211] width 163 height 28
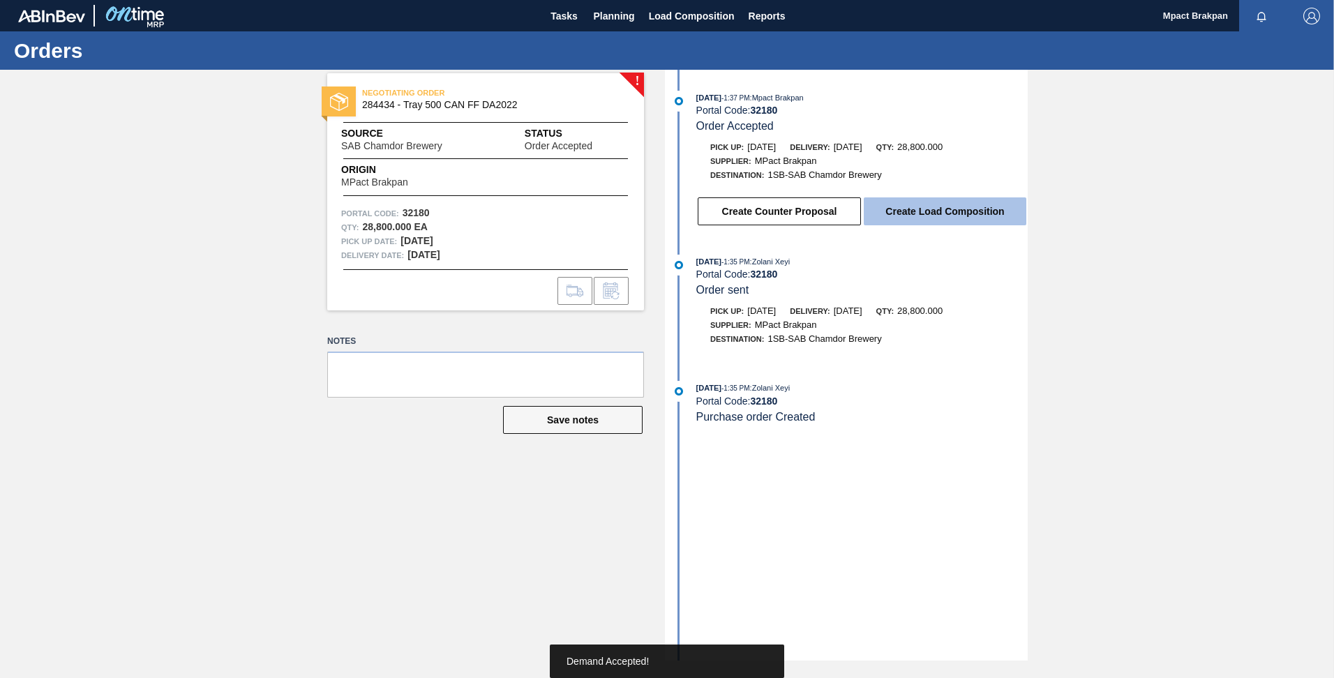
click at [942, 212] on button "Create Load Composition" at bounding box center [945, 211] width 163 height 28
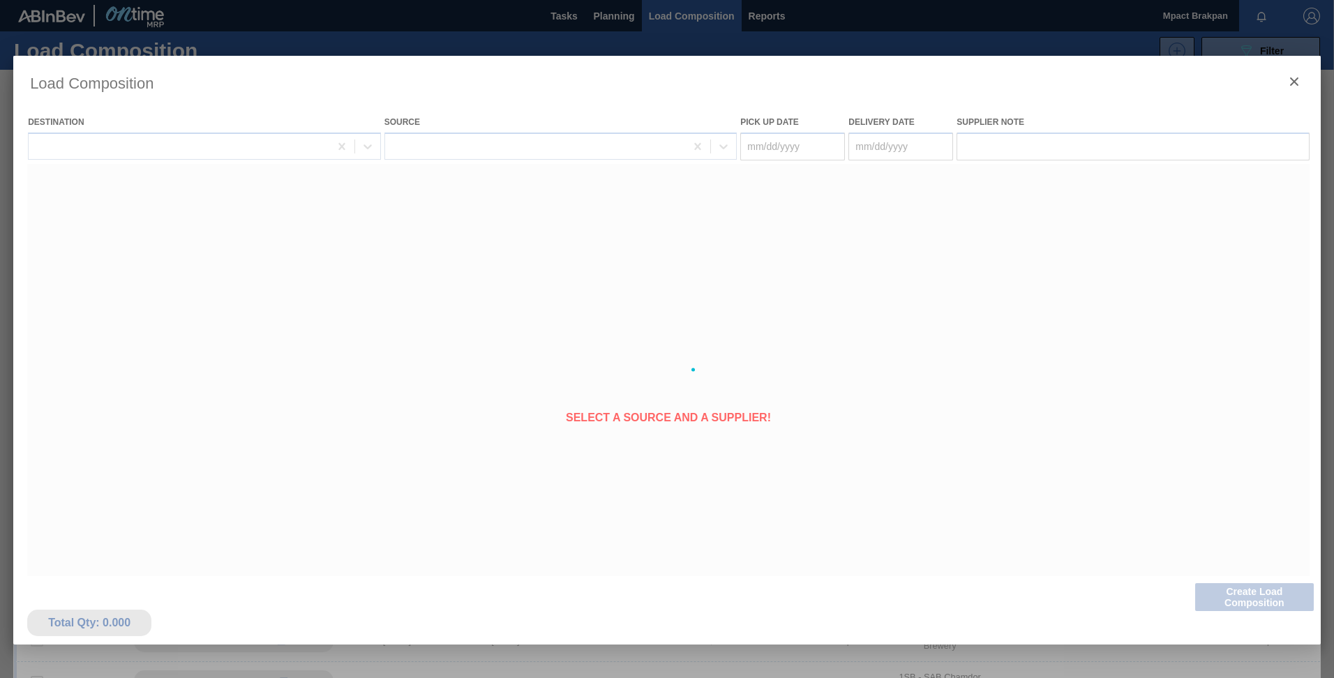
type Date "[DATE]"
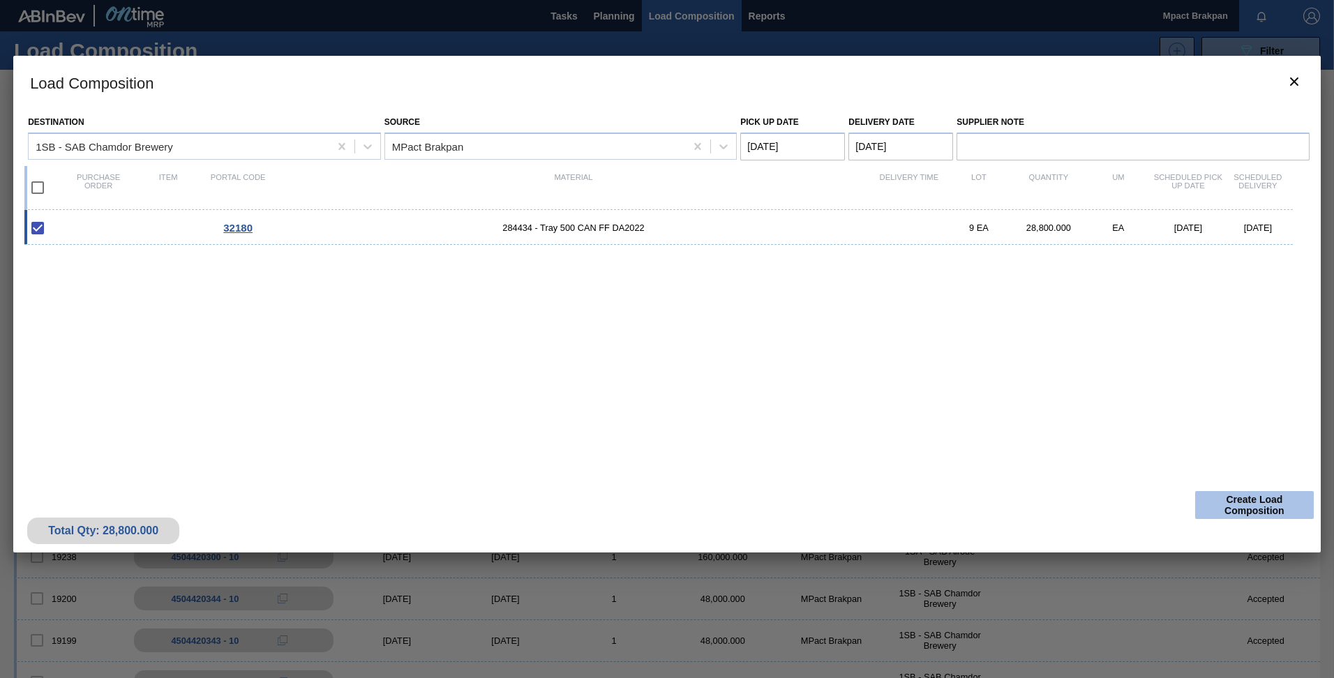
click at [1241, 505] on button "Create Load Composition" at bounding box center [1254, 505] width 119 height 28
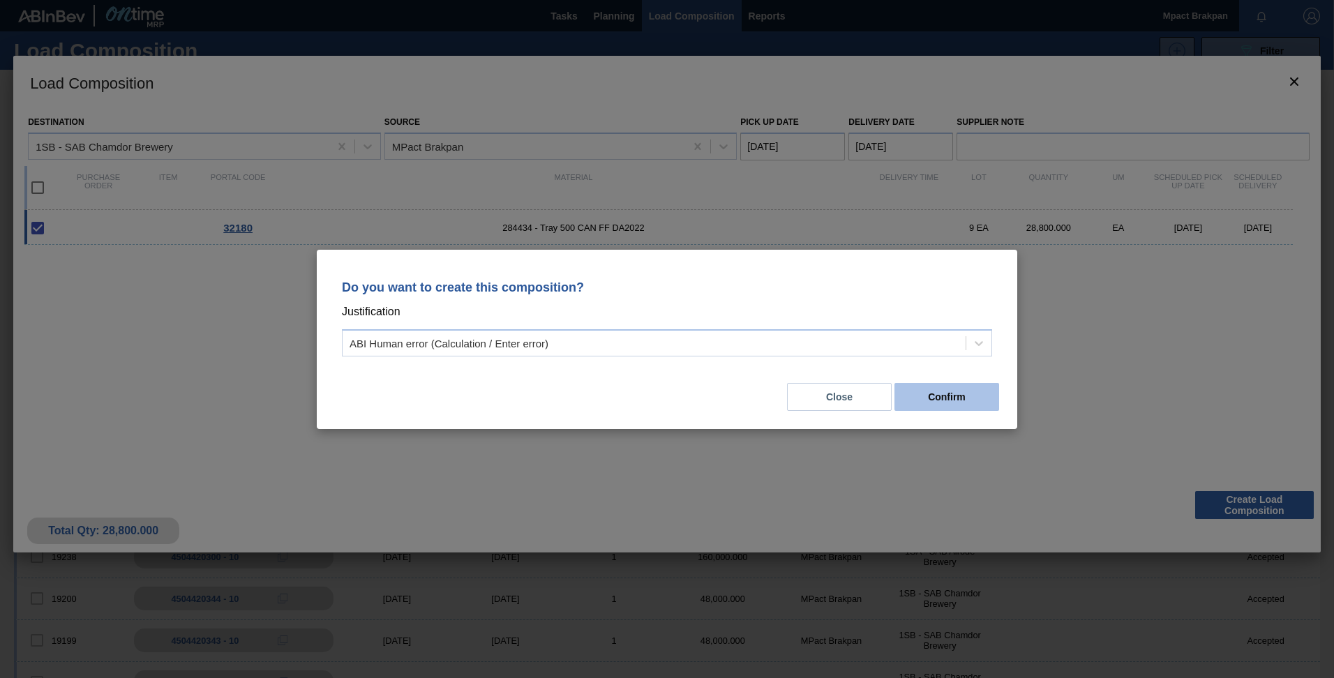
click at [959, 403] on button "Confirm" at bounding box center [946, 397] width 105 height 28
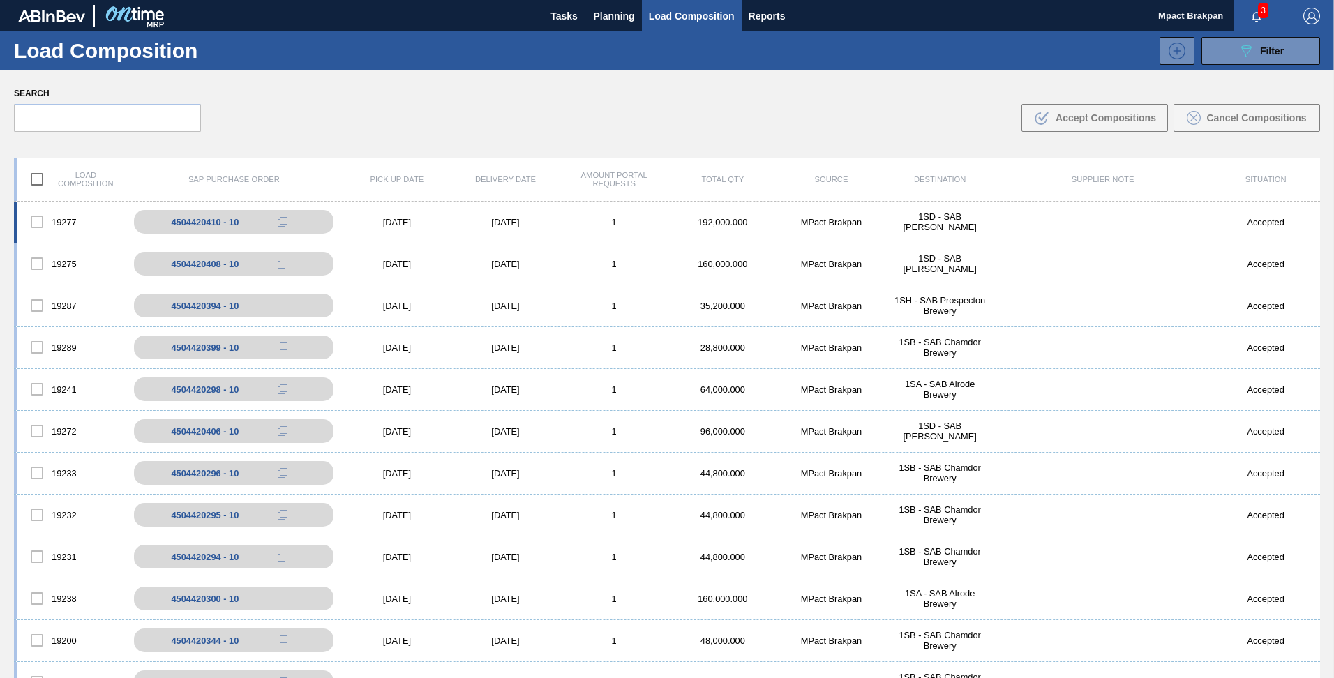
click at [386, 214] on div "19277 4504420410 - 10 [DATE] [DATE] 1 192,000.000 MPact Brakpan 1SD - SAB Rossl…" at bounding box center [667, 223] width 1306 height 42
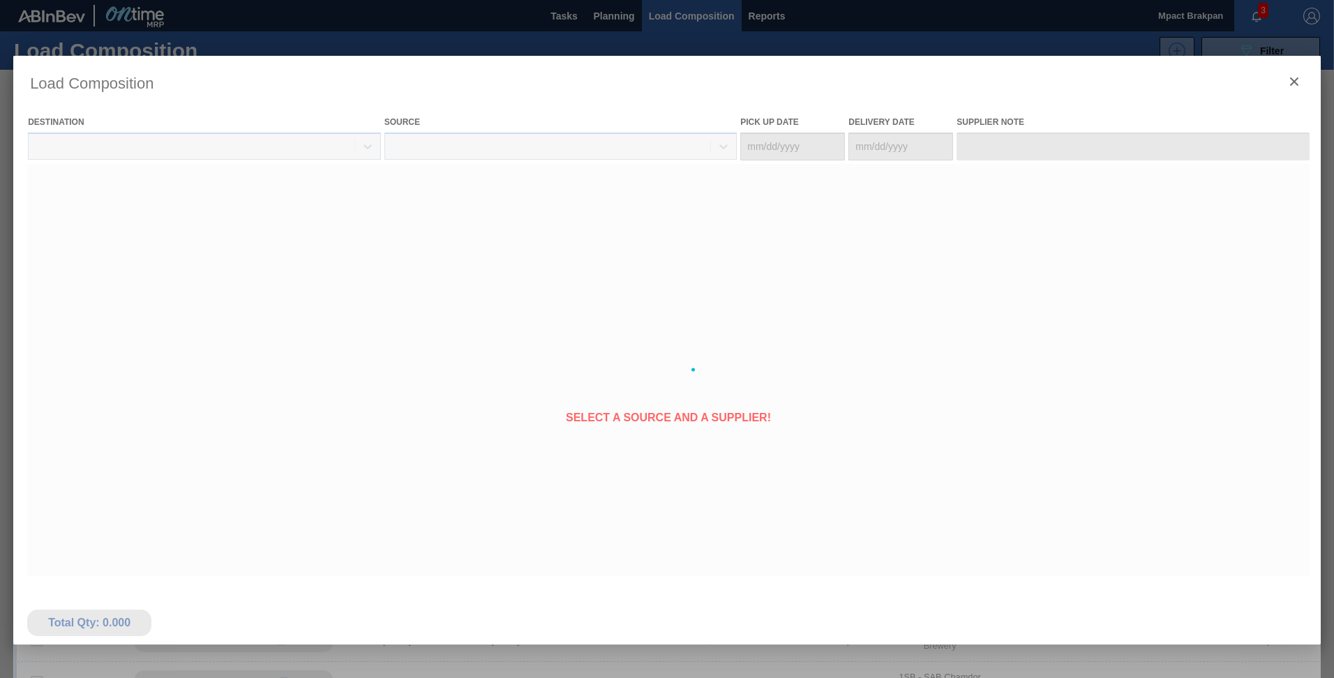
type Date "[DATE]"
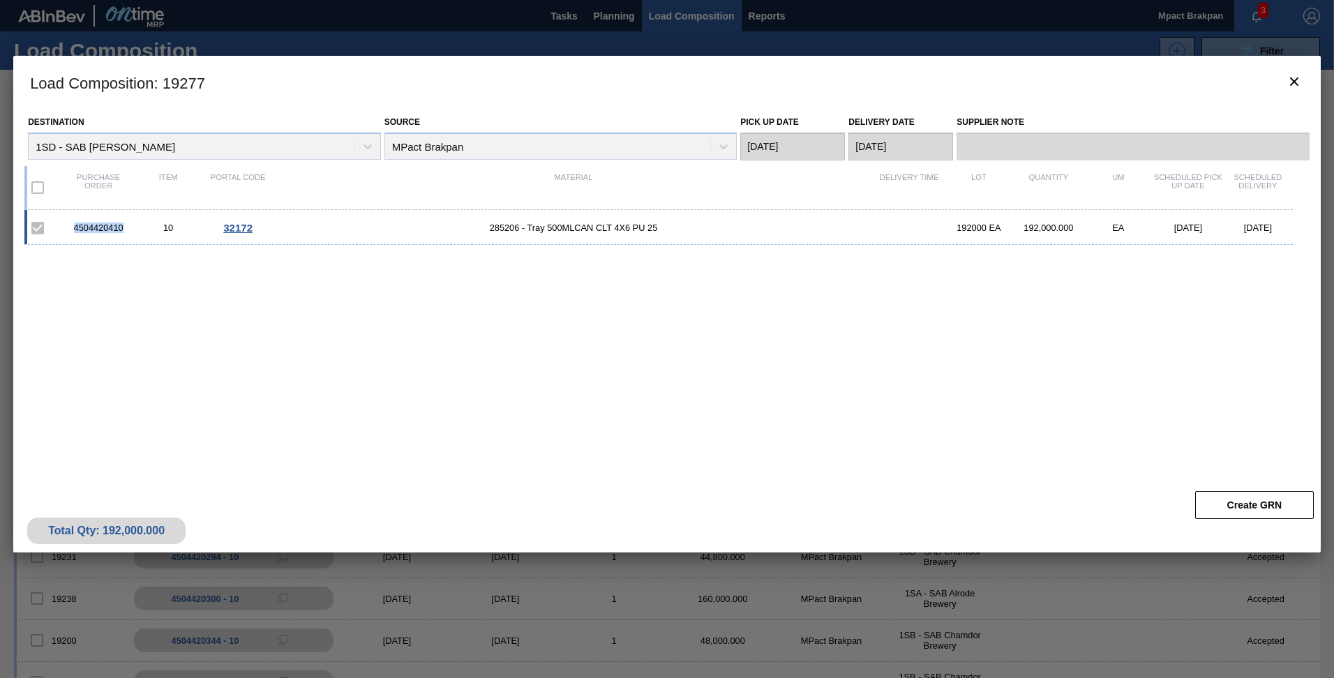
drag, startPoint x: 123, startPoint y: 227, endPoint x: 65, endPoint y: 227, distance: 58.6
click at [65, 227] on div "4504420410" at bounding box center [98, 228] width 70 height 10
drag, startPoint x: 65, startPoint y: 227, endPoint x: 86, endPoint y: 228, distance: 20.9
copy div "4504420410"
click at [1296, 81] on icon "botão de ícone" at bounding box center [1294, 81] width 17 height 17
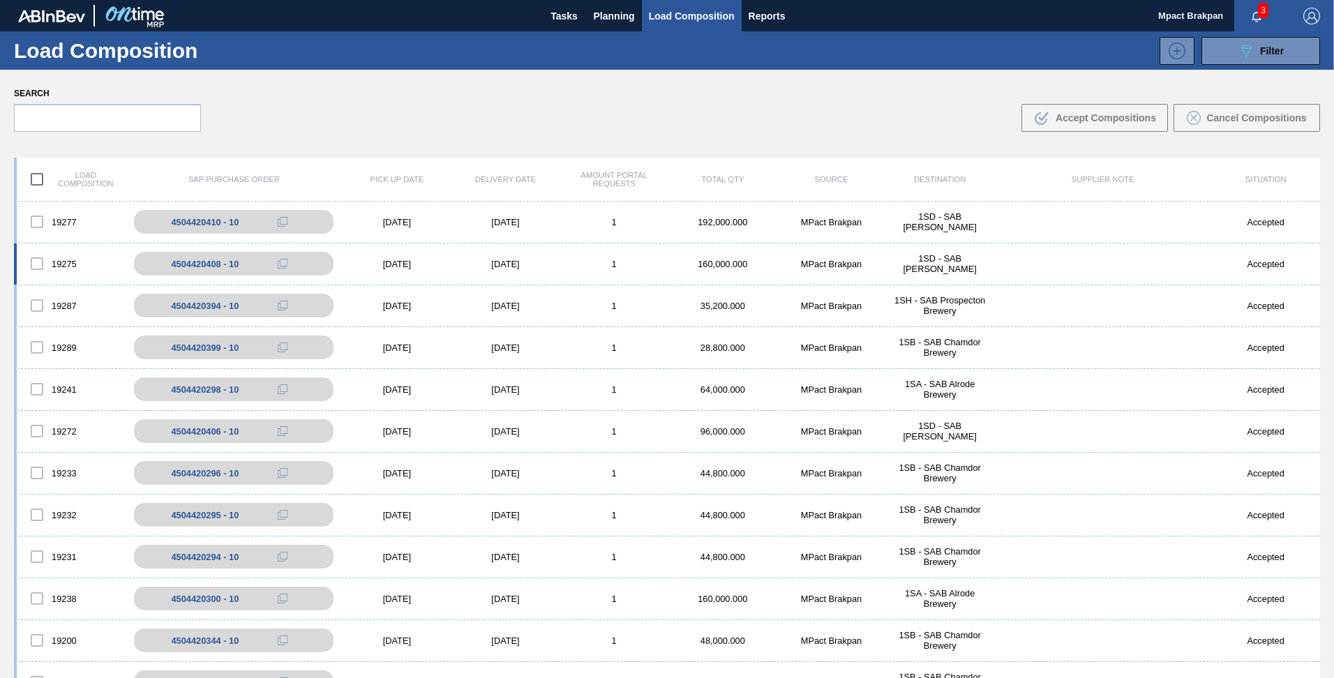
click at [399, 264] on div "[DATE]" at bounding box center [397, 264] width 109 height 10
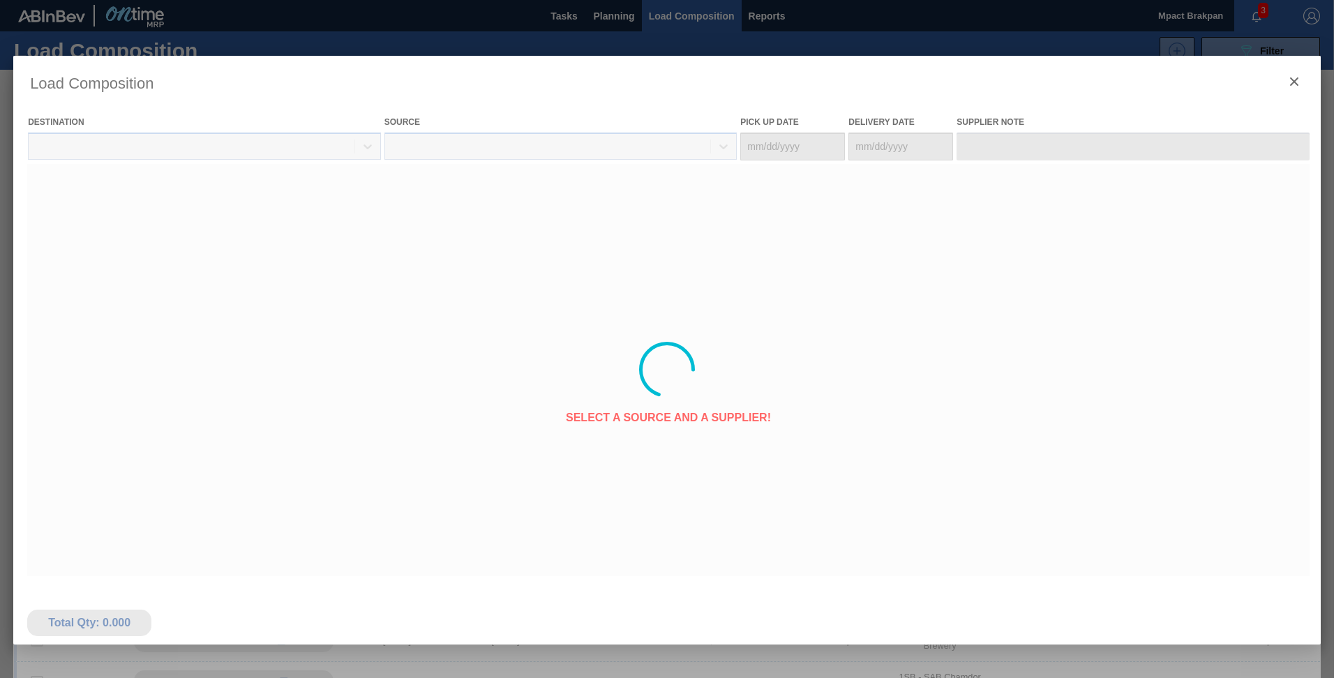
type Date "[DATE]"
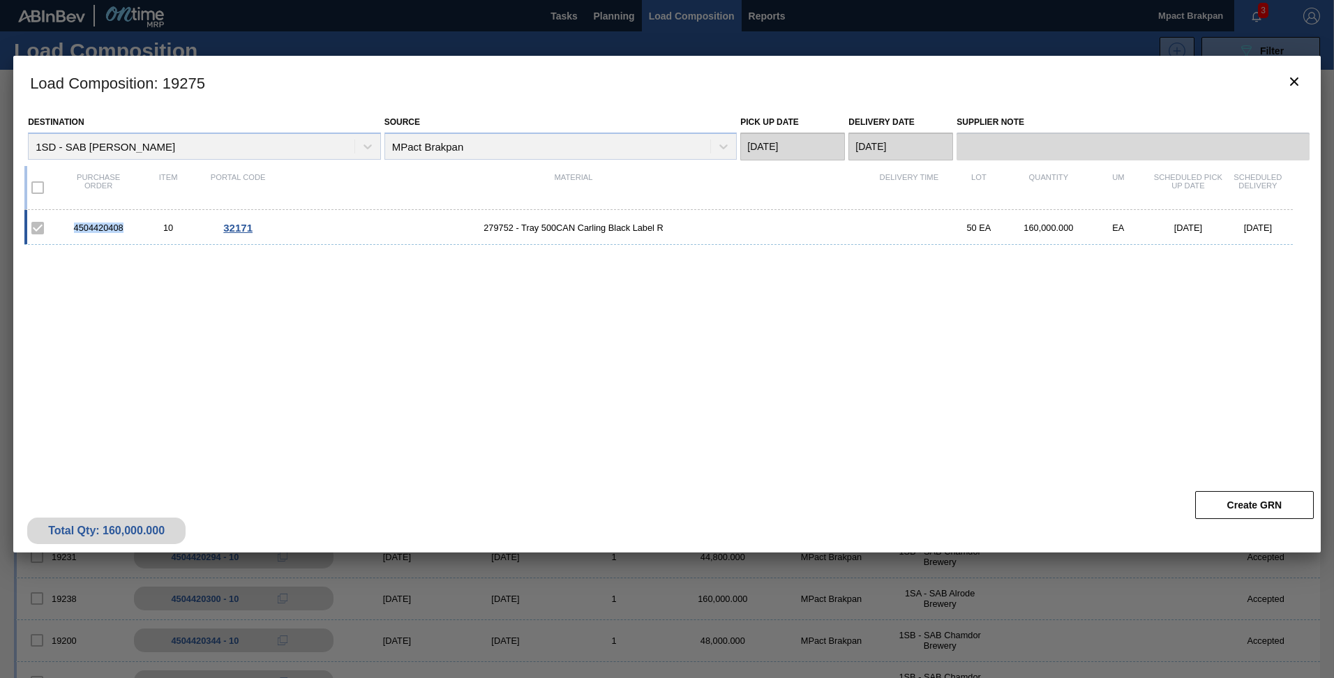
drag, startPoint x: 129, startPoint y: 226, endPoint x: 73, endPoint y: 223, distance: 55.9
click at [73, 223] on div "4504420408" at bounding box center [98, 228] width 70 height 10
drag, startPoint x: 73, startPoint y: 223, endPoint x: 93, endPoint y: 227, distance: 20.5
copy div "4504420408"
click at [607, 355] on div "4504420408 10 32171 279752 - Tray 500CAN Carling Black Label R 50 EA 160,000.00…" at bounding box center [663, 338] width 1279 height 257
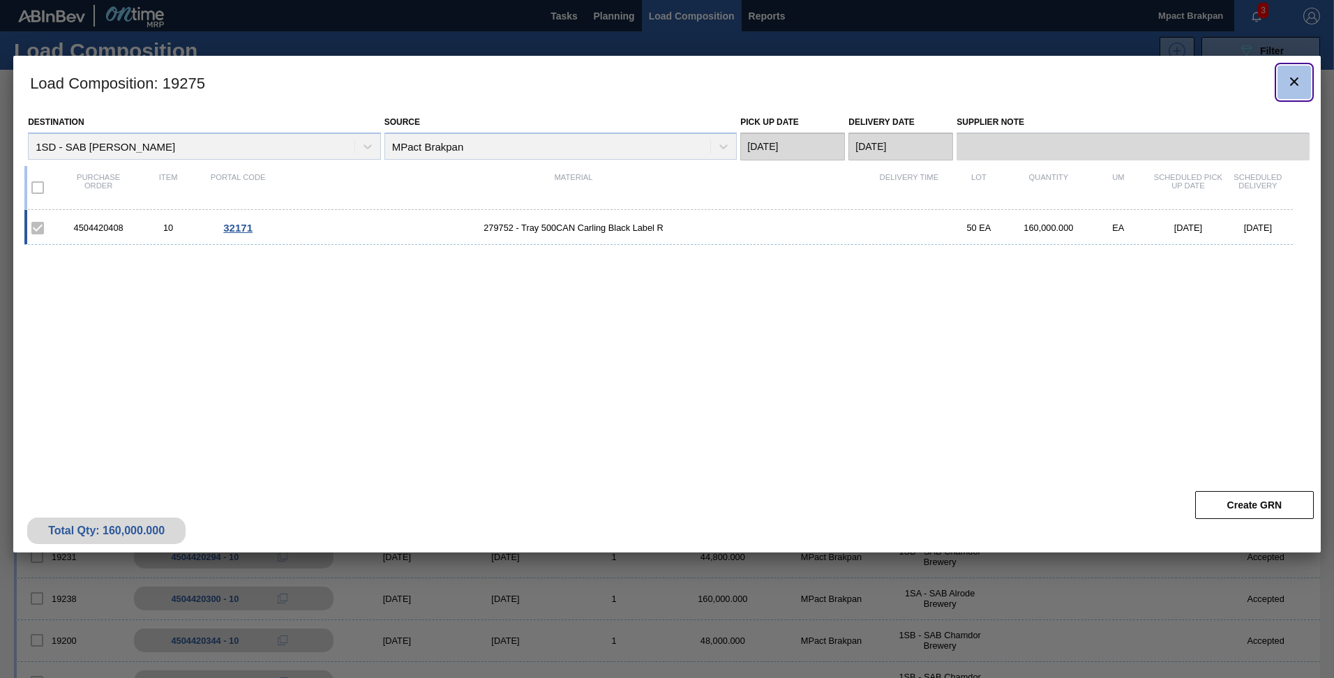
click at [1298, 83] on icon "botão de ícone" at bounding box center [1294, 81] width 17 height 17
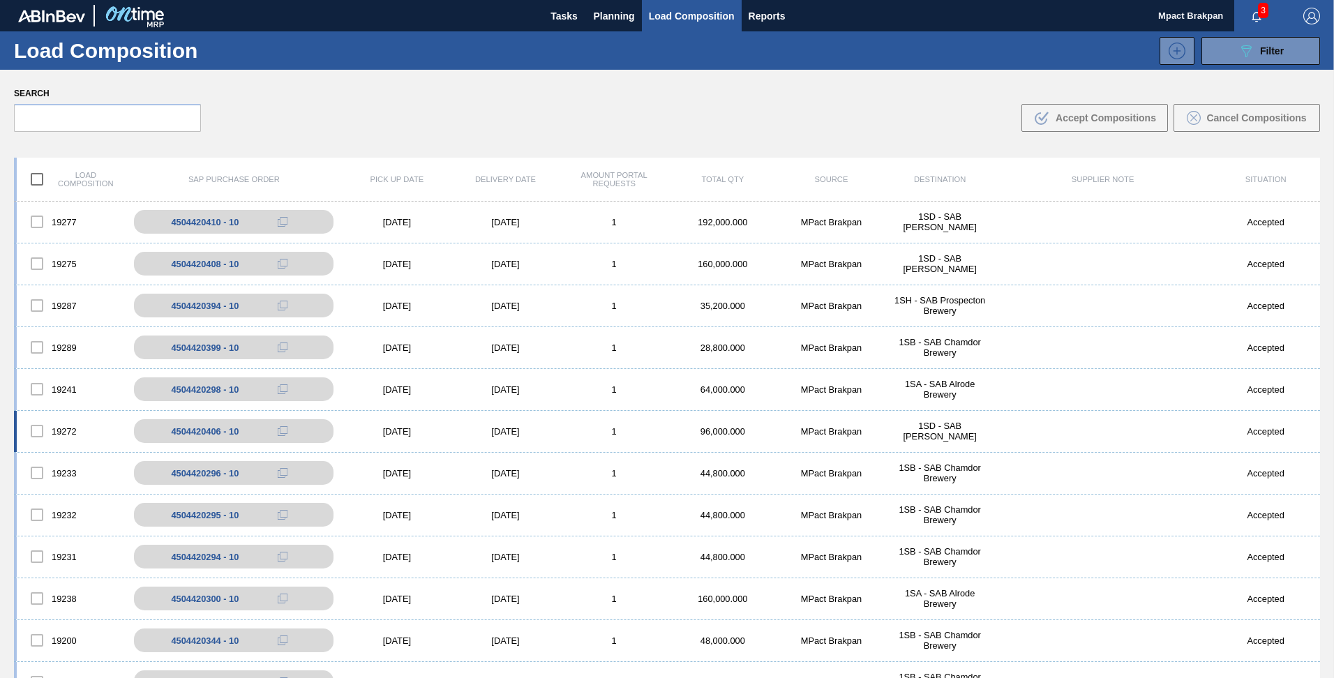
click at [389, 430] on div "[DATE]" at bounding box center [397, 431] width 109 height 10
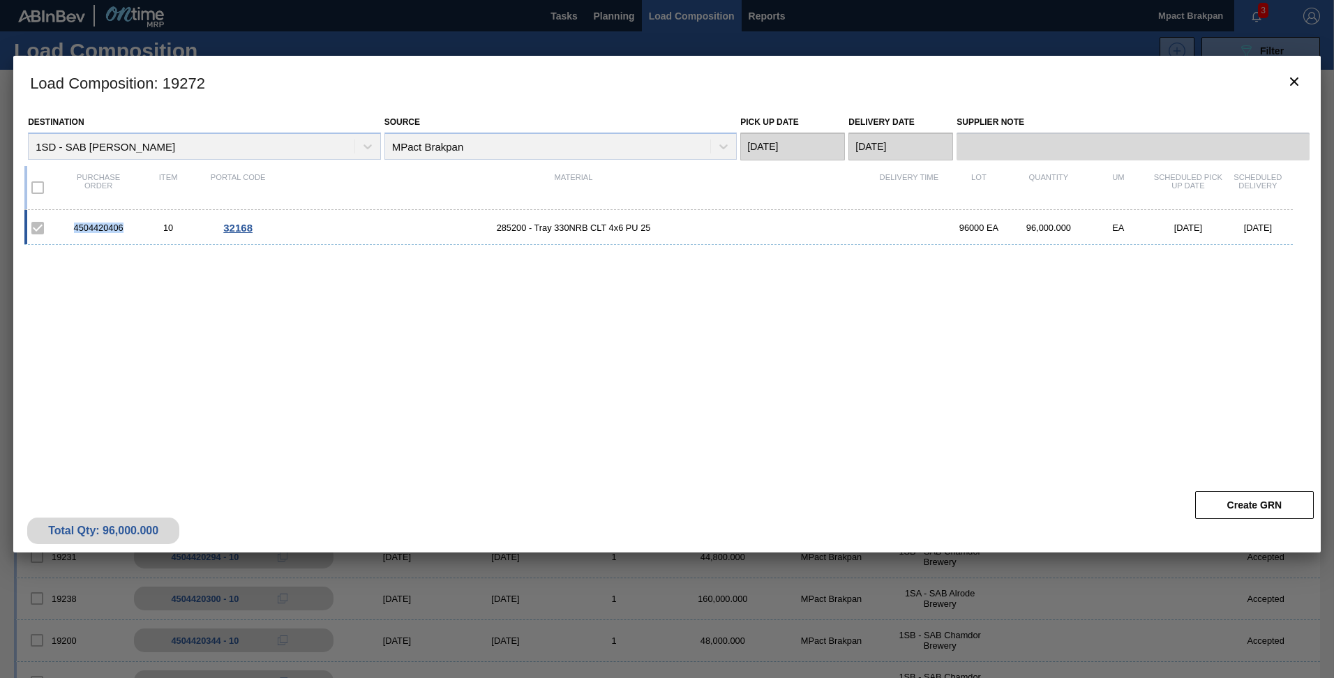
drag, startPoint x: 125, startPoint y: 224, endPoint x: 74, endPoint y: 220, distance: 51.0
click at [74, 220] on div "4504420406 10 32168 285200 - Tray 330NRB CLT 4x6 PU 25 96000 EA 96,000.000 EA […" at bounding box center [658, 227] width 1268 height 35
drag, startPoint x: 74, startPoint y: 220, endPoint x: 115, endPoint y: 228, distance: 41.9
copy div "4504420406"
click at [1295, 82] on icon "botão de ícone" at bounding box center [1294, 81] width 8 height 8
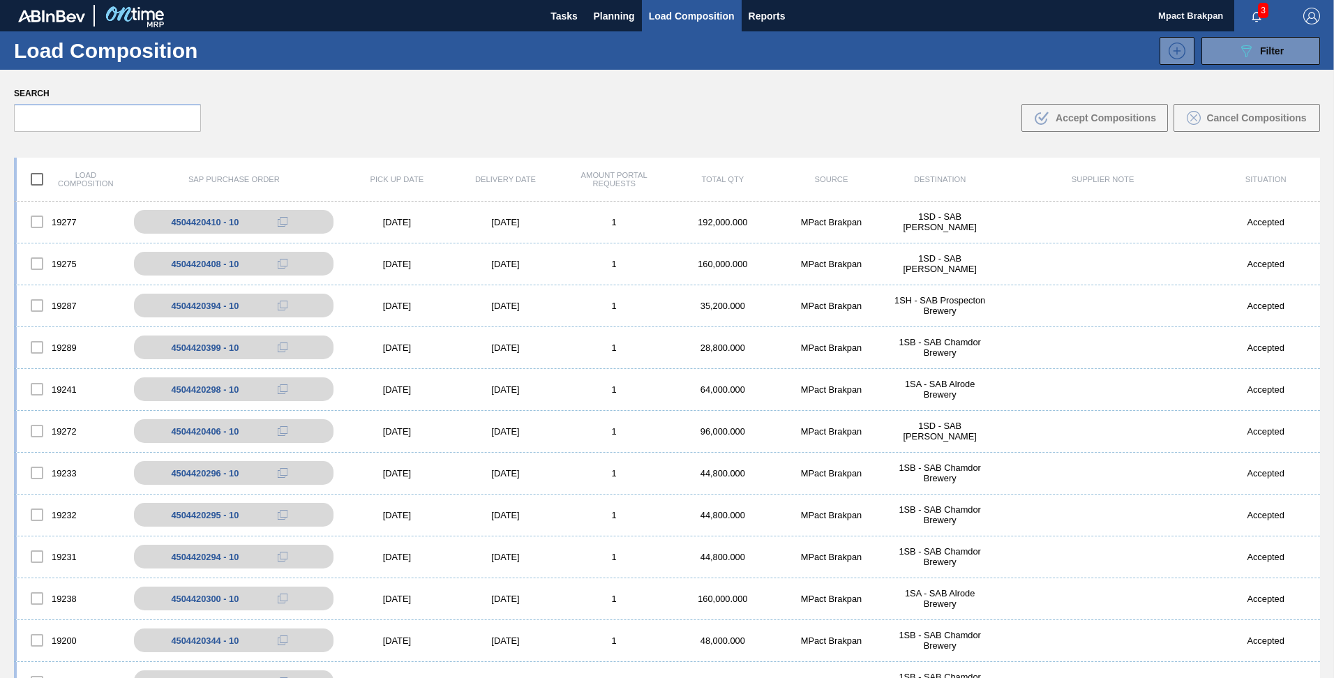
scroll to position [474, 0]
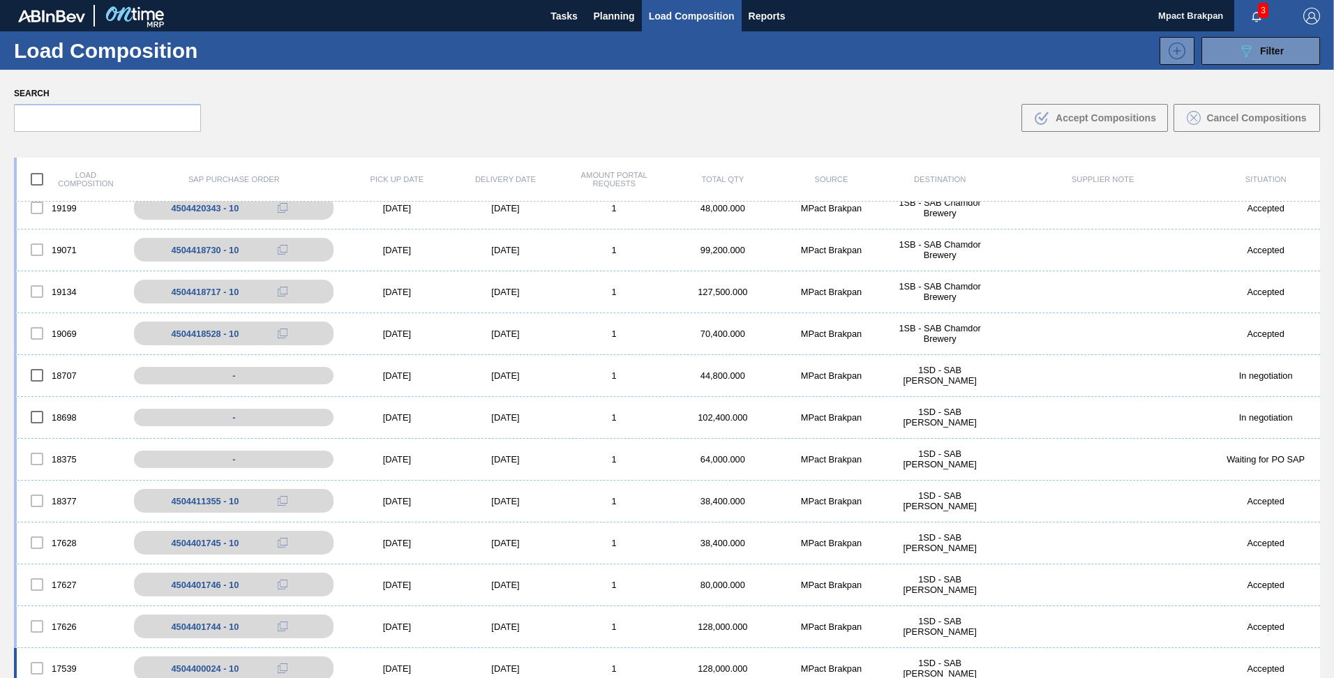
click at [1315, 654] on div "17539 4504400024 - 10 [DATE] [DATE] 1 128,000.000 MPact Brakpan 1SD - SAB Rossl…" at bounding box center [667, 669] width 1306 height 42
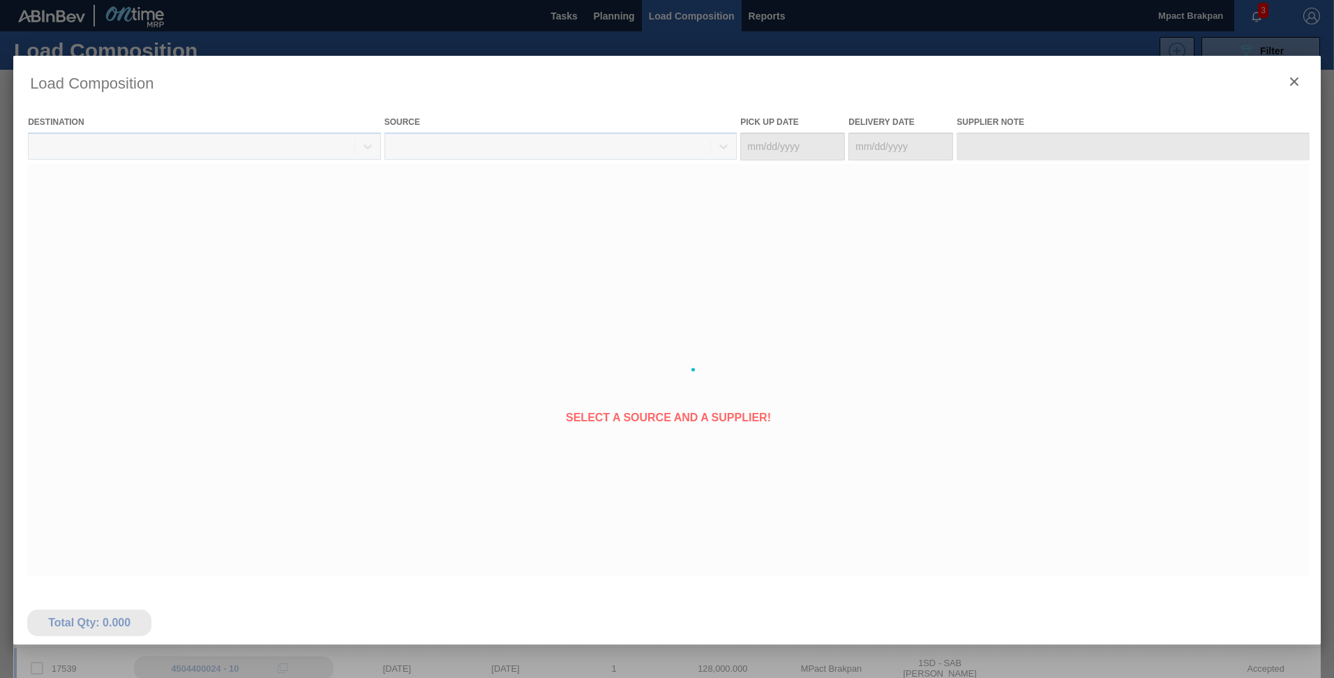
type Date "[DATE]"
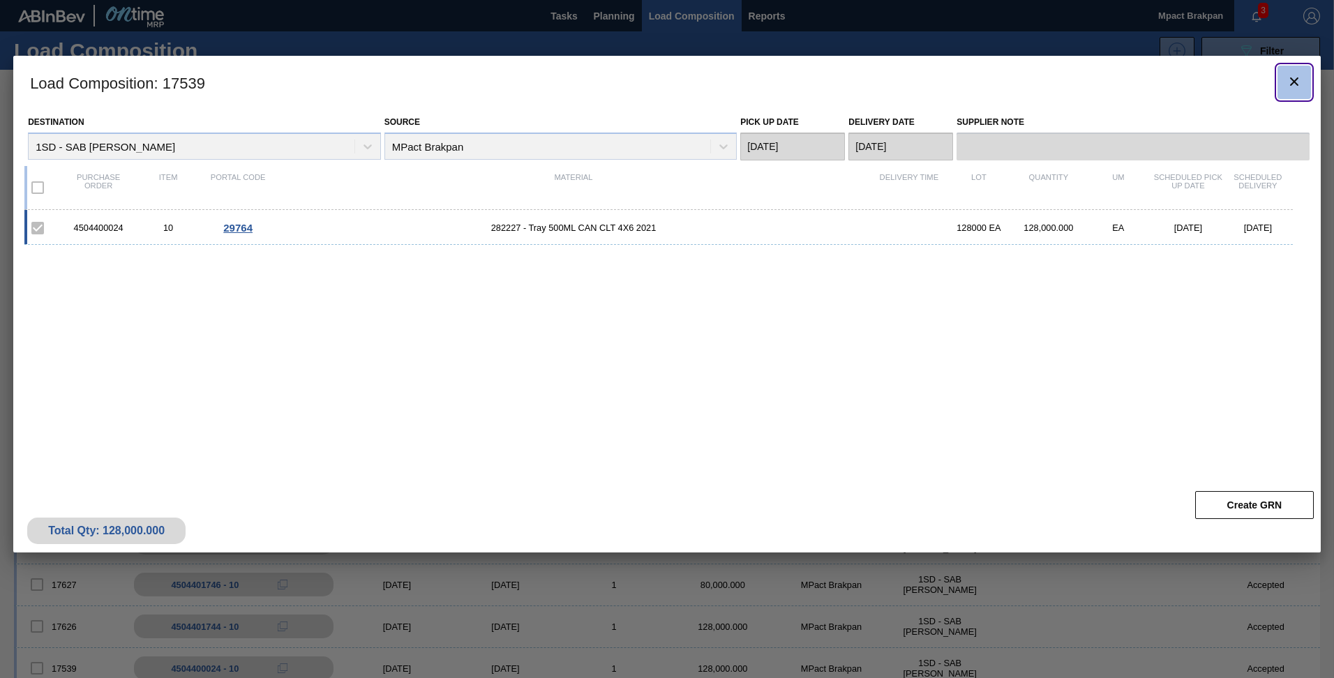
click at [1298, 78] on icon "botão de ícone" at bounding box center [1294, 81] width 17 height 17
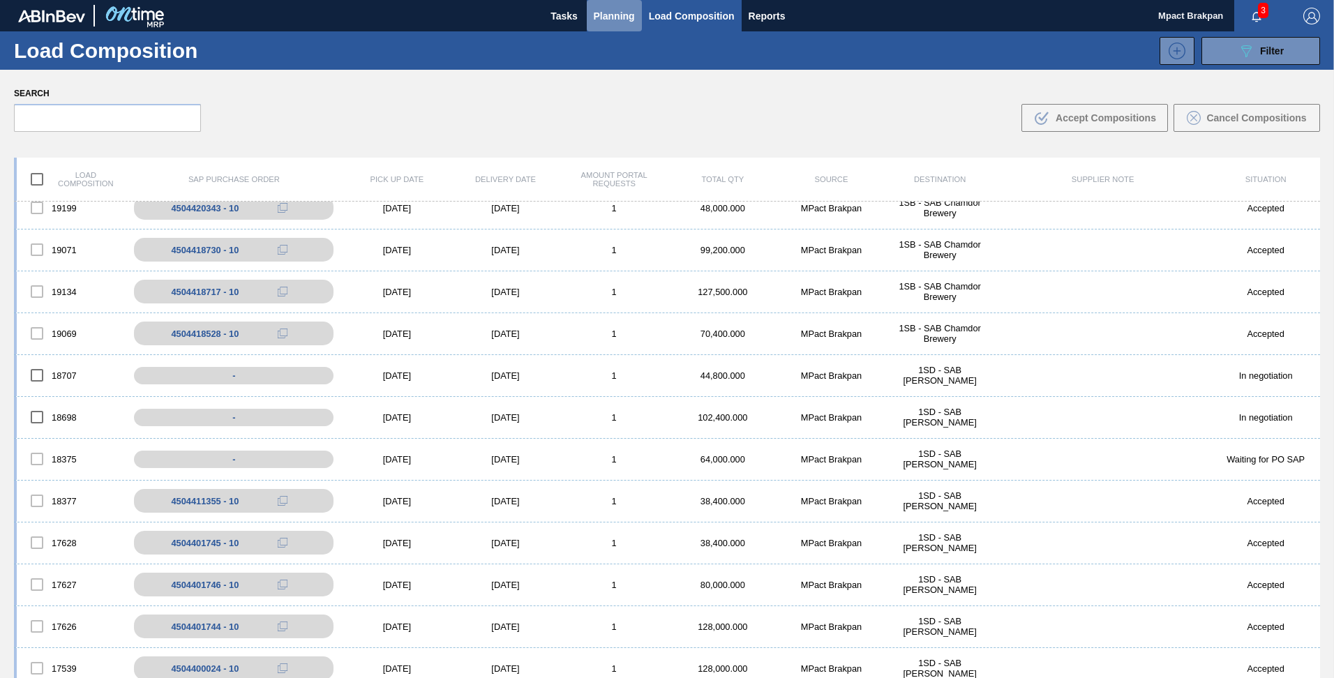
click at [601, 13] on span "Planning" at bounding box center [614, 16] width 41 height 17
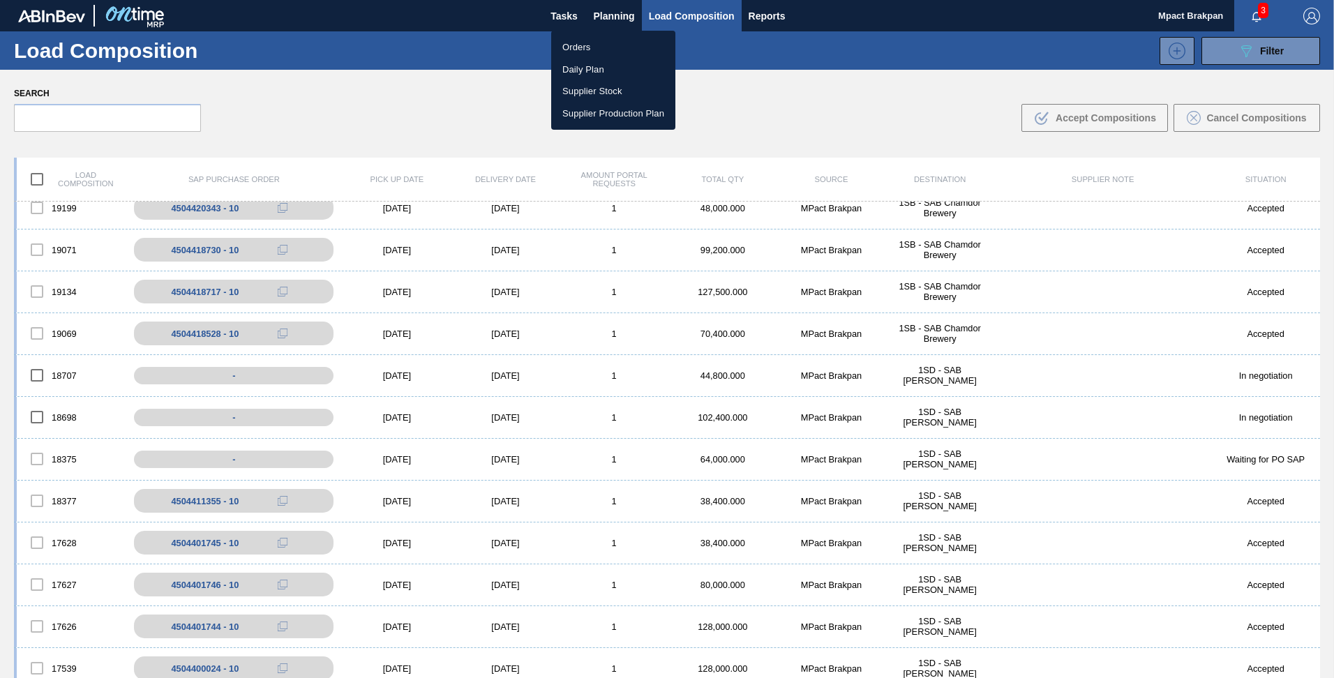
click at [574, 46] on li "Orders" at bounding box center [613, 47] width 124 height 22
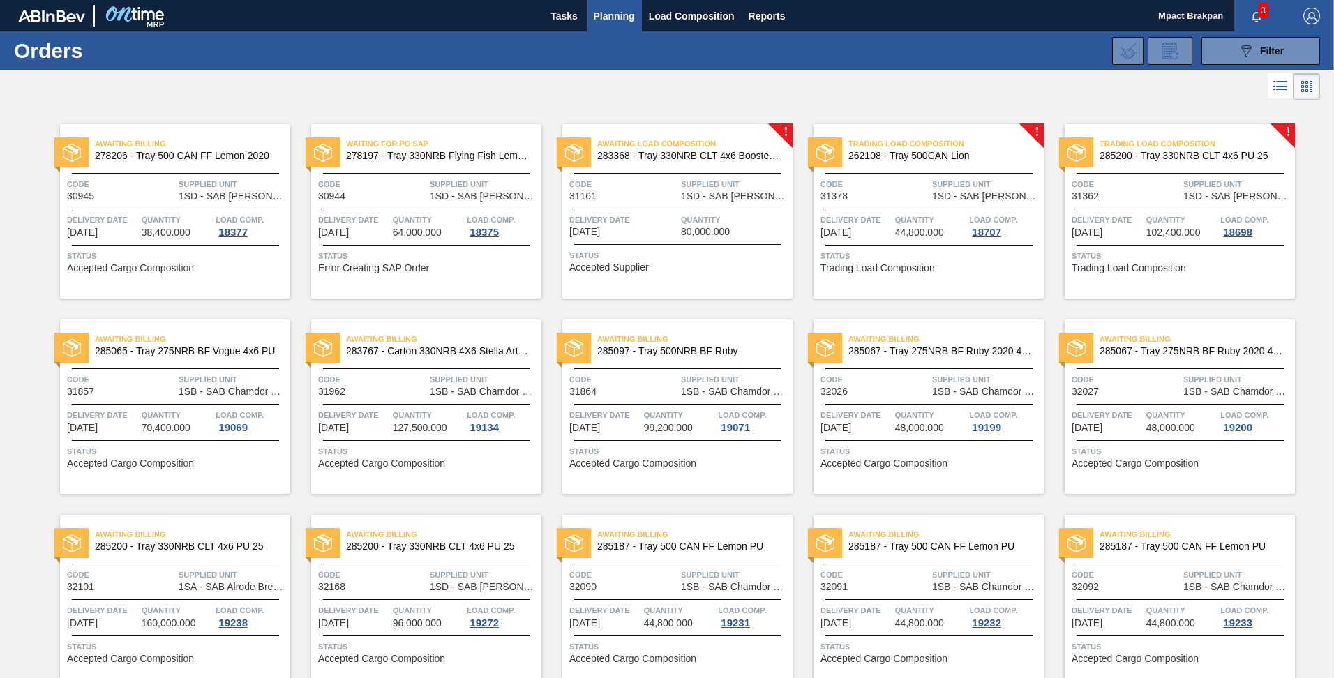
scroll to position [70, 0]
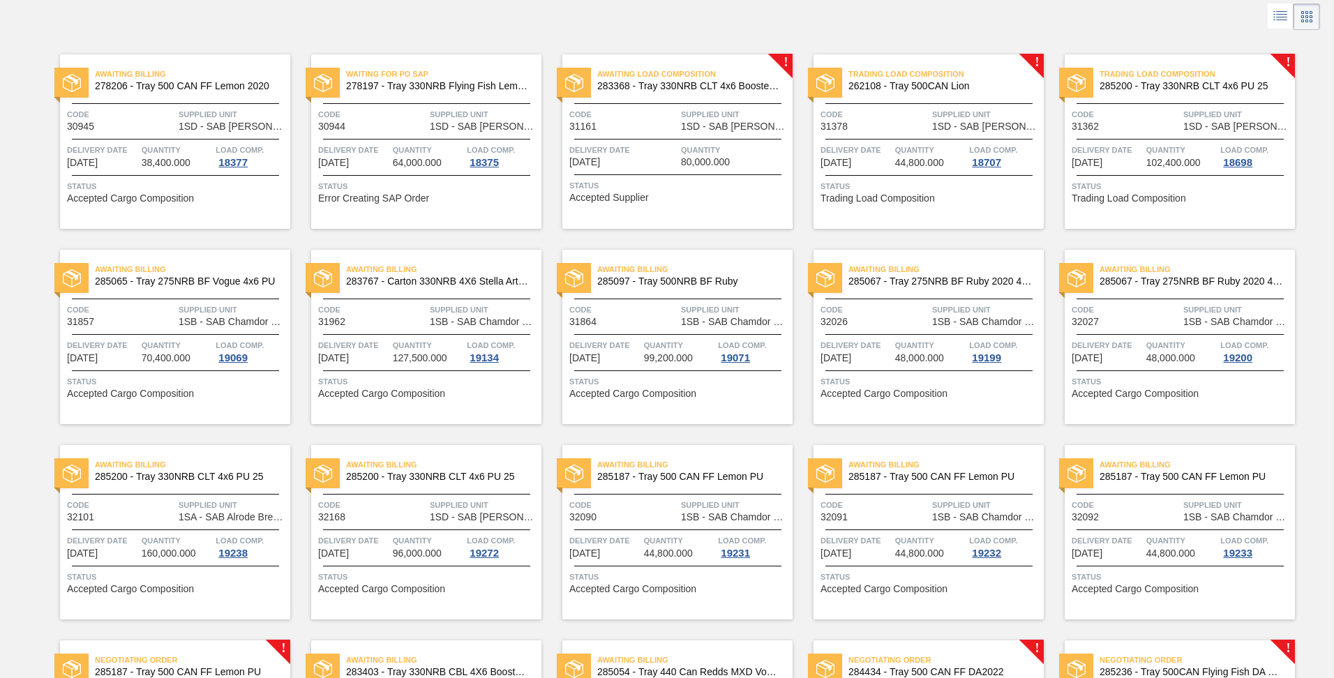
click at [1329, 663] on div "Awaiting Billing 278206 - Tray 500 CAN FF Lemon 2020 Code 30945 Supplied Unit 1…" at bounding box center [667, 521] width 1334 height 977
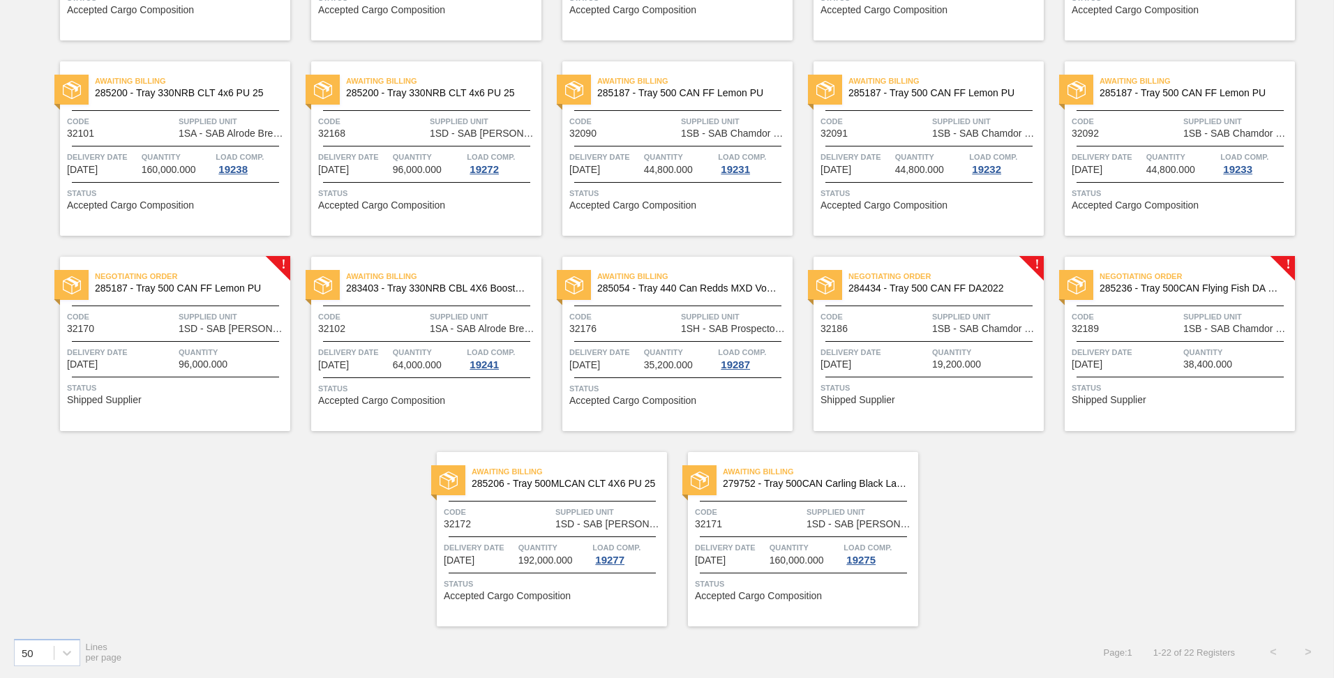
click at [923, 329] on div "Code 32186" at bounding box center [874, 322] width 108 height 24
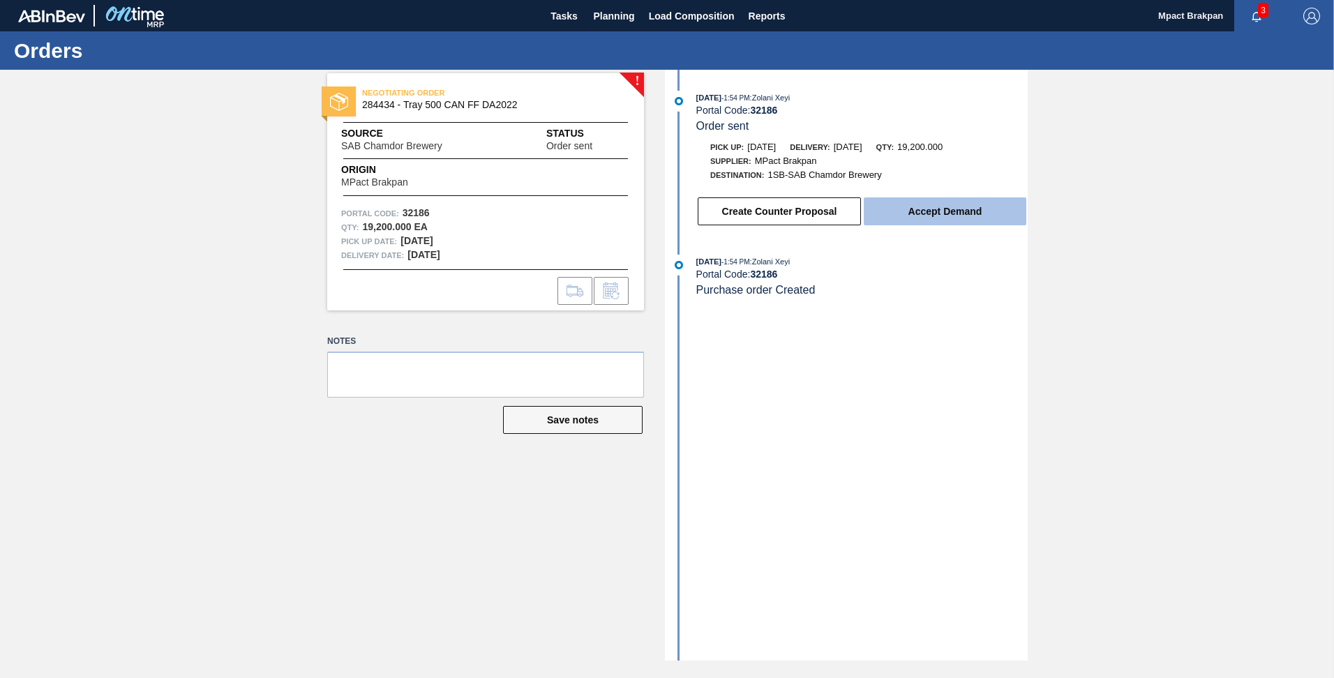
click at [928, 214] on button "Accept Demand" at bounding box center [945, 211] width 163 height 28
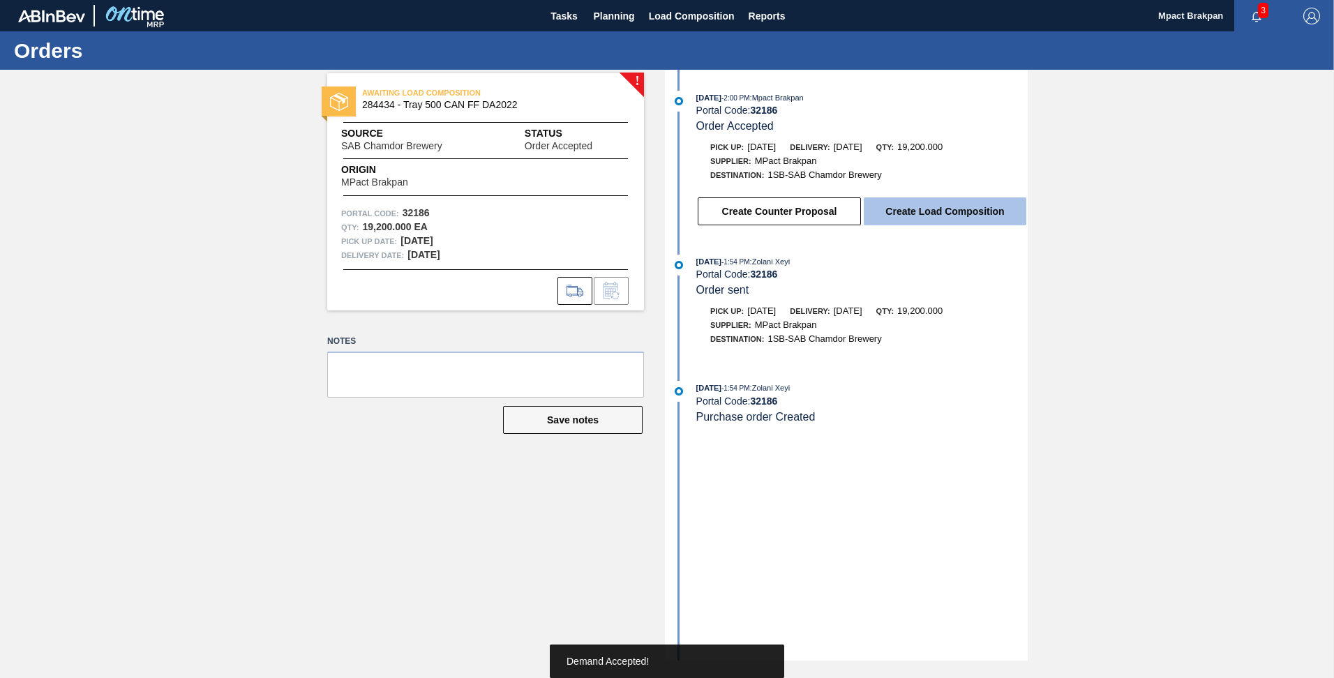
click at [931, 210] on button "Create Load Composition" at bounding box center [945, 211] width 163 height 28
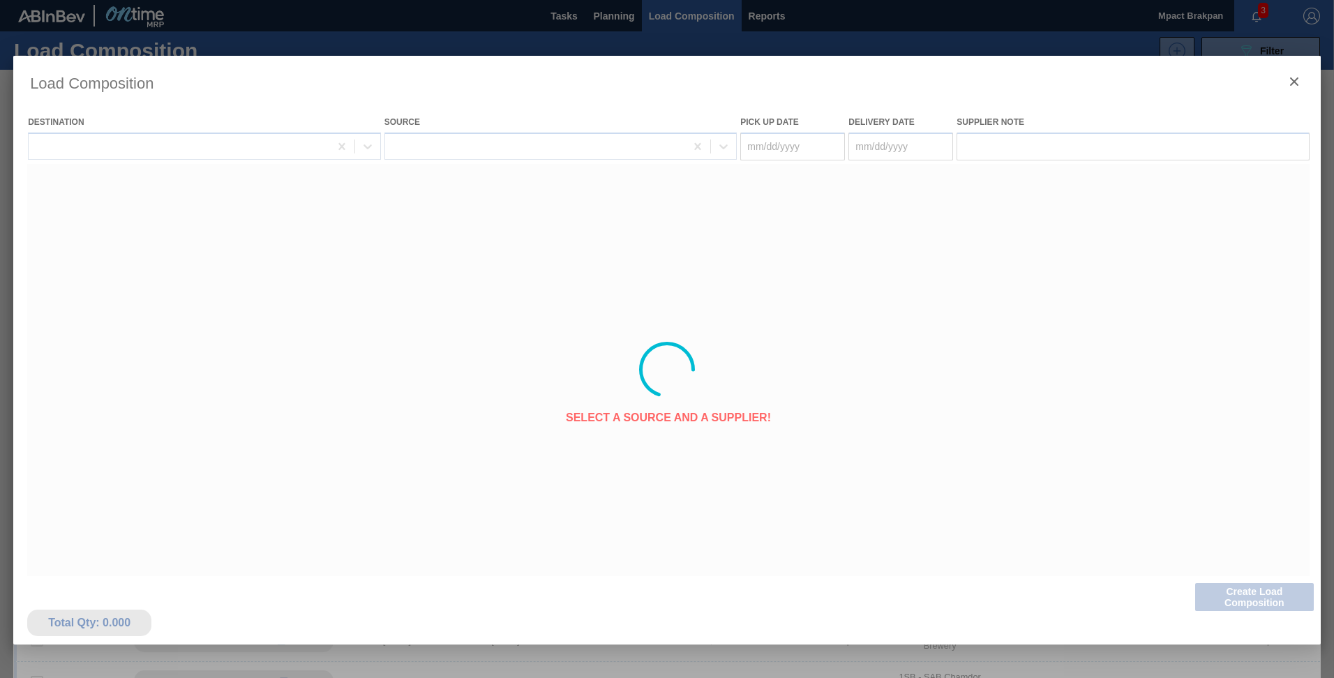
type Date "[DATE]"
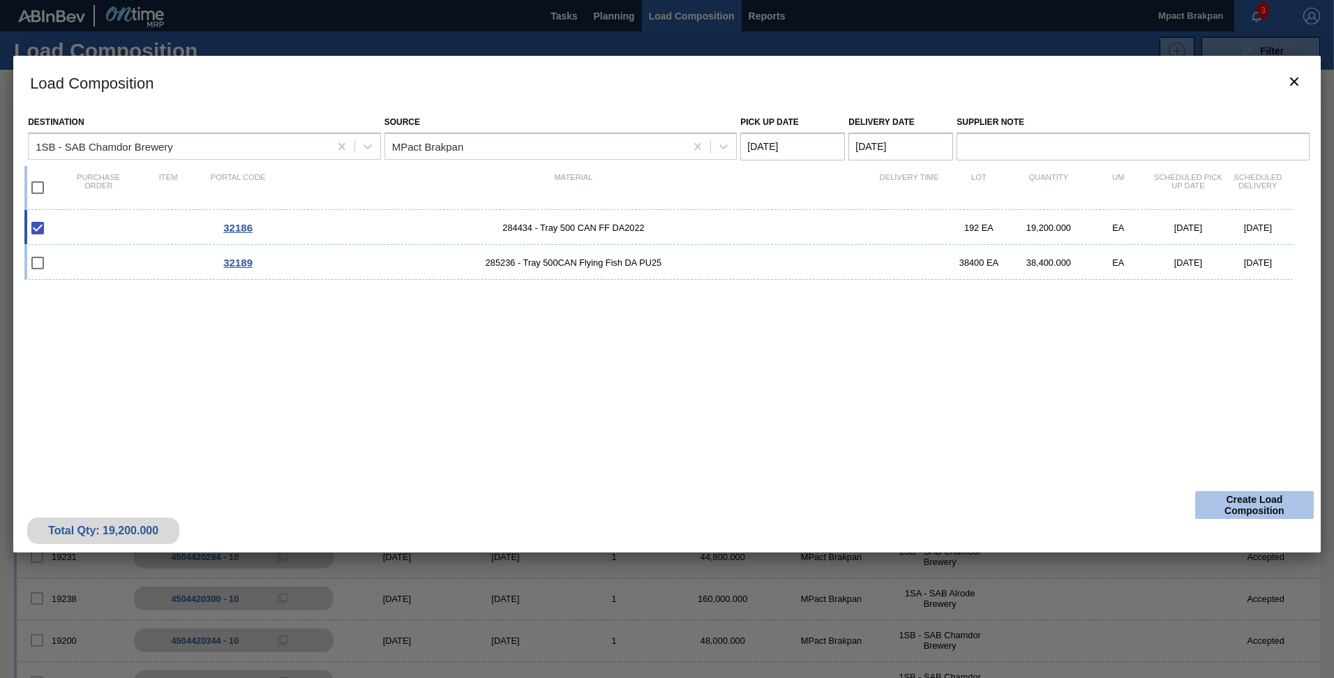
click at [1264, 503] on button "Create Load Composition" at bounding box center [1254, 505] width 119 height 28
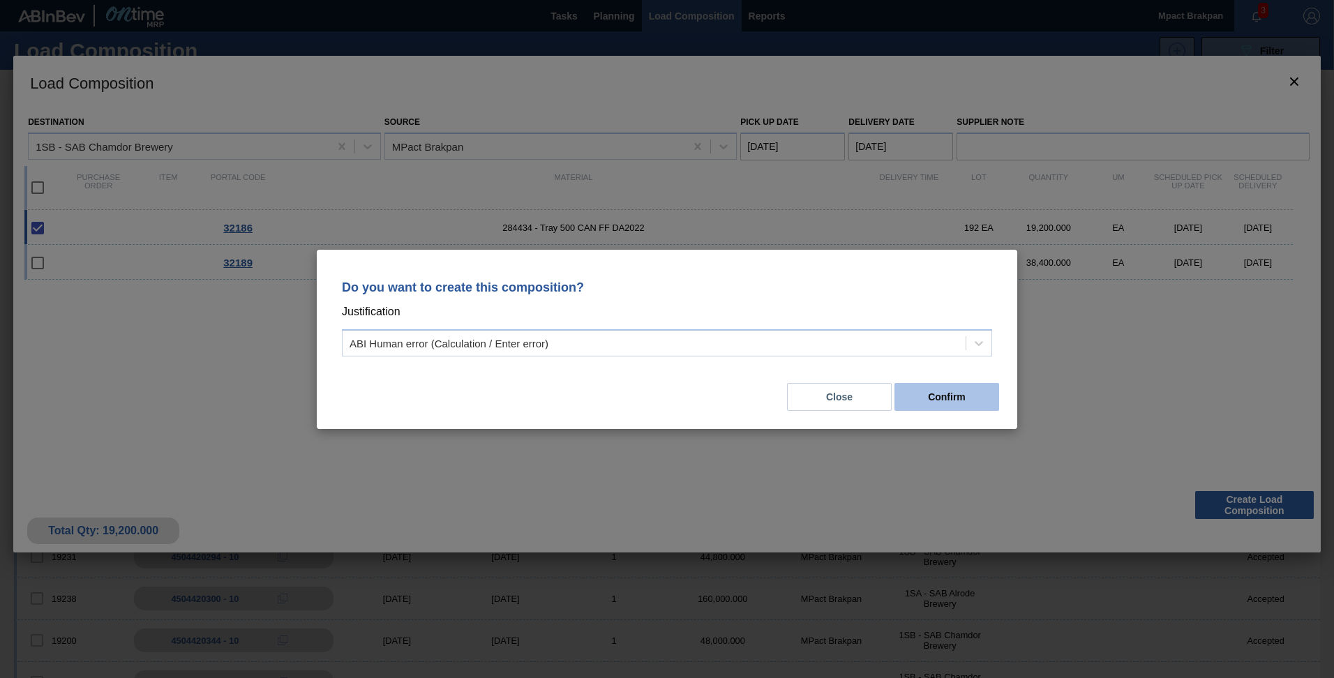
click at [943, 391] on button "Confirm" at bounding box center [946, 397] width 105 height 28
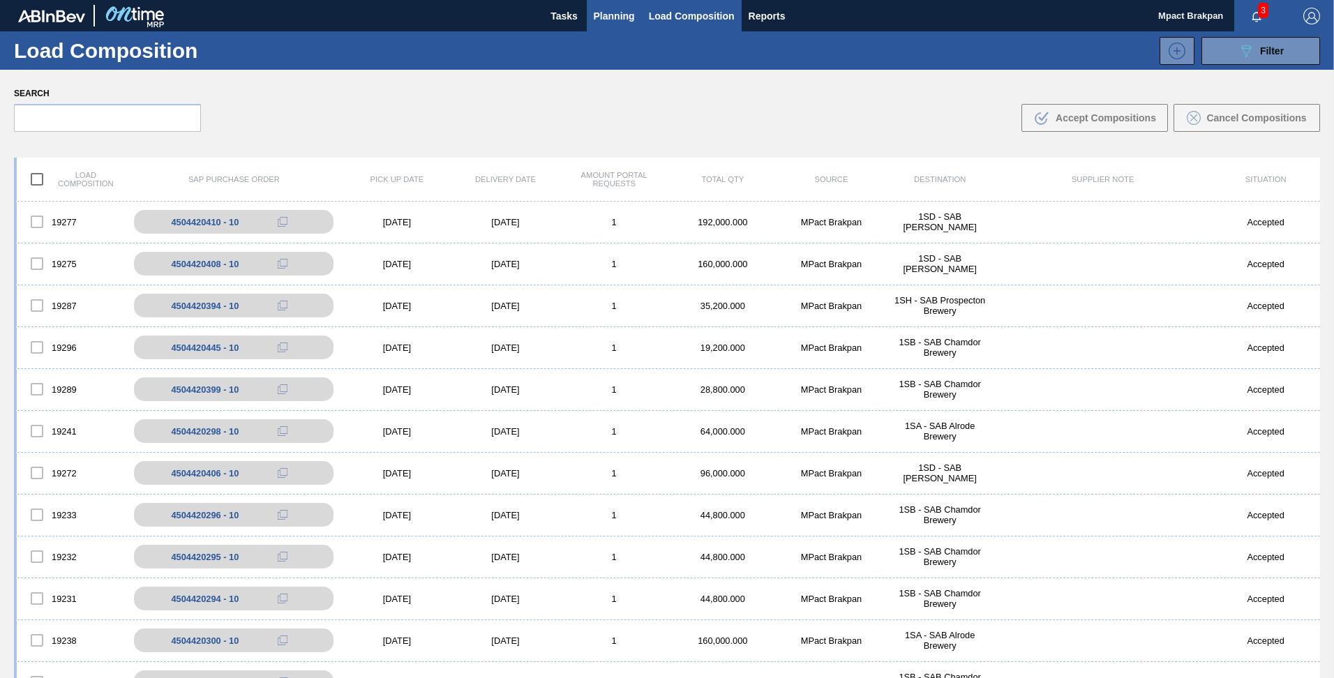
click at [606, 14] on span "Planning" at bounding box center [614, 16] width 41 height 17
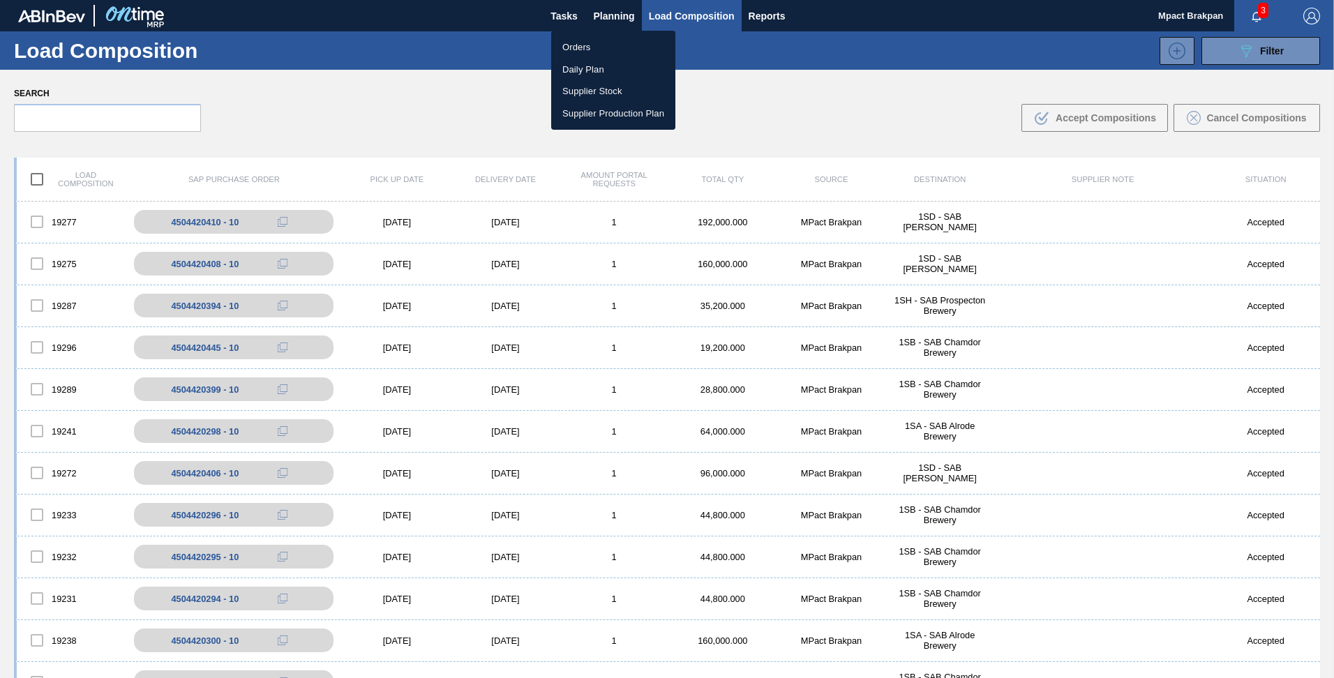
click at [576, 50] on li "Orders" at bounding box center [613, 47] width 124 height 22
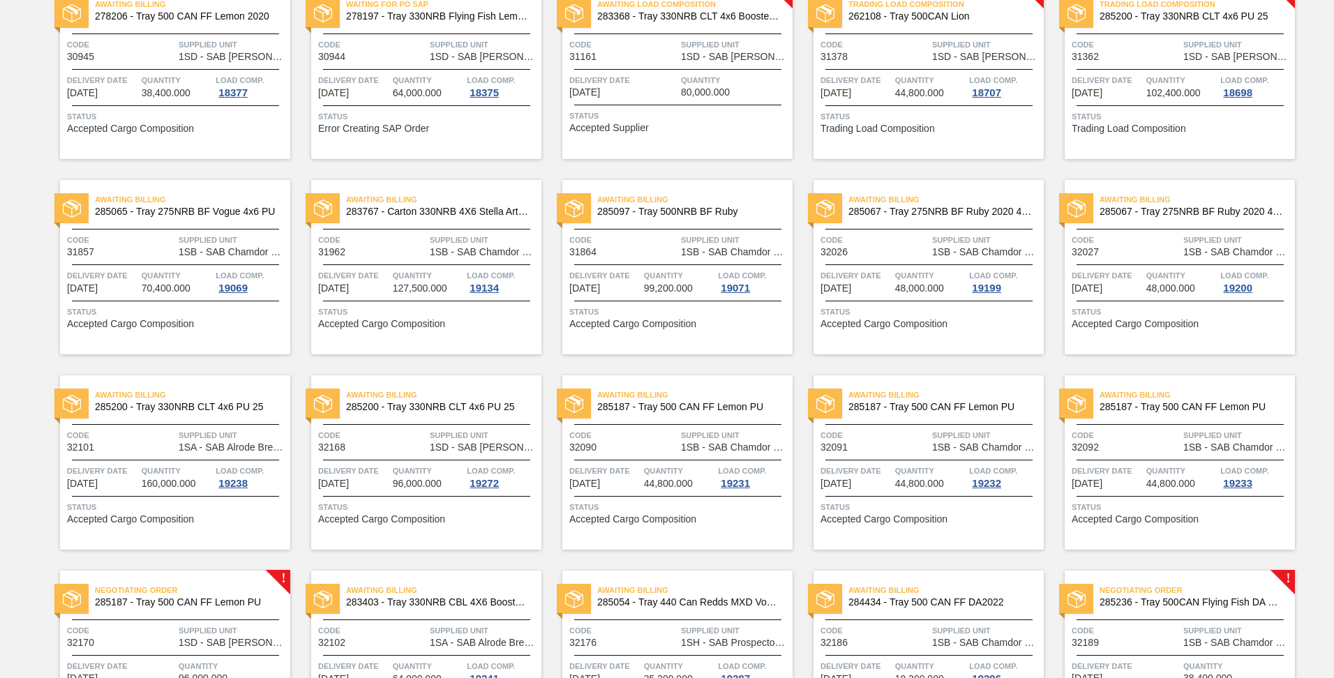
scroll to position [419, 0]
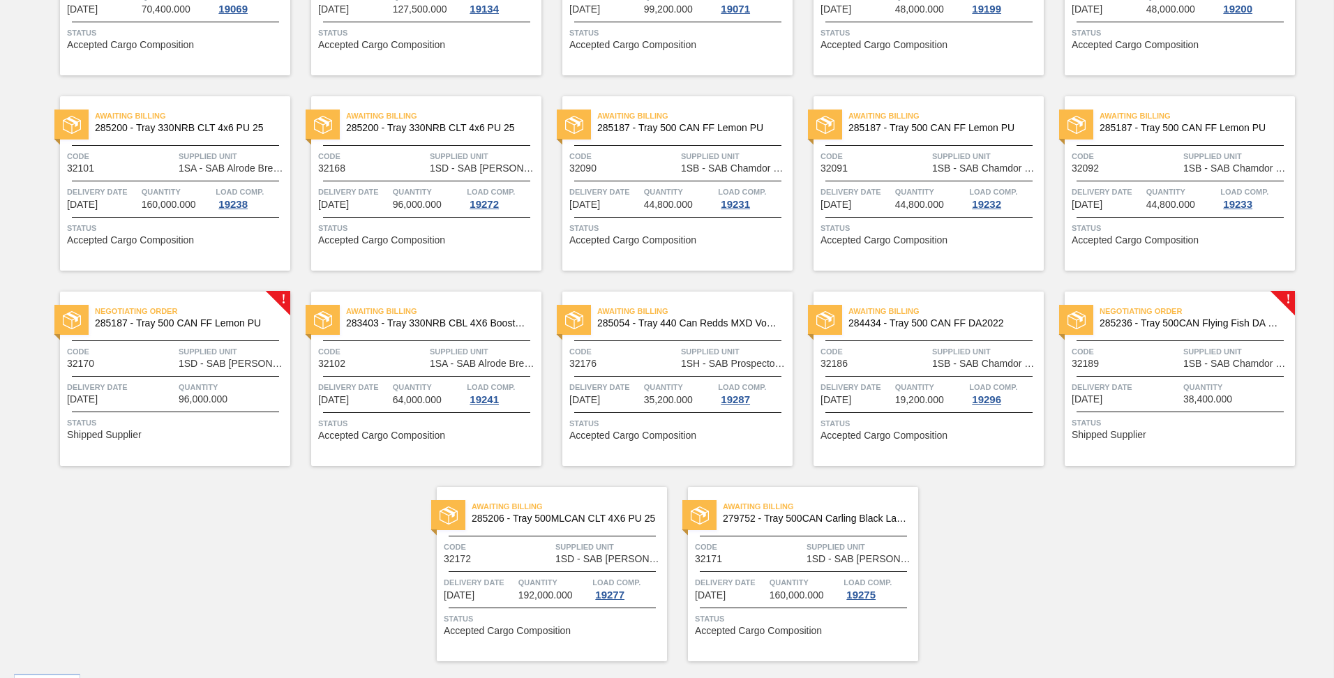
click at [126, 347] on span "Code" at bounding box center [121, 352] width 108 height 14
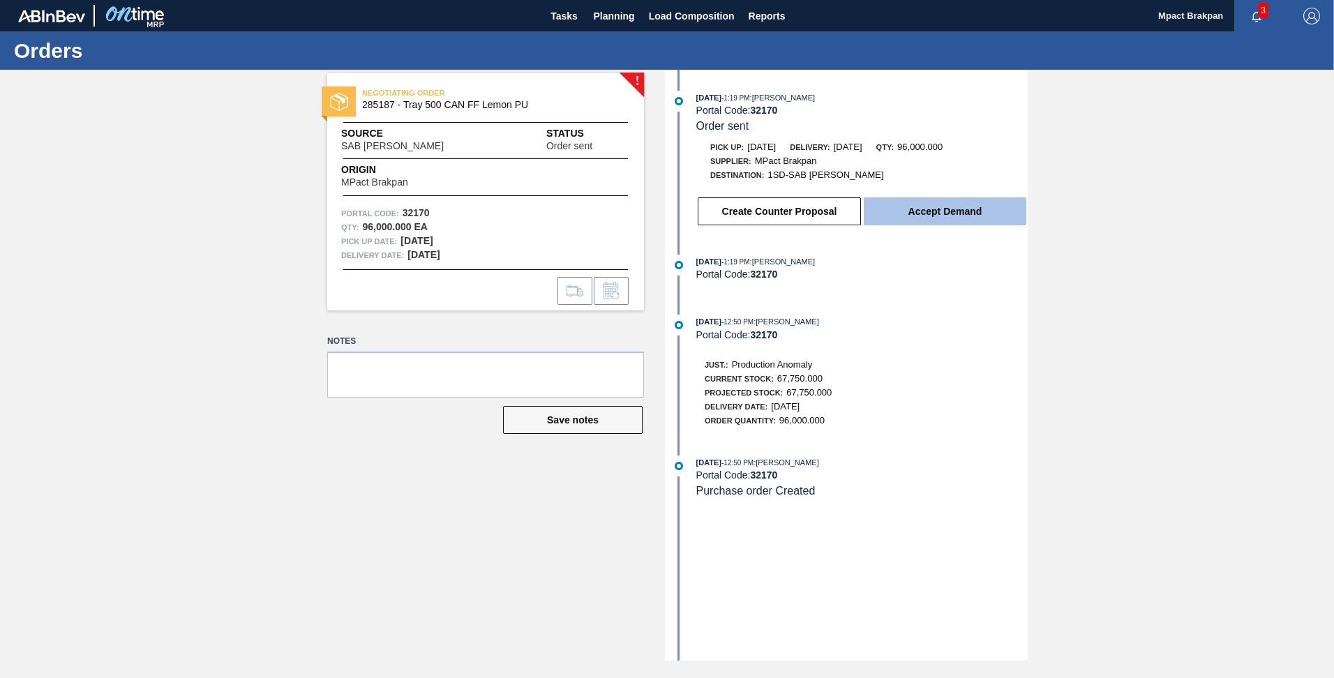
click at [956, 208] on button "Accept Demand" at bounding box center [945, 211] width 163 height 28
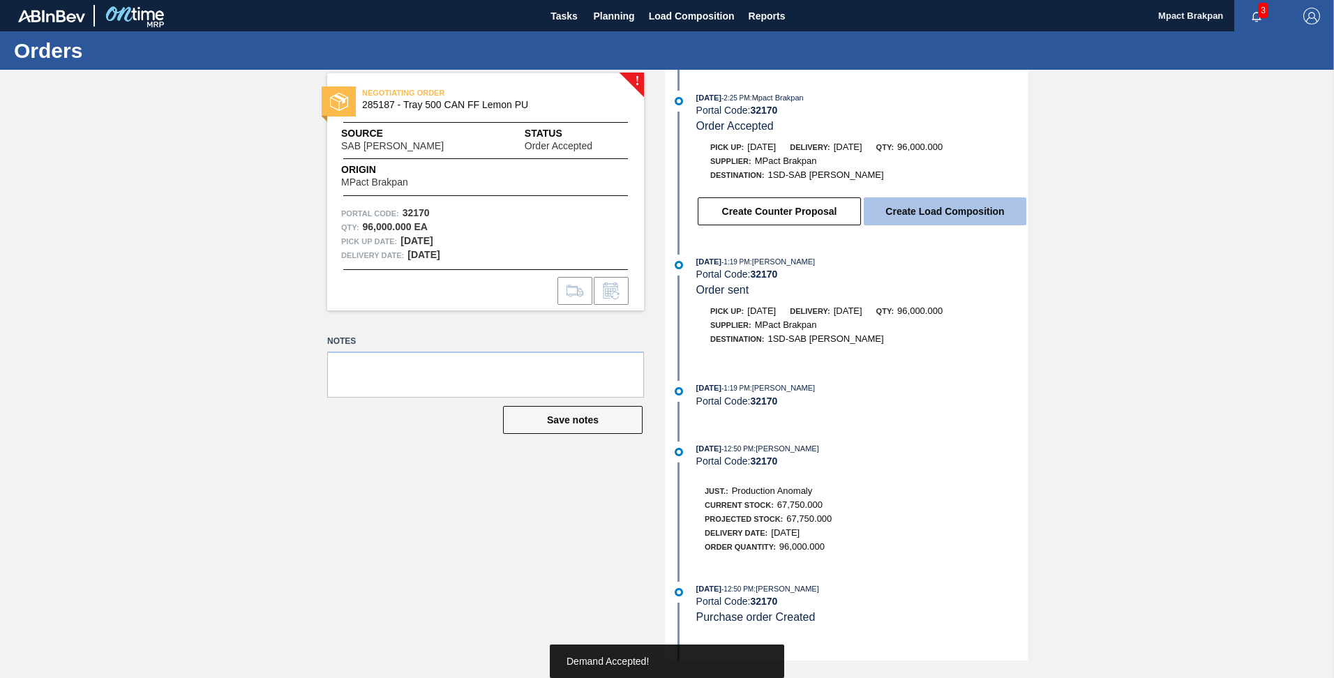
click at [934, 213] on button "Create Load Composition" at bounding box center [945, 211] width 163 height 28
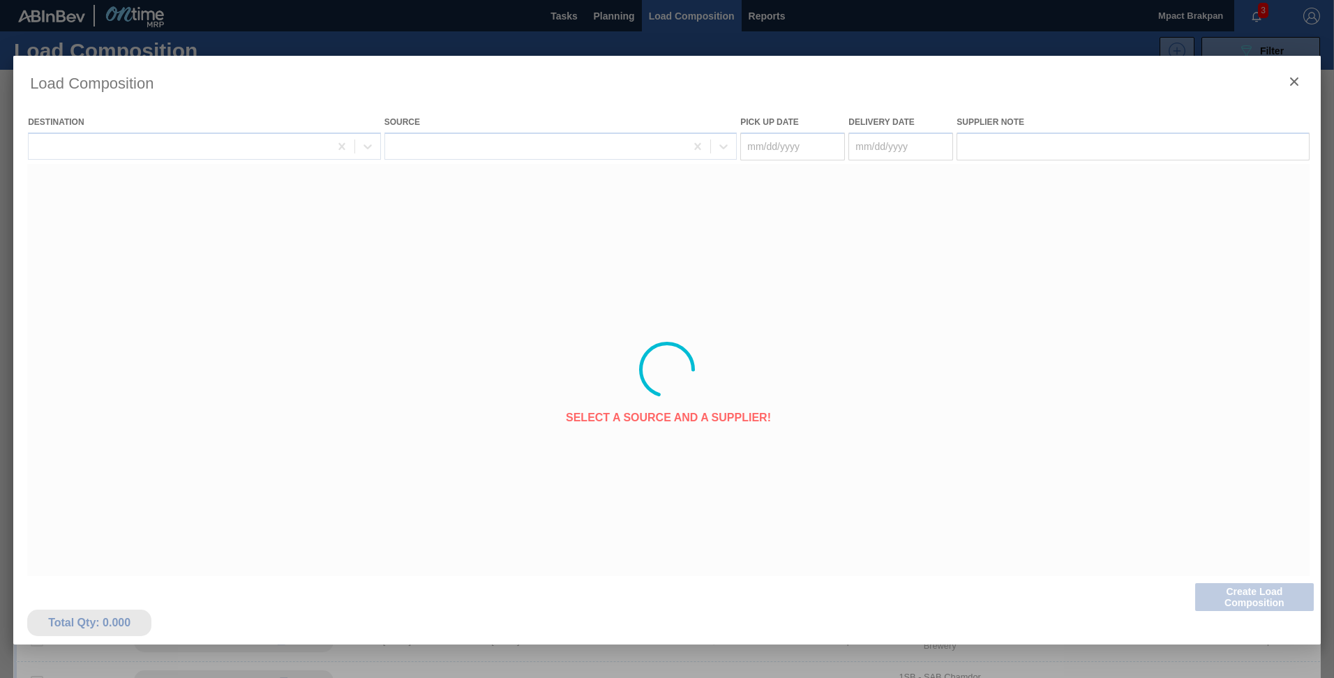
type Date "[DATE]"
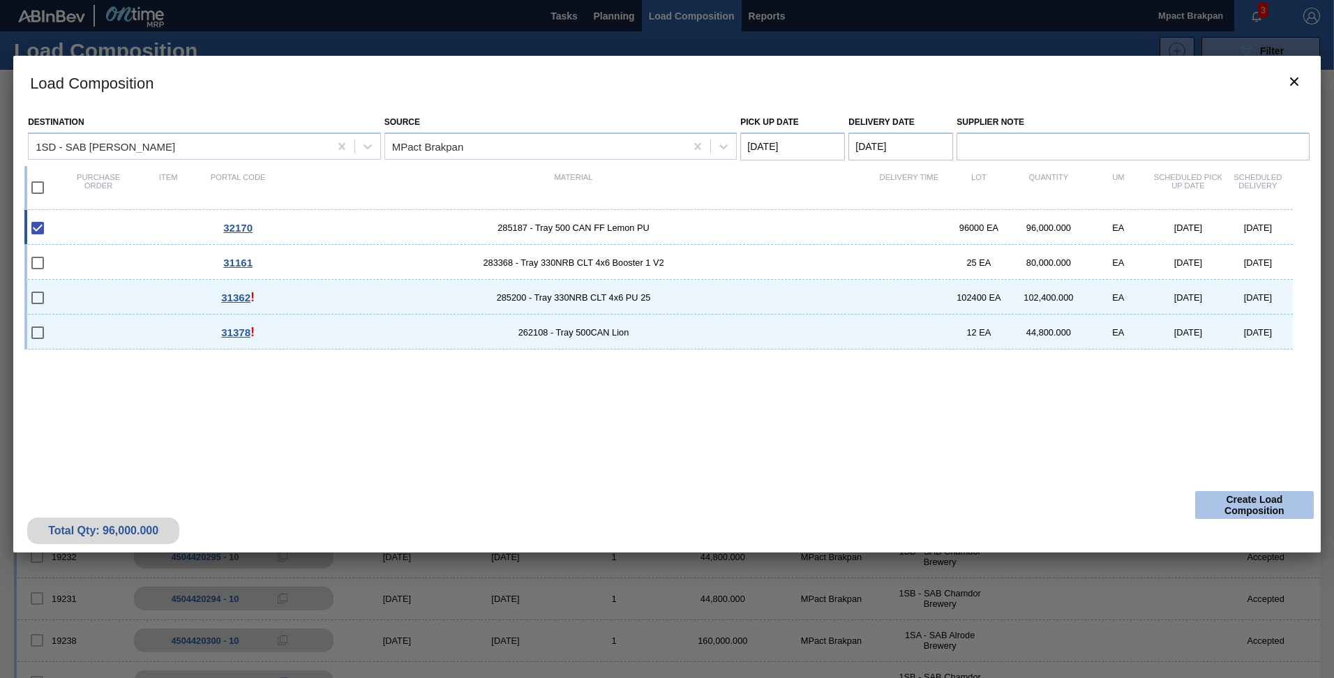
click at [1257, 504] on button "Create Load Composition" at bounding box center [1254, 505] width 119 height 28
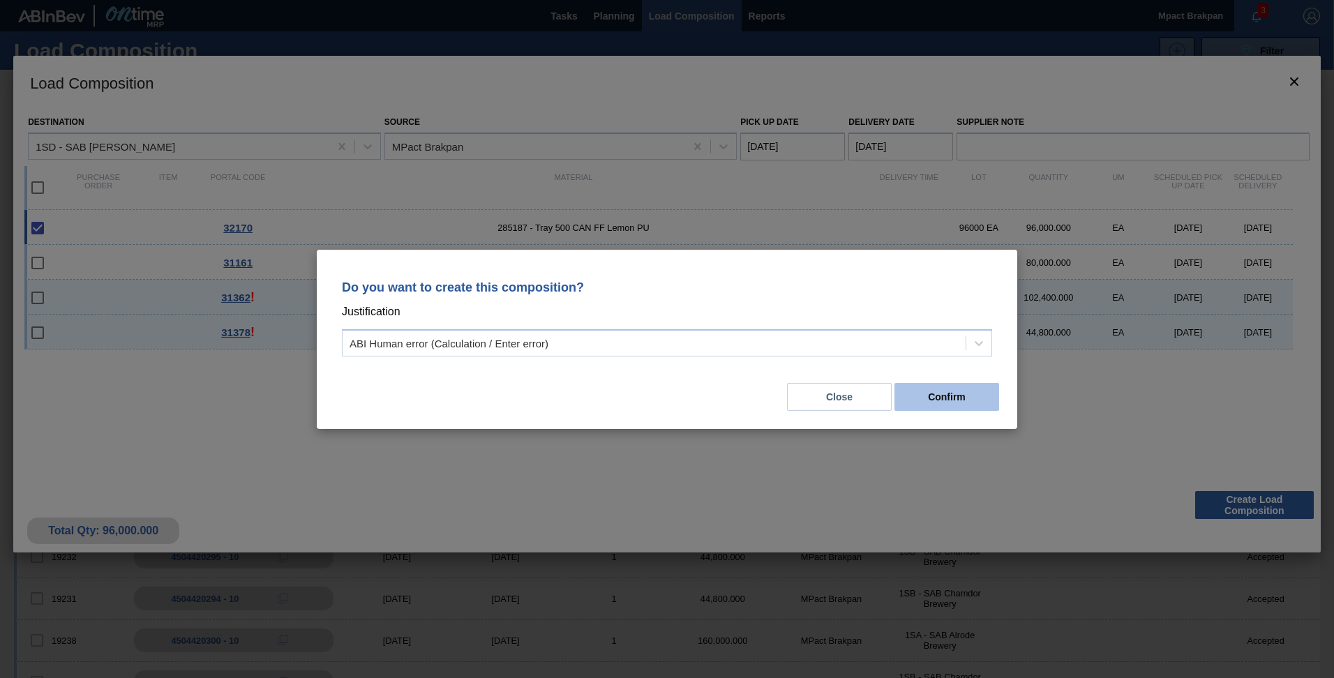
click at [952, 401] on button "Confirm" at bounding box center [946, 397] width 105 height 28
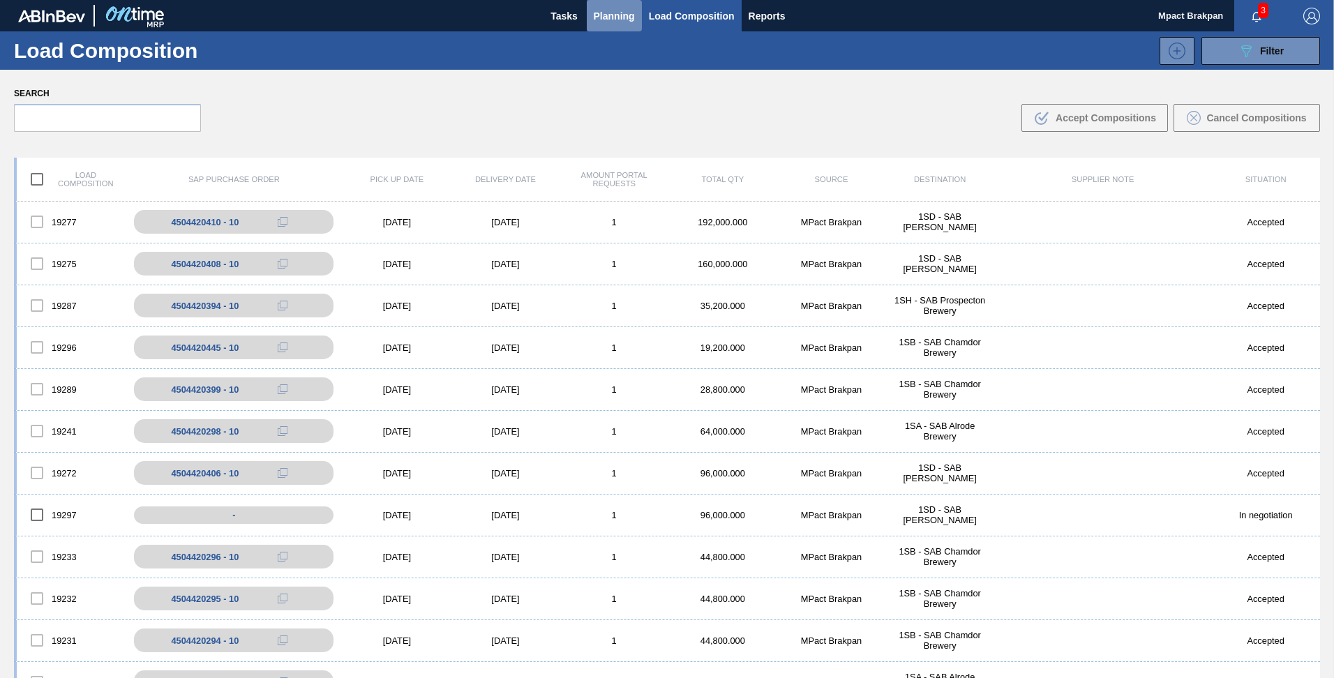
click at [603, 12] on span "Planning" at bounding box center [614, 16] width 41 height 17
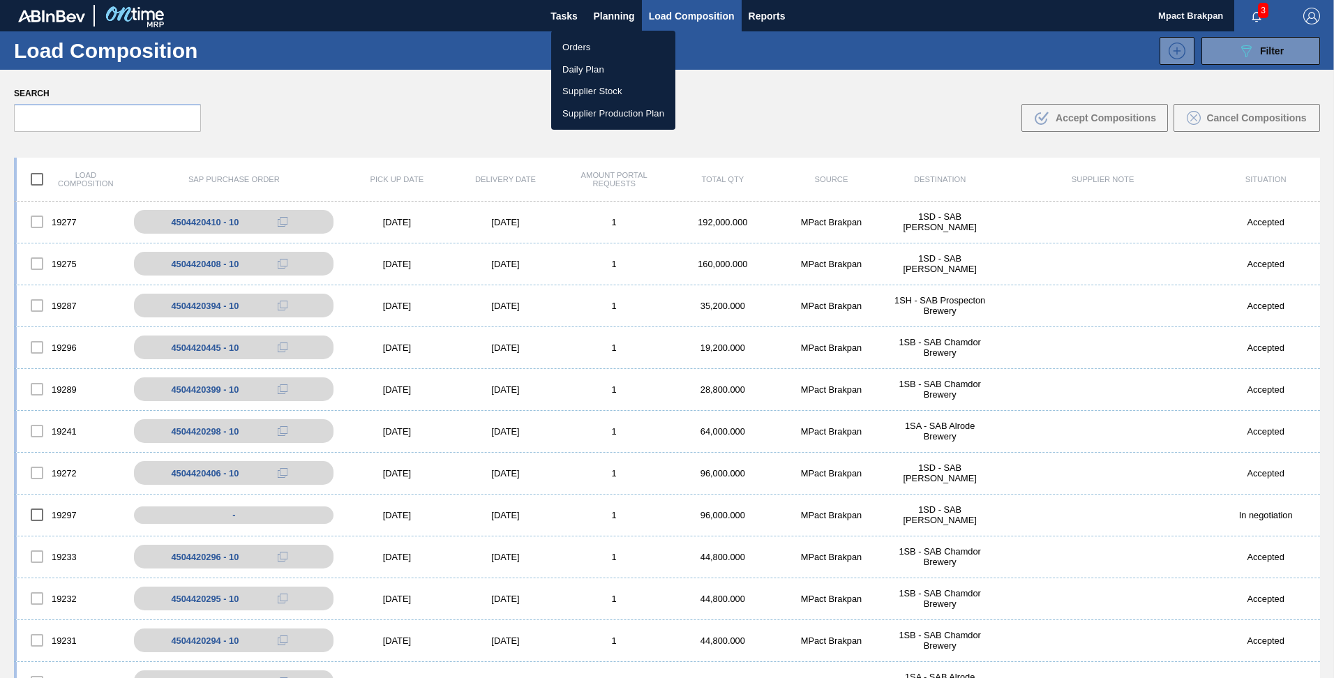
click at [576, 41] on li "Orders" at bounding box center [613, 47] width 124 height 22
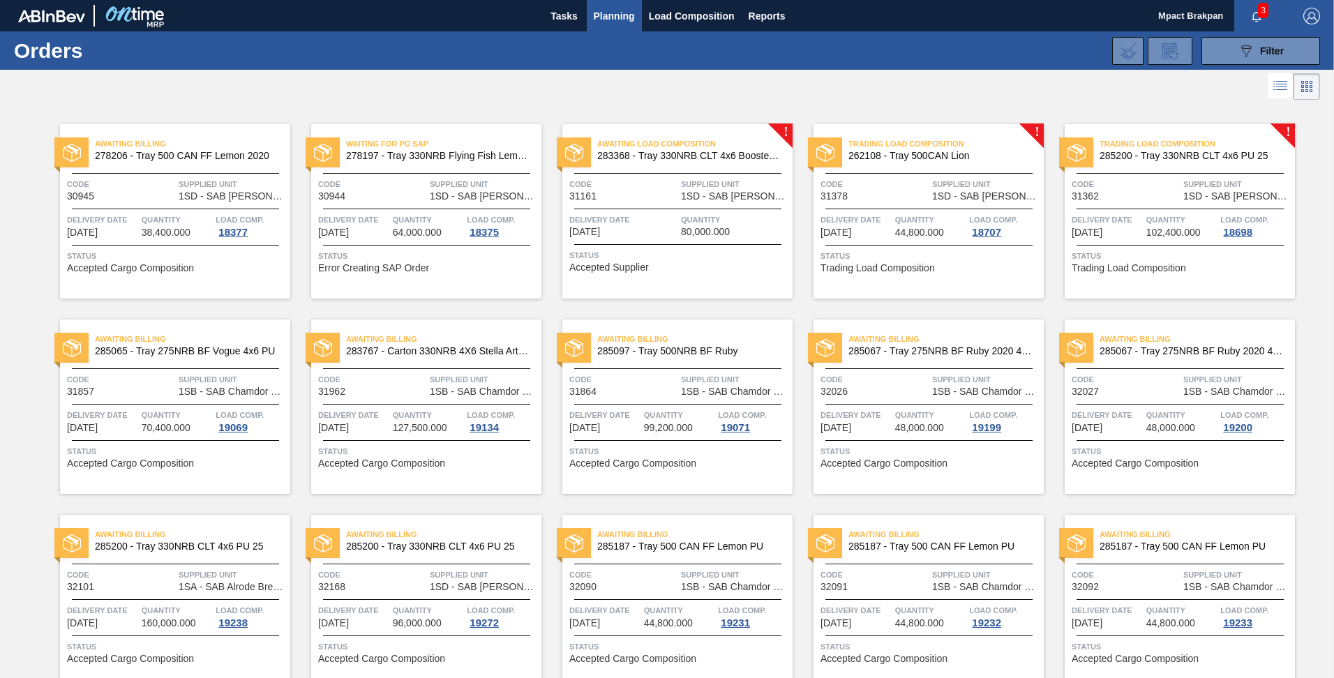
scroll to position [453, 0]
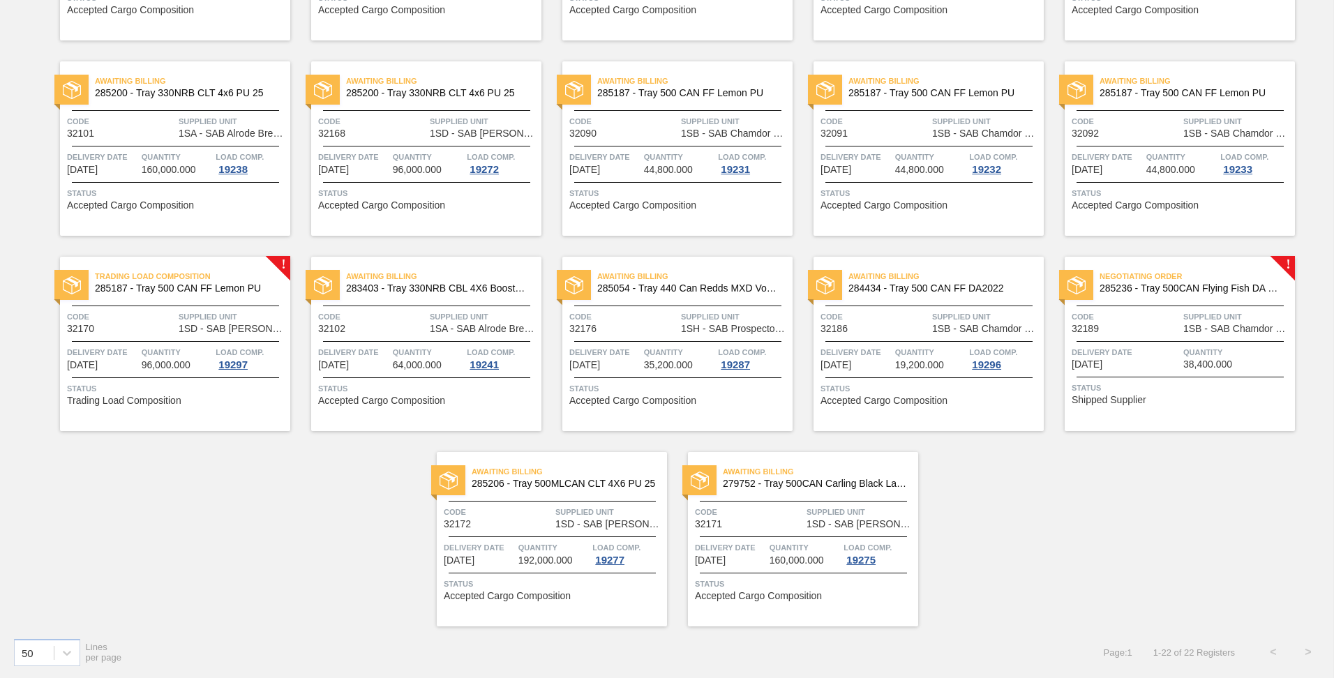
click at [1218, 332] on span "1SB - SAB Chamdor Brewery" at bounding box center [1237, 329] width 108 height 10
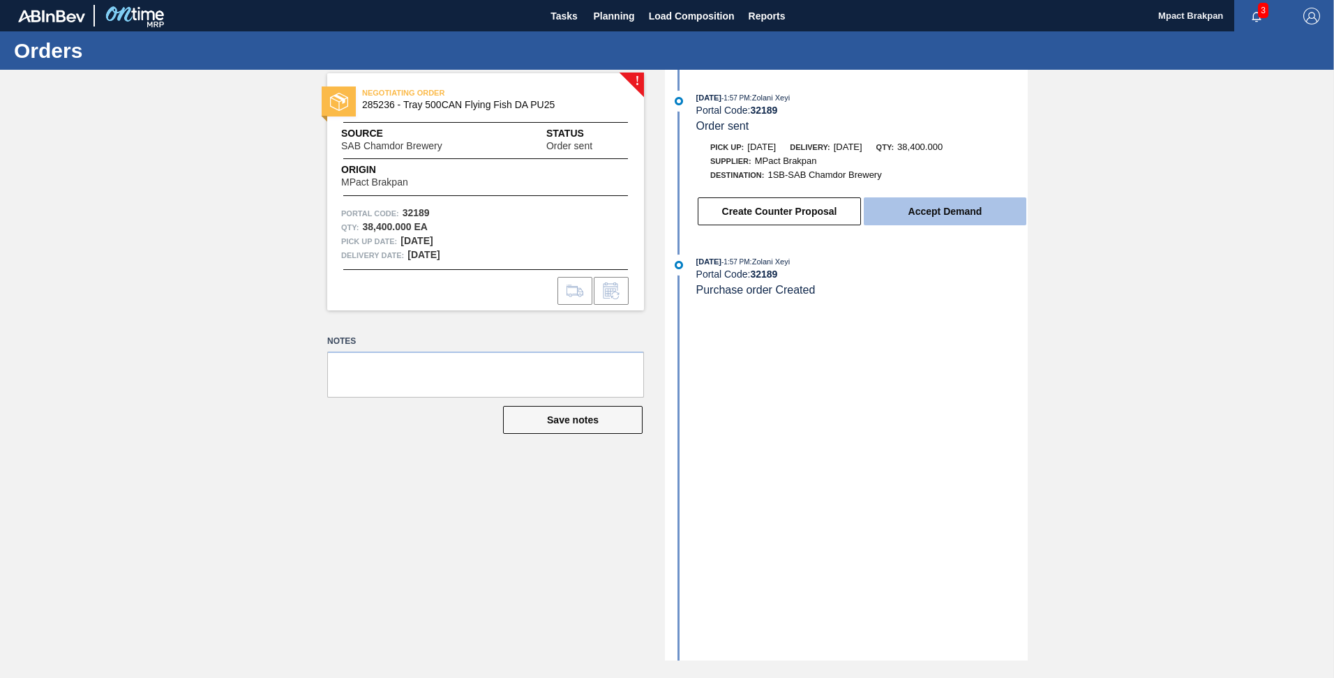
click at [946, 206] on button "Accept Demand" at bounding box center [945, 211] width 163 height 28
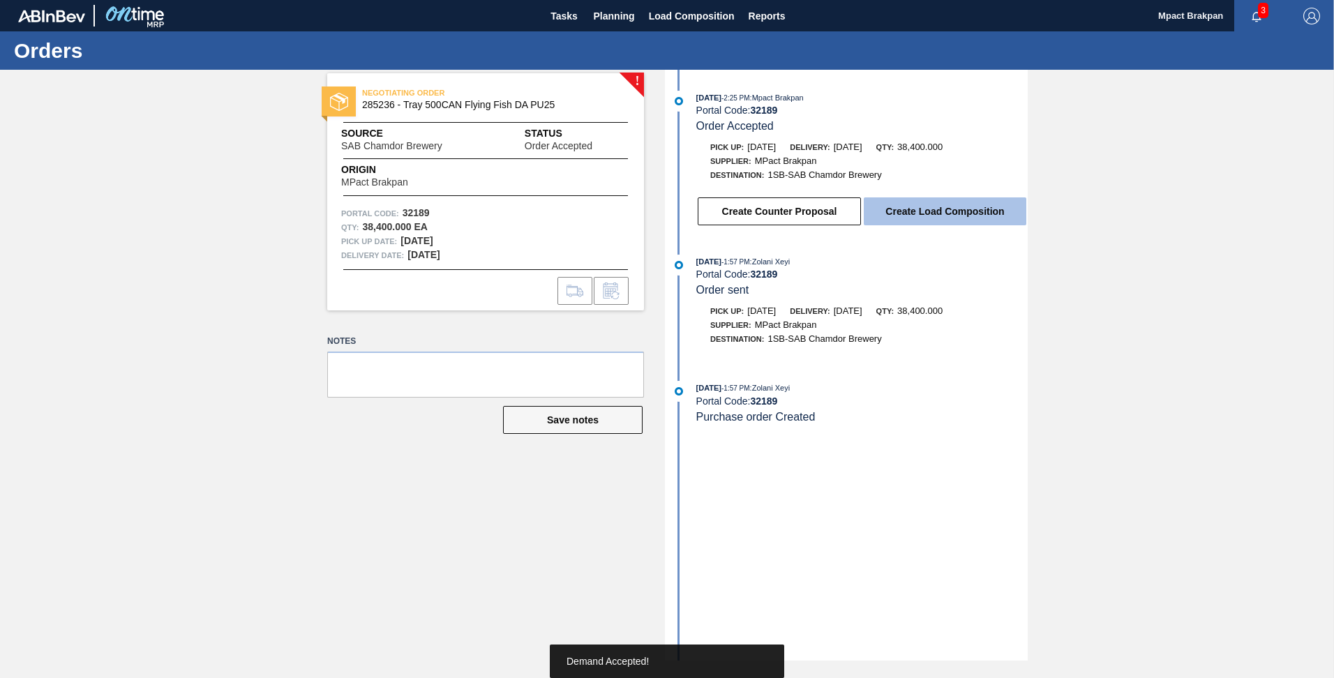
click at [937, 206] on button "Create Load Composition" at bounding box center [945, 211] width 163 height 28
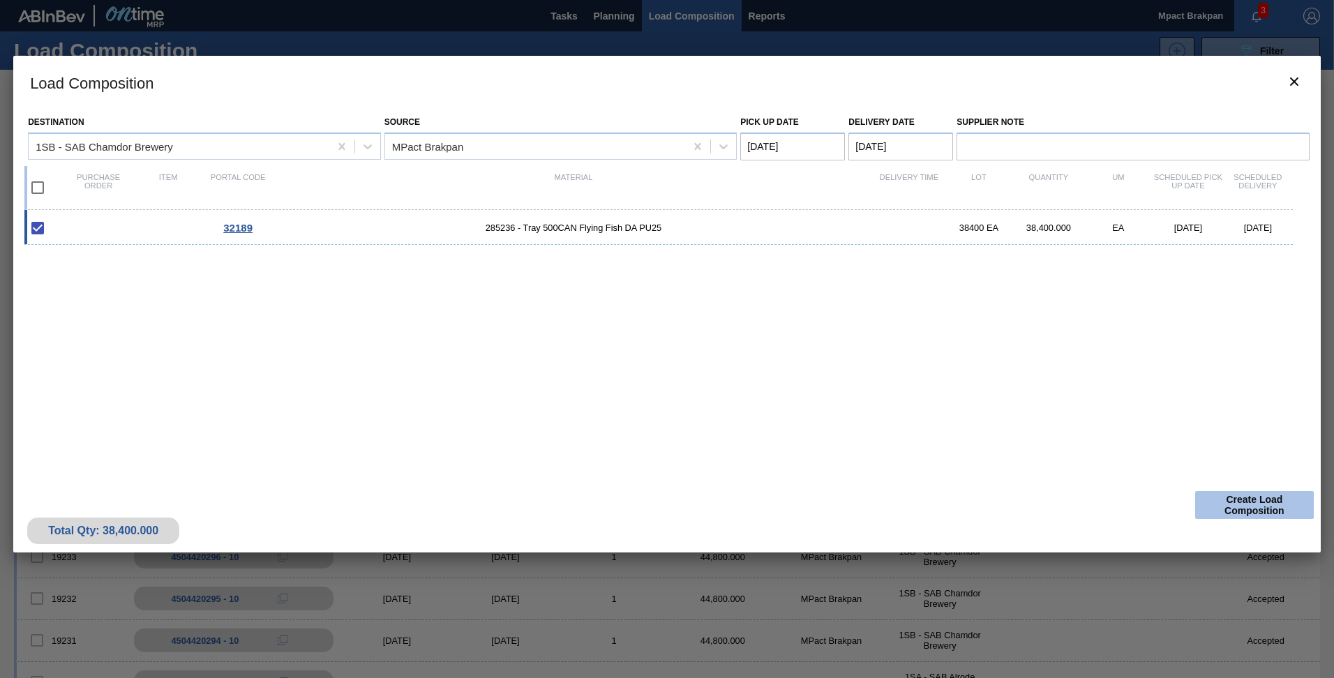
click at [1238, 499] on button "Create Load Composition" at bounding box center [1254, 505] width 119 height 28
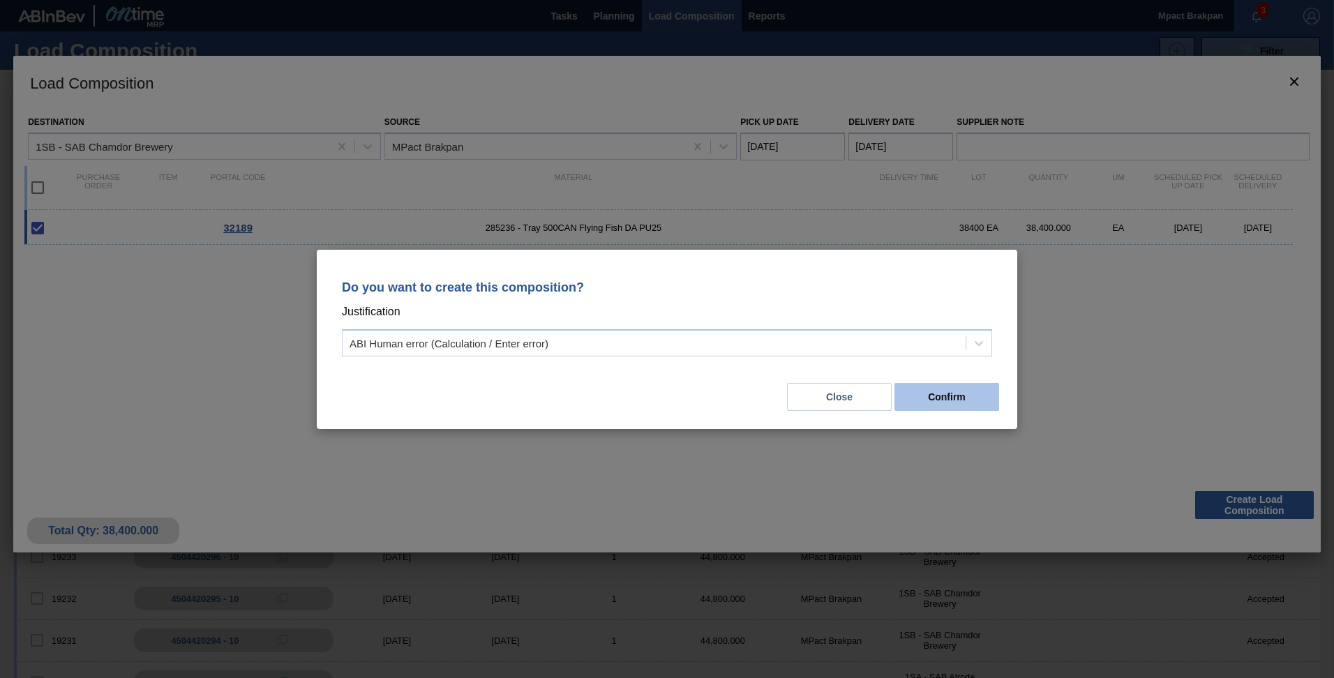
click at [956, 403] on button "Confirm" at bounding box center [946, 397] width 105 height 28
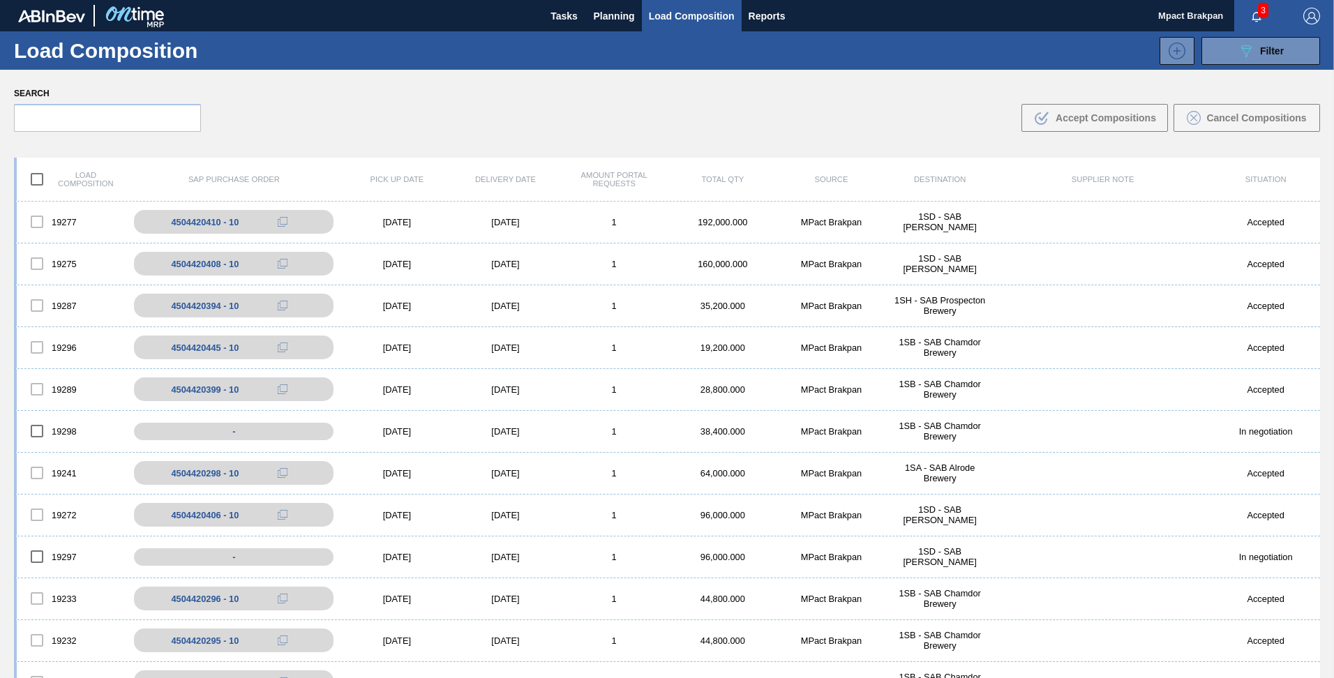
click at [1262, 17] on span "3" at bounding box center [1263, 10] width 10 height 15
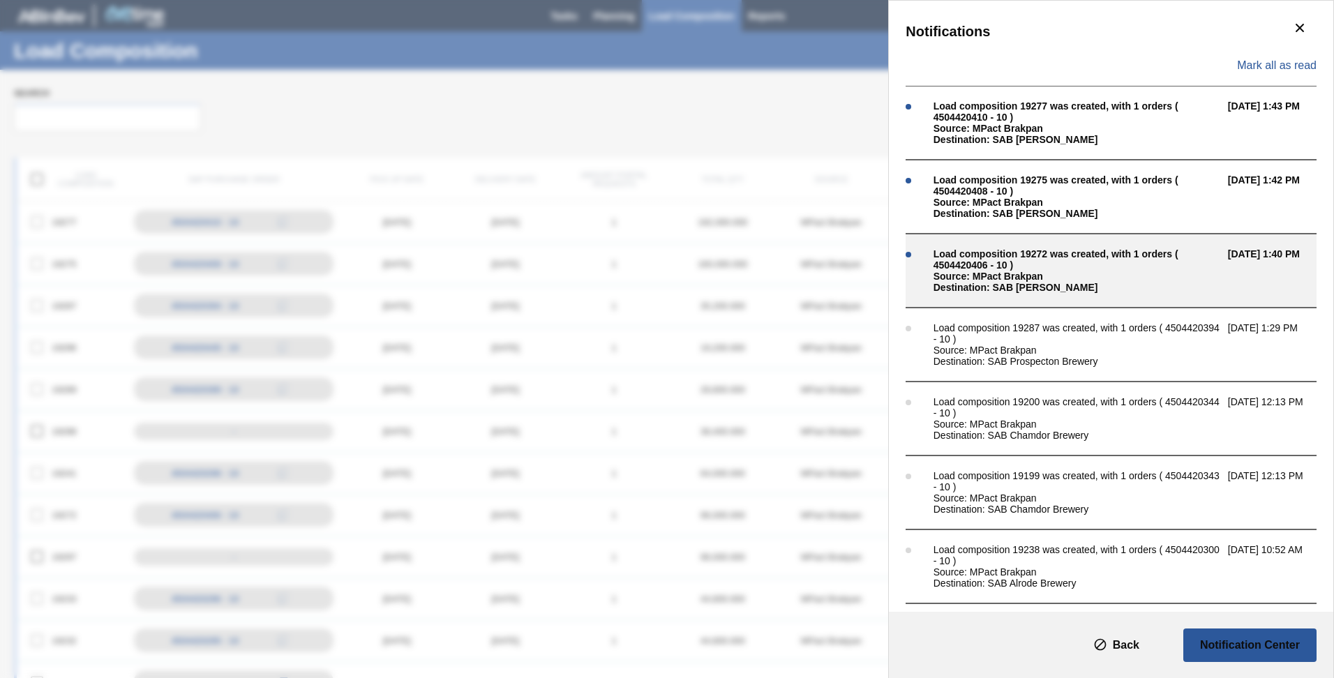
click at [975, 264] on div "Load composition 19272 was created, with 1 orders ( 4504420406 - 10 )" at bounding box center [1076, 259] width 287 height 22
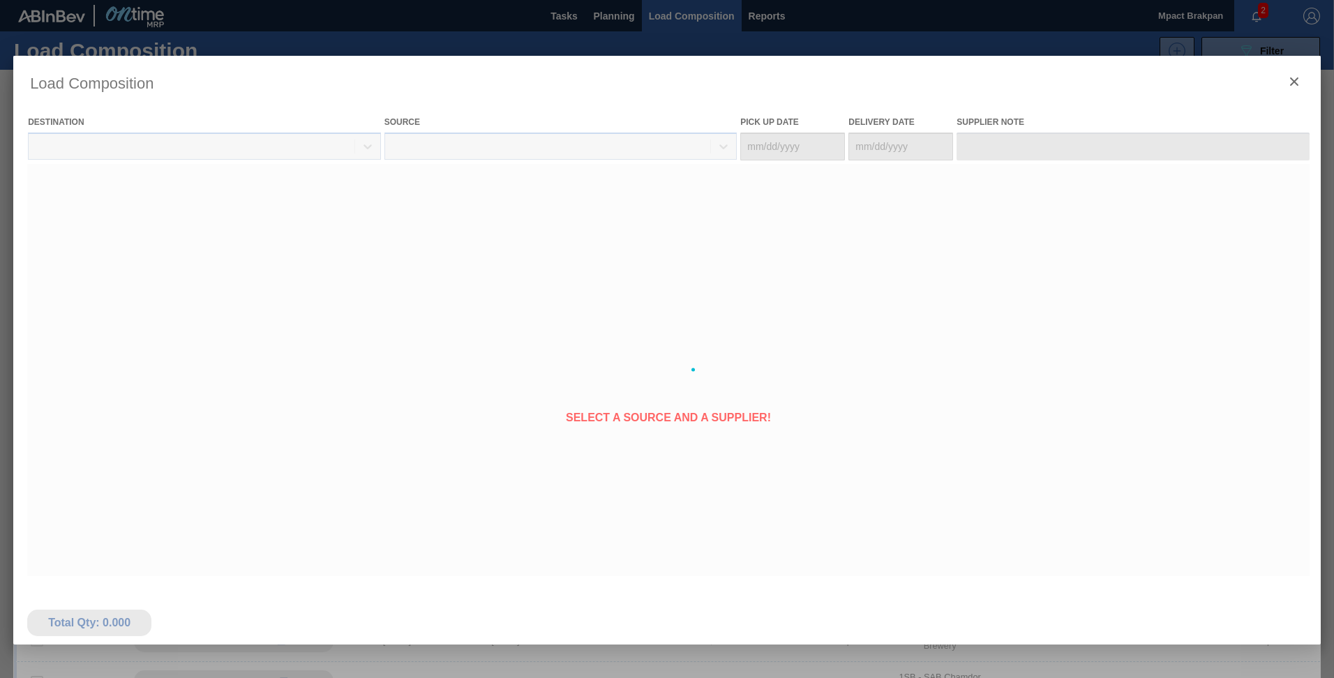
type Date "[DATE]"
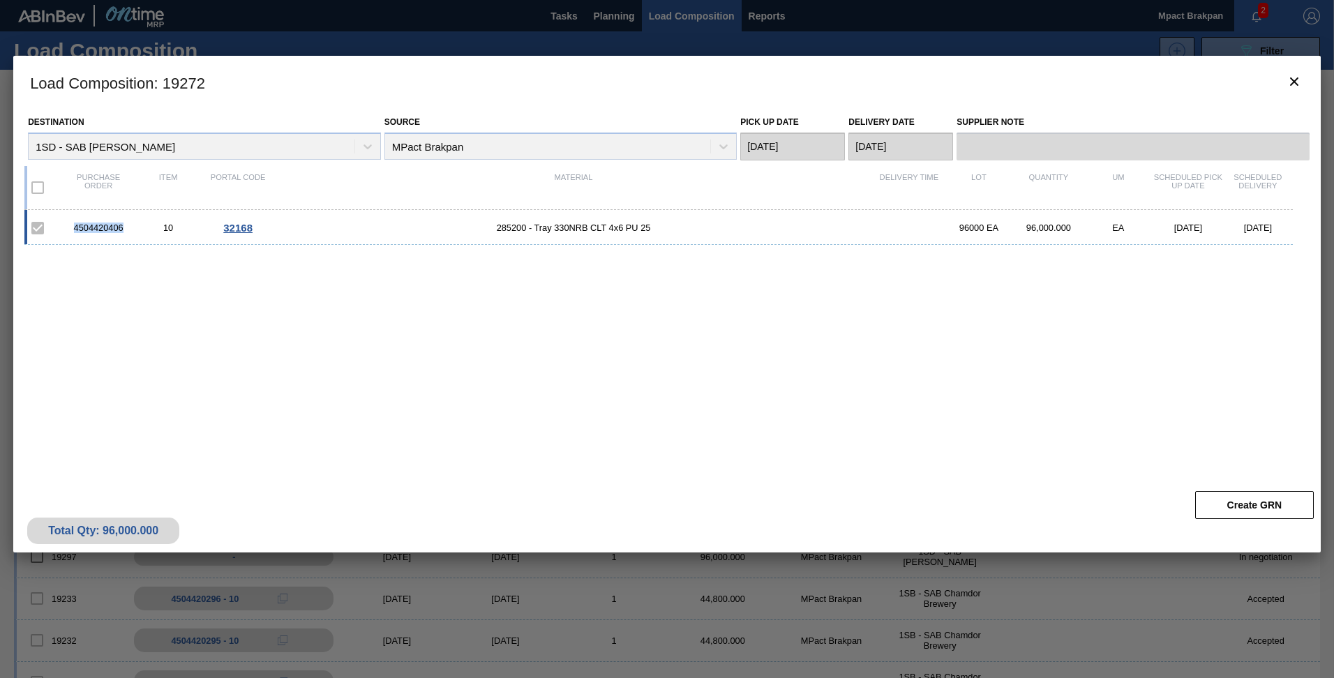
drag, startPoint x: 126, startPoint y: 228, endPoint x: 68, endPoint y: 231, distance: 58.0
click at [68, 231] on div "4504420406" at bounding box center [98, 228] width 70 height 10
drag, startPoint x: 68, startPoint y: 231, endPoint x: 84, endPoint y: 226, distance: 16.1
copy div "4504420406"
